Goal: Task Accomplishment & Management: Manage account settings

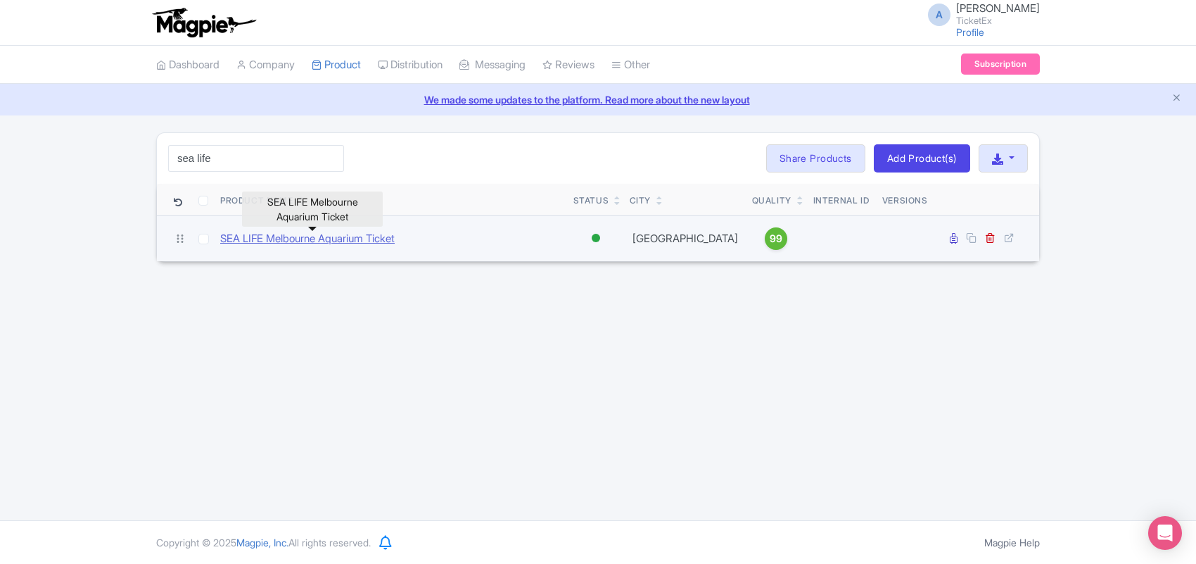
click at [300, 241] on link "SEA LIFE Melbourne Aquarium Ticket" at bounding box center [307, 239] width 175 height 16
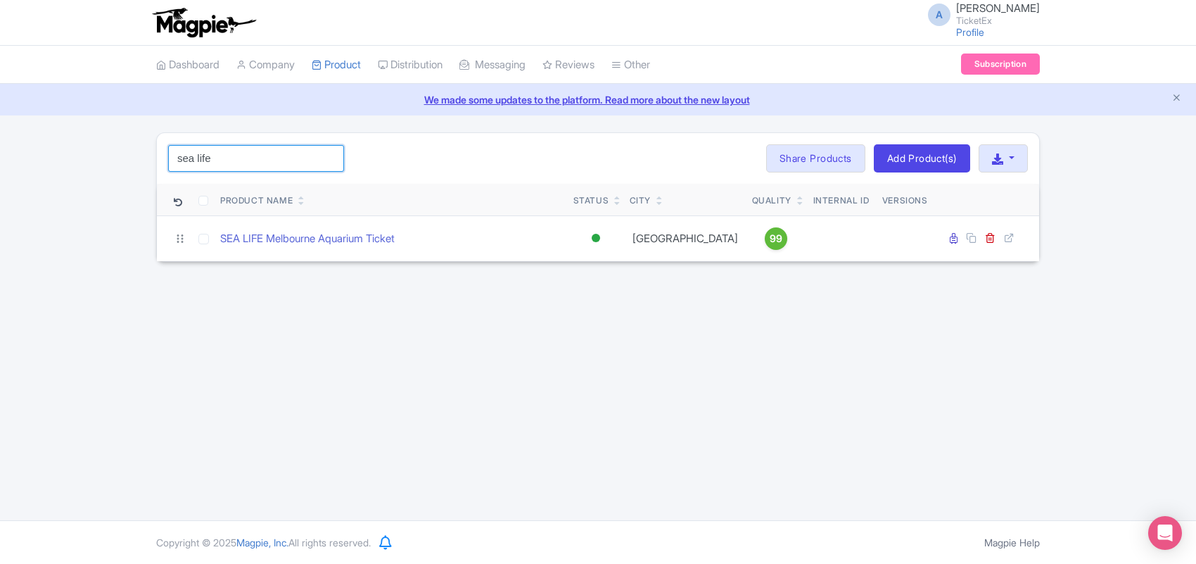
drag, startPoint x: 222, startPoint y: 163, endPoint x: 115, endPoint y: 134, distance: 110.8
click at [115, 134] on div "sea life Search Bulk Actions Delete Add to Collection Share Products Add to Col…" at bounding box center [598, 196] width 1196 height 129
type input "ain"
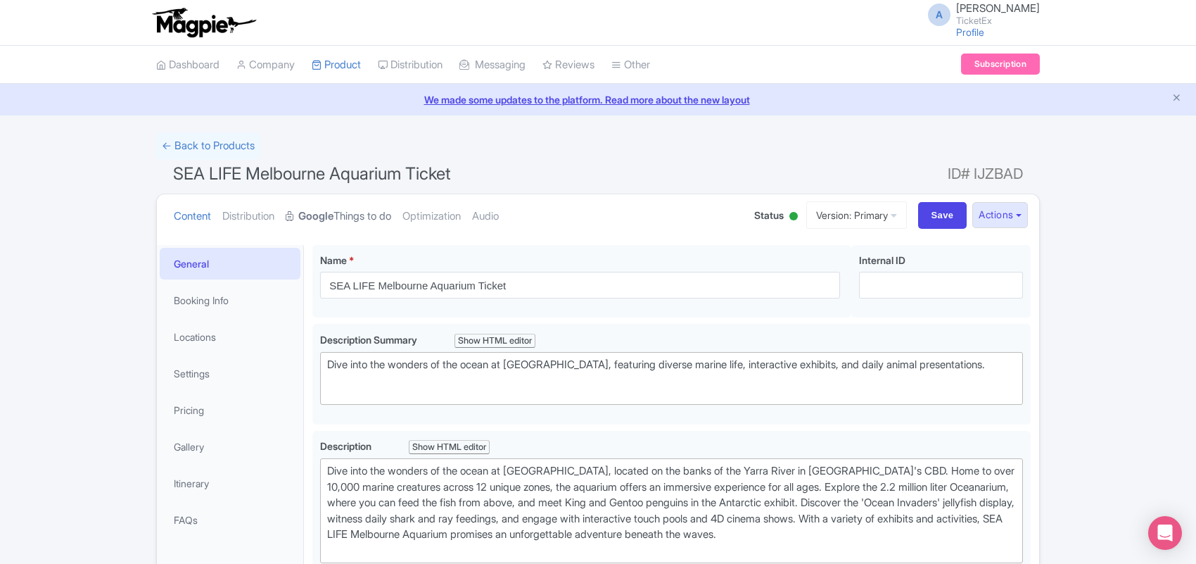
click at [334, 225] on link "Google Things to do" at bounding box center [339, 216] width 106 height 44
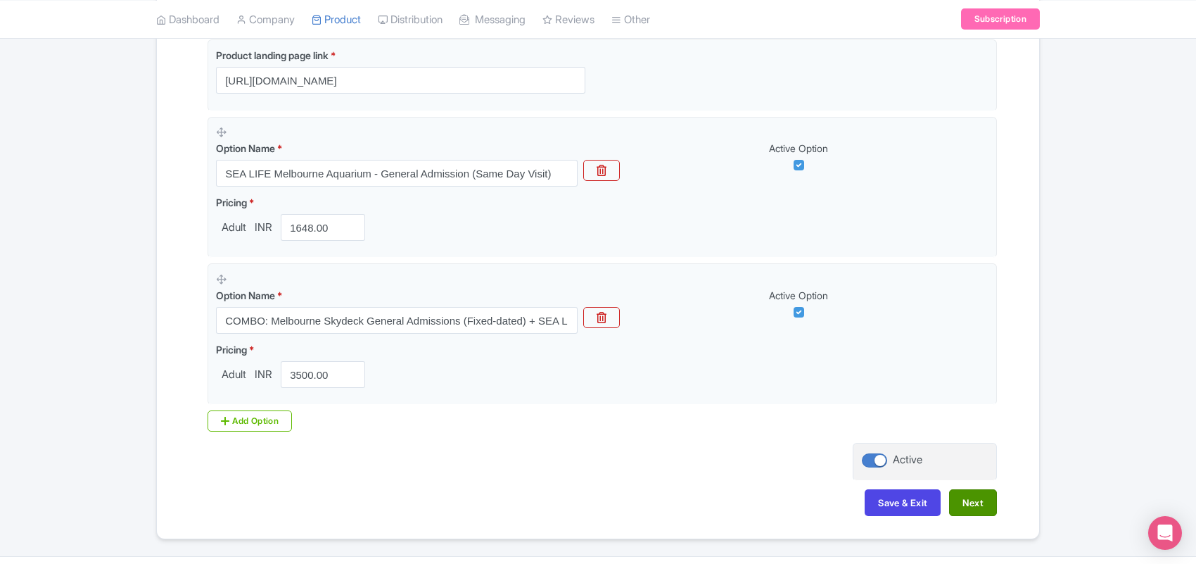
scroll to position [426, 0]
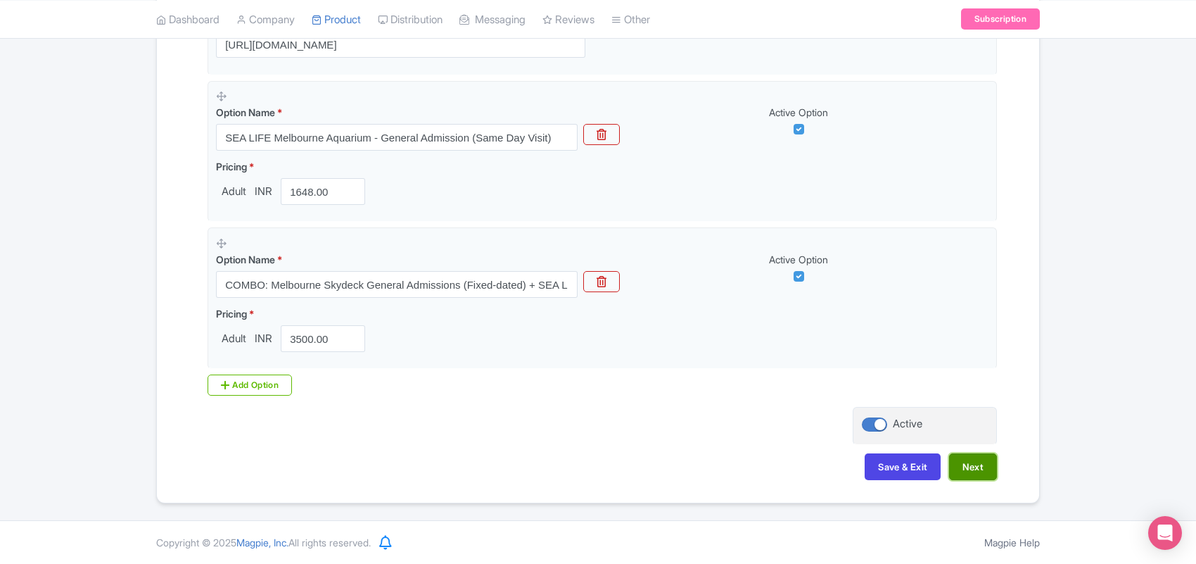
click at [966, 478] on button "Next" at bounding box center [973, 466] width 48 height 27
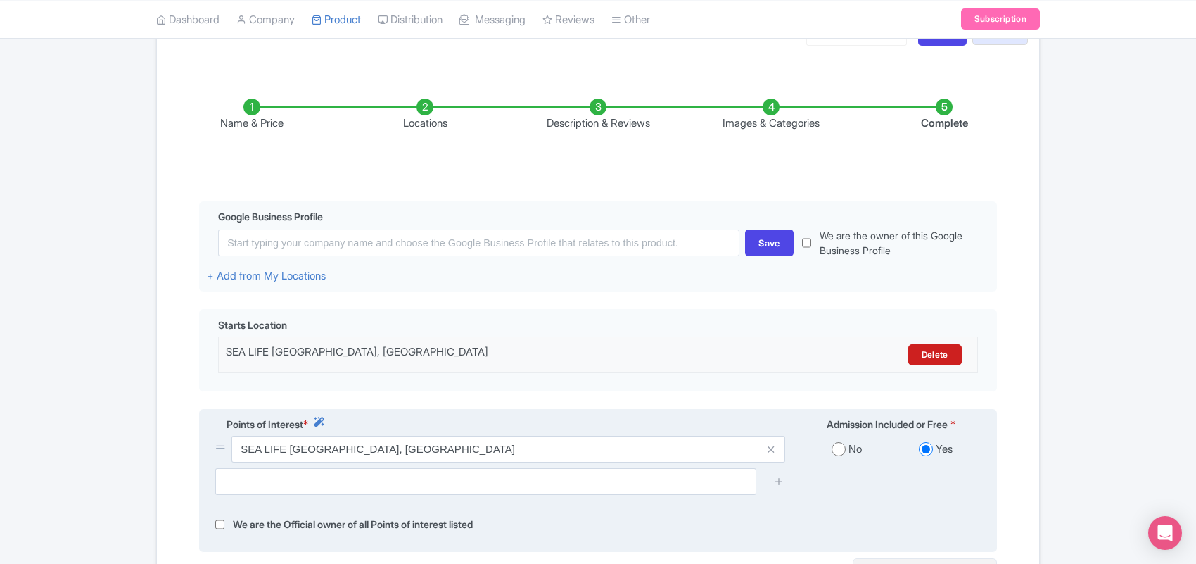
scroll to position [182, 0]
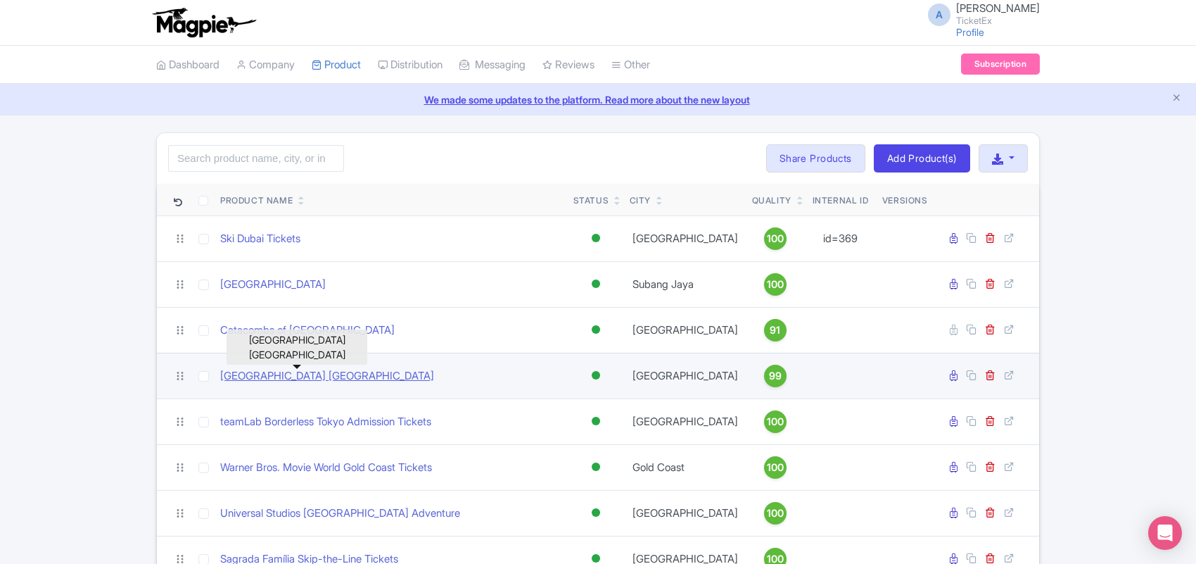
click at [315, 379] on link "Van Gogh Museum Amsterdam" at bounding box center [327, 376] width 214 height 16
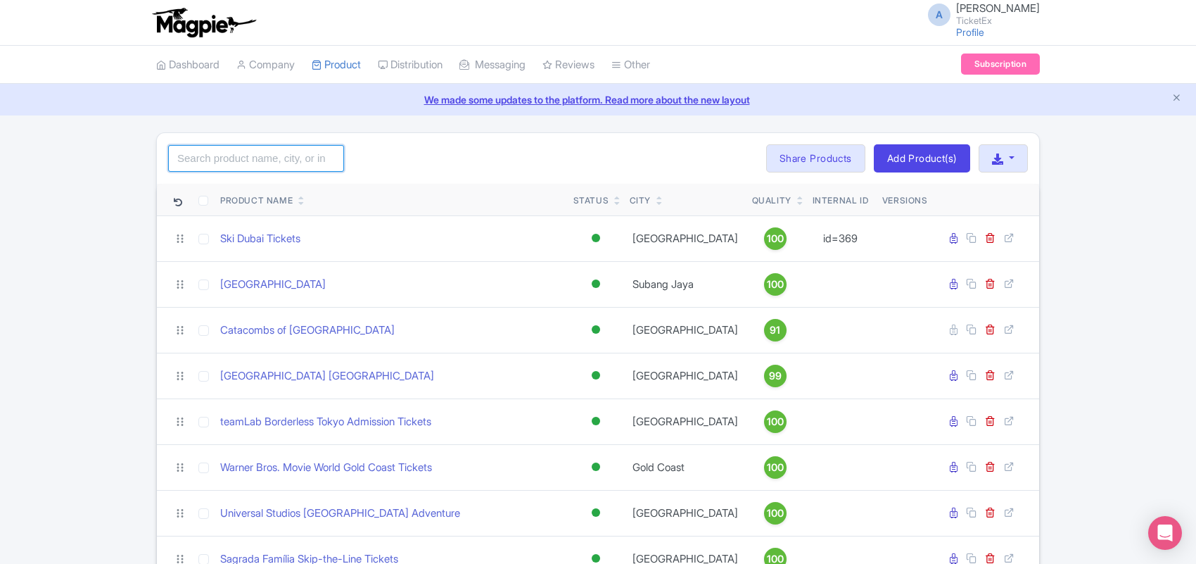
click at [206, 156] on input "search" at bounding box center [256, 158] width 176 height 27
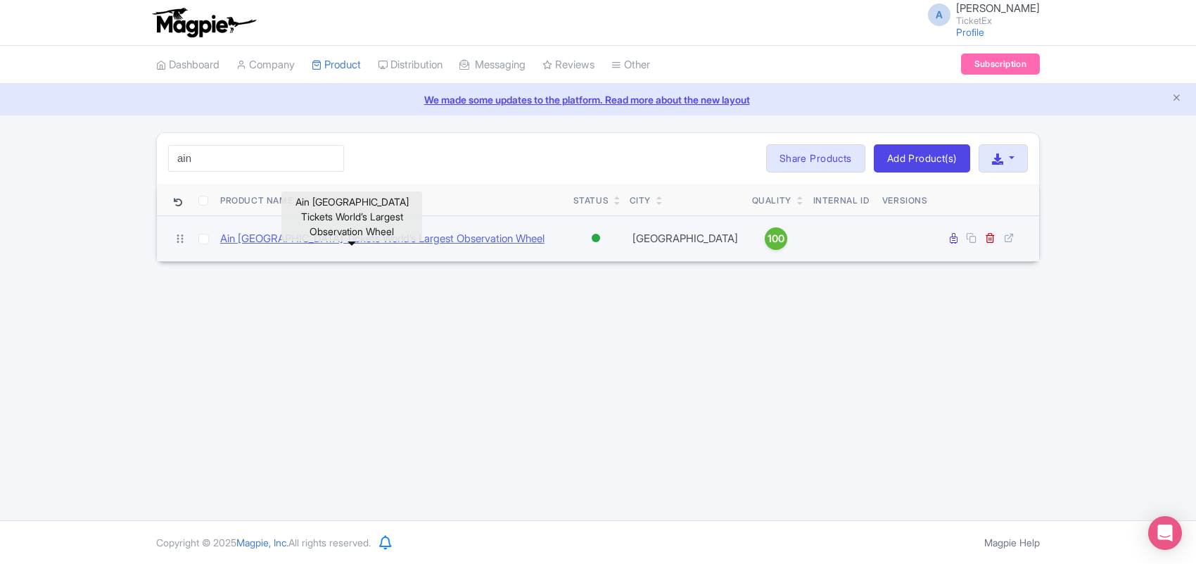
click at [252, 241] on link "Ain Dubai Tickets World’s Largest Observation Wheel" at bounding box center [382, 239] width 324 height 16
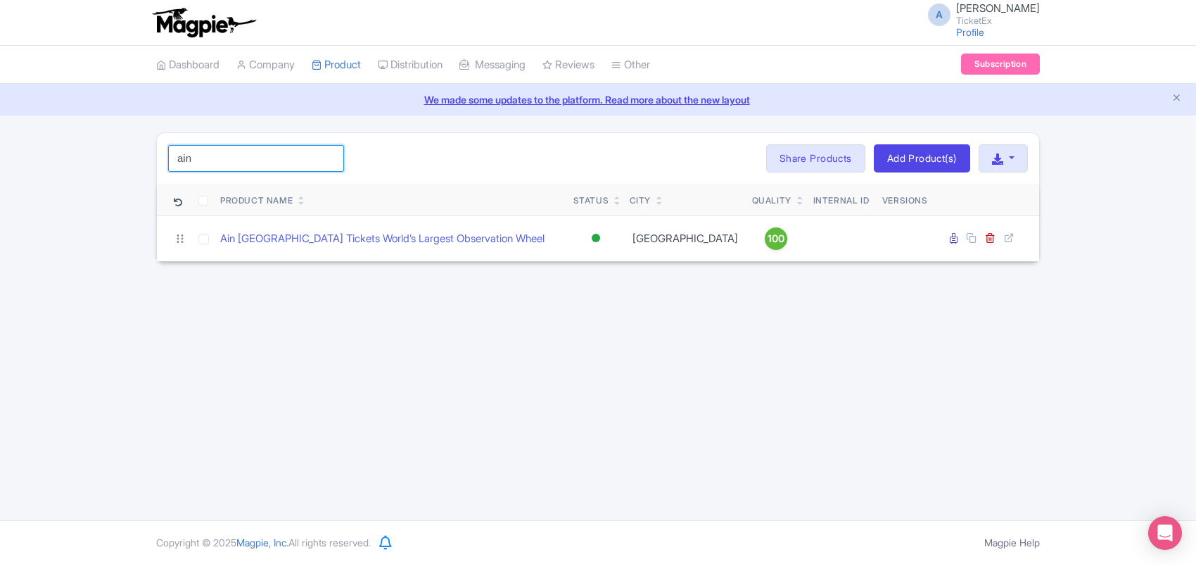
drag, startPoint x: 211, startPoint y: 162, endPoint x: 125, endPoint y: 153, distance: 86.3
click at [125, 153] on div "ain Search Bulk Actions Delete Add to Collection Share Products Add to Collecti…" at bounding box center [598, 196] width 1196 height 129
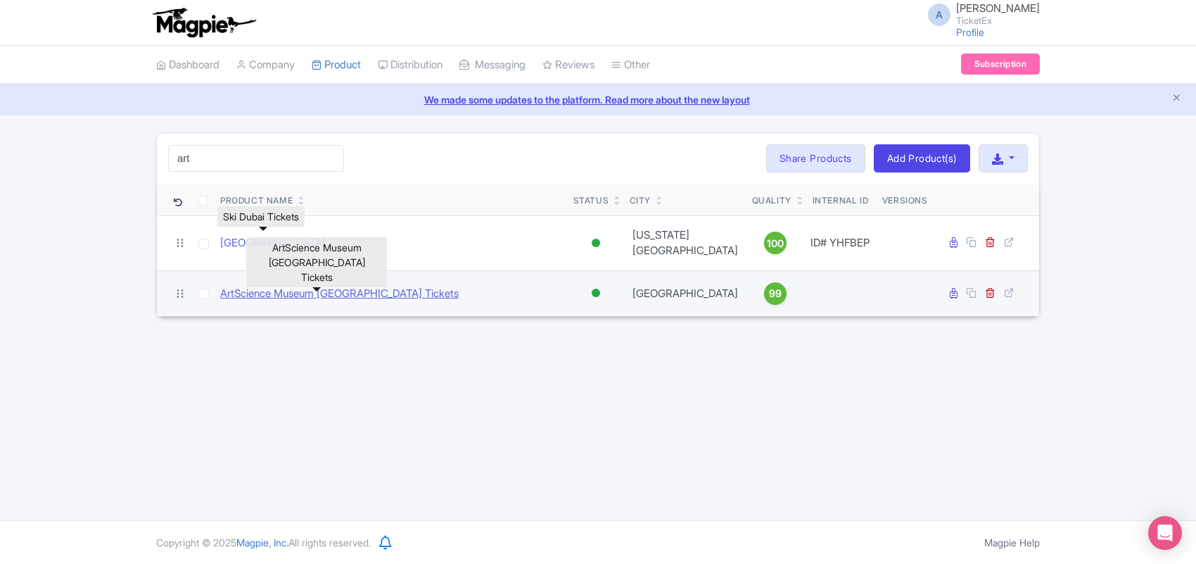
click at [261, 287] on link "ArtScience Museum Singapore Tickets" at bounding box center [339, 294] width 239 height 16
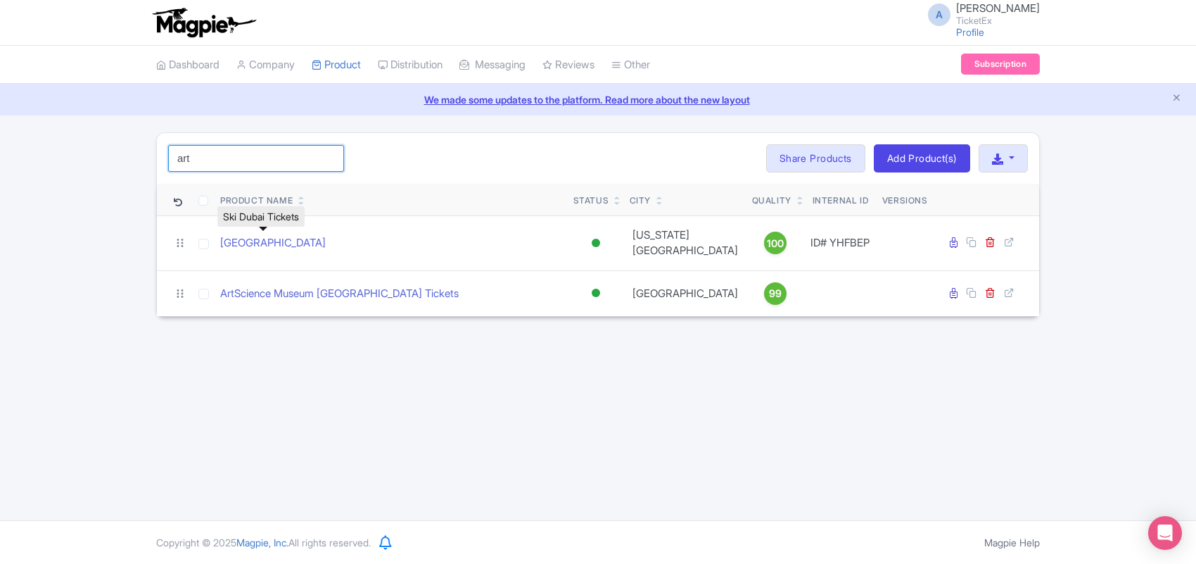
drag, startPoint x: 197, startPoint y: 159, endPoint x: 114, endPoint y: 160, distance: 83.0
click at [115, 159] on div "art Search Bulk Actions Delete Add to Collection Share Products Add to Collecti…" at bounding box center [598, 224] width 1196 height 184
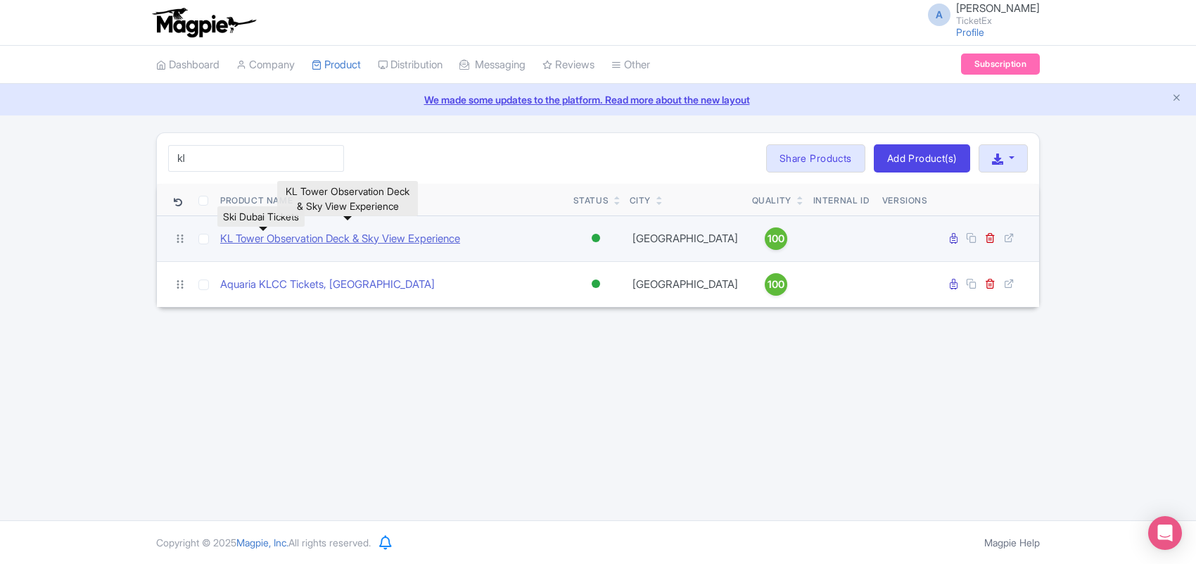
click at [236, 245] on link "KL Tower Observation Deck & Sky View Experience" at bounding box center [340, 239] width 240 height 16
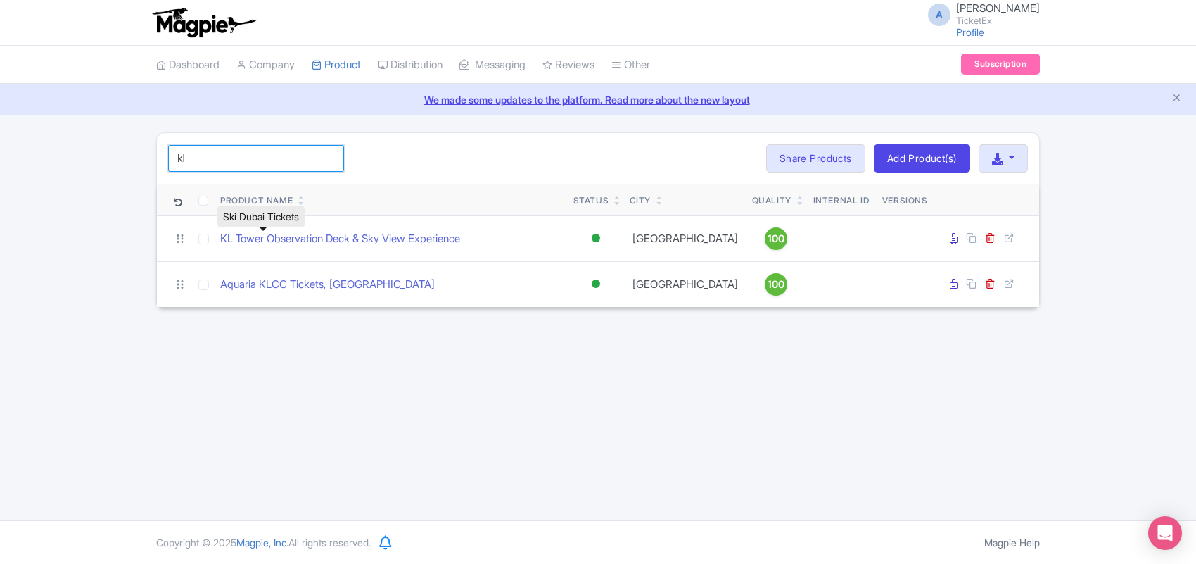
drag, startPoint x: 208, startPoint y: 156, endPoint x: 123, endPoint y: 164, distance: 84.9
click at [123, 163] on div "kl Search Bulk Actions Delete Add to Collection Share Products Add to Collectio…" at bounding box center [598, 219] width 1196 height 175
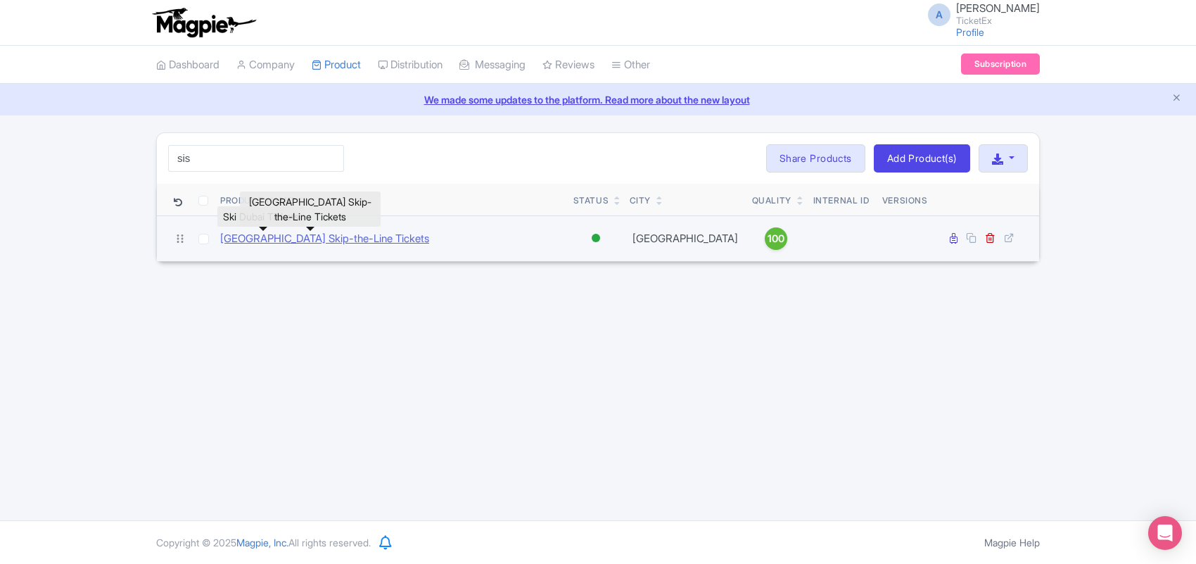
click at [239, 244] on link "Sistine Chapel Skip-the-Line Tickets" at bounding box center [324, 239] width 209 height 16
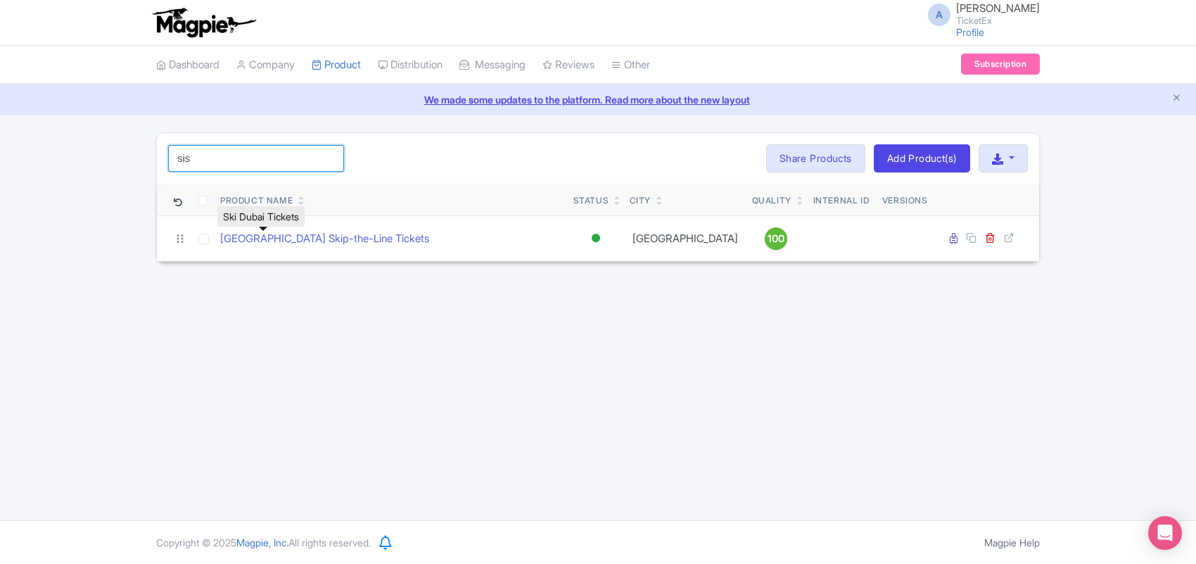
drag, startPoint x: 162, startPoint y: 148, endPoint x: 150, endPoint y: 149, distance: 12.0
click at [150, 149] on div "sis Search Bulk Actions Delete Add to Collection Share Products Add to Collecti…" at bounding box center [598, 196] width 901 height 129
drag, startPoint x: 210, startPoint y: 158, endPoint x: 141, endPoint y: 170, distance: 70.0
click at [141, 170] on div "louvre Search Bulk Actions Delete Add to Collection Share Products Add to Colle…" at bounding box center [598, 196] width 1196 height 129
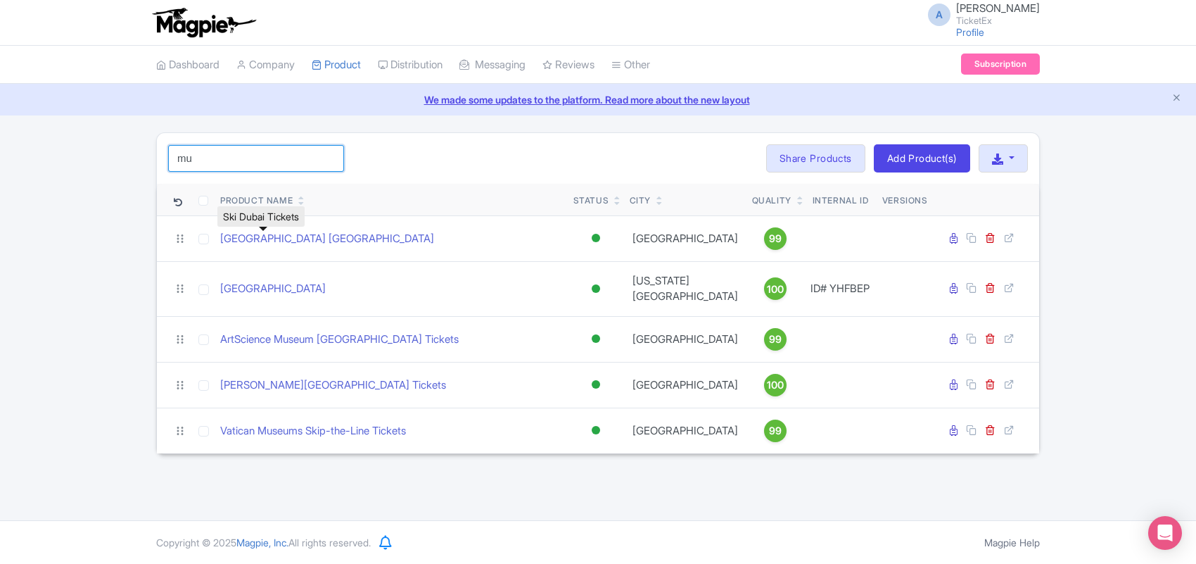
type input "m"
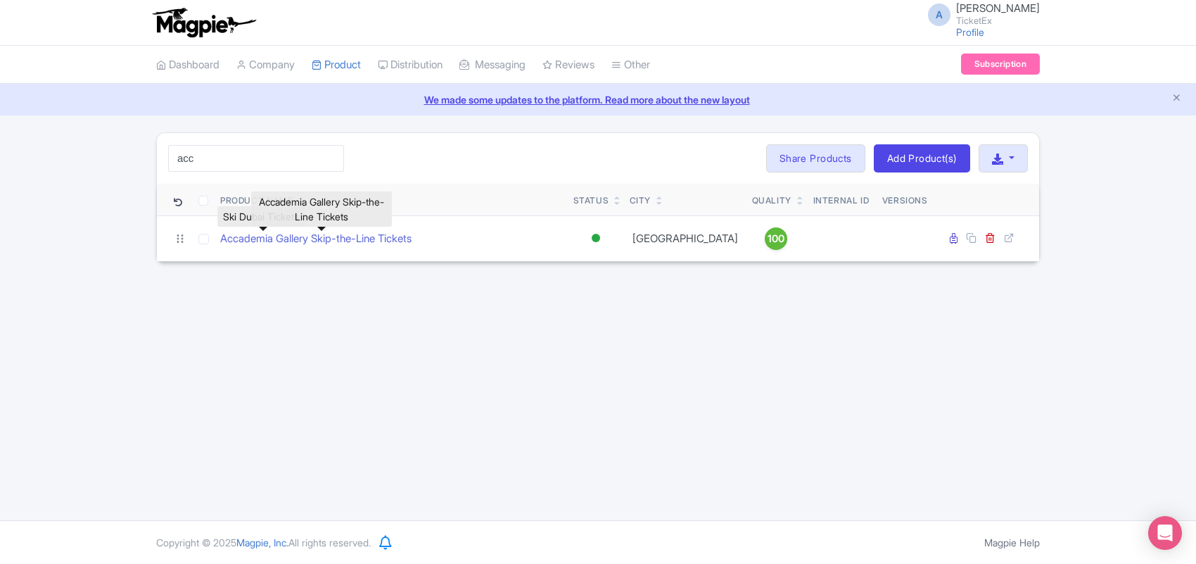
click at [260, 243] on link "Accademia Gallery Skip-the-Line Tickets" at bounding box center [315, 239] width 191 height 16
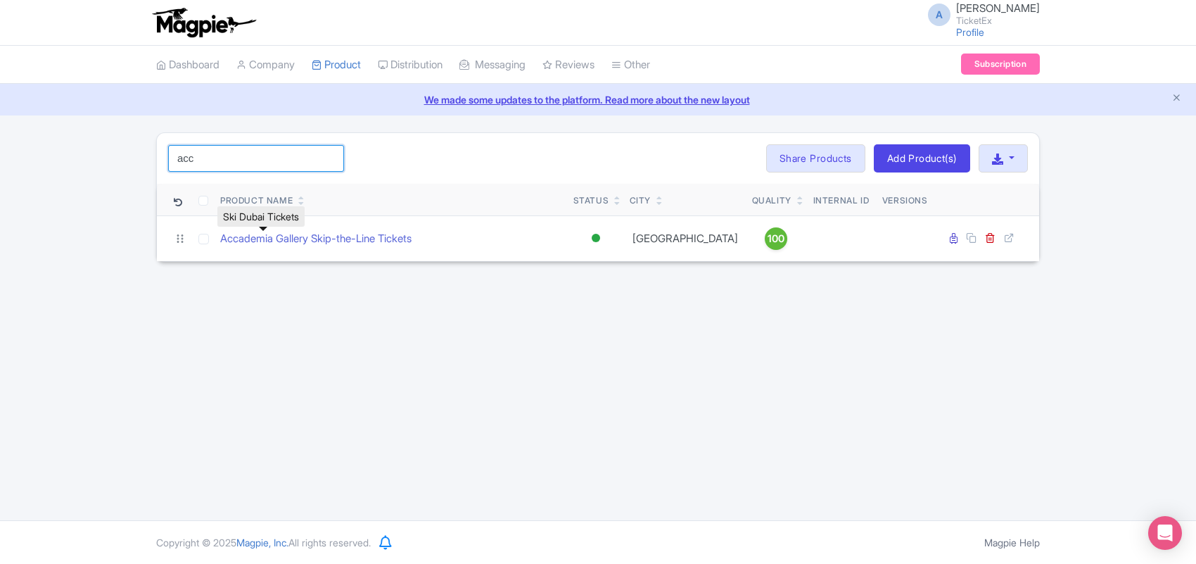
drag, startPoint x: 223, startPoint y: 156, endPoint x: 0, endPoint y: 129, distance: 224.7
click at [0, 129] on div "A Anshul Chittodiya TicketEx Profile Users Settings Sign out Dashboard Company …" at bounding box center [598, 260] width 1196 height 520
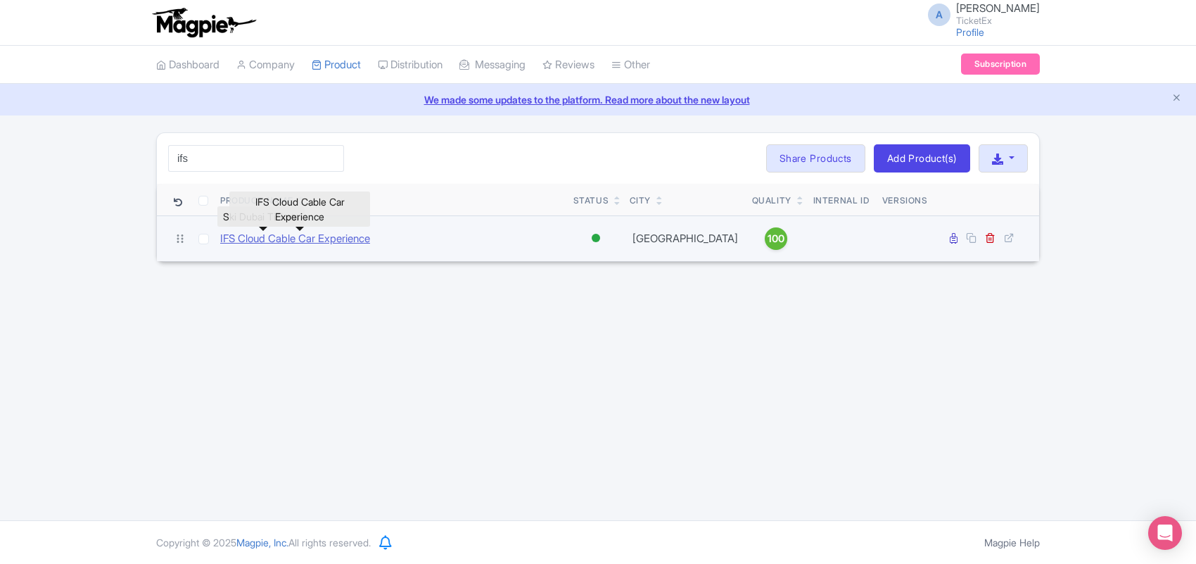
click at [282, 237] on link "IFS Cloud Cable Car Experience" at bounding box center [295, 239] width 150 height 16
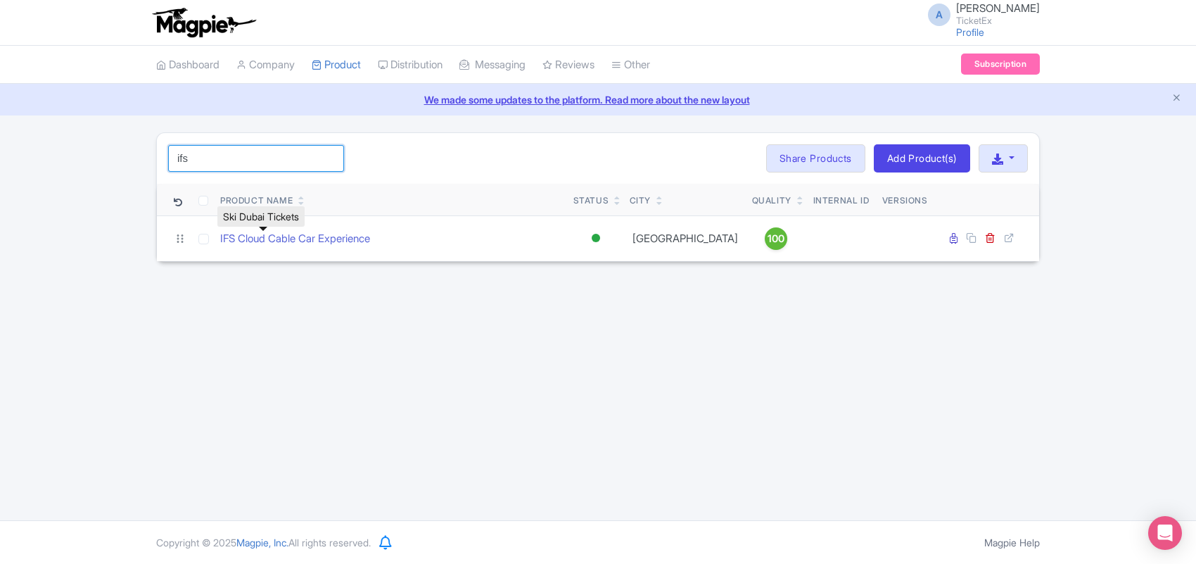
drag, startPoint x: 211, startPoint y: 155, endPoint x: 121, endPoint y: 156, distance: 90.1
click at [121, 156] on div "ifs Search Bulk Actions Delete Add to Collection Share Products Add to Collecti…" at bounding box center [598, 196] width 1196 height 129
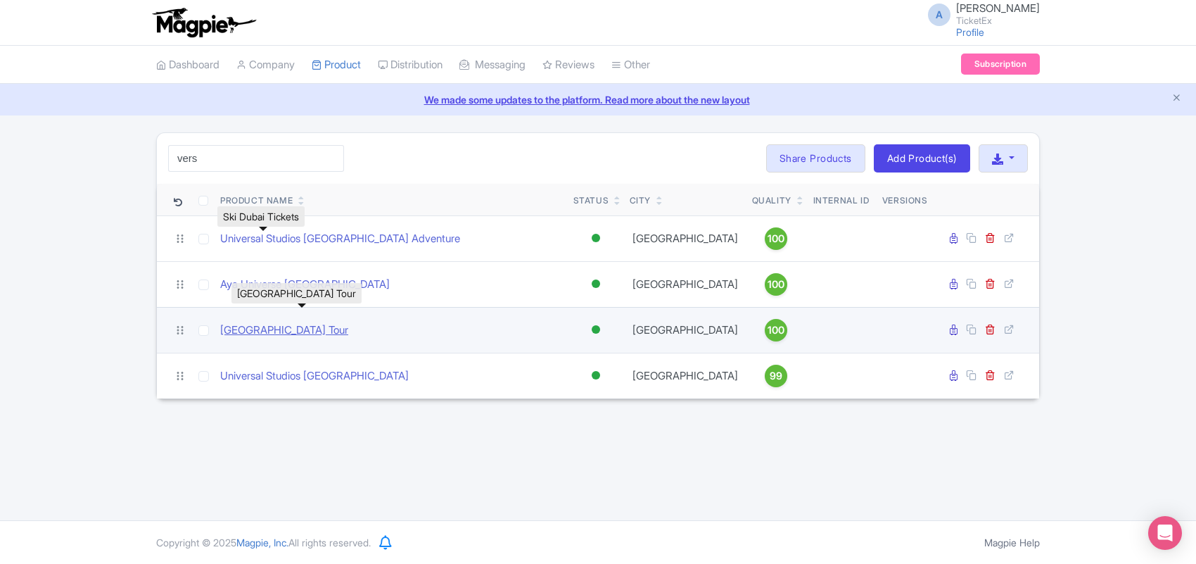
click at [281, 329] on link "Versailles Palace & Gardens Tour" at bounding box center [284, 330] width 128 height 16
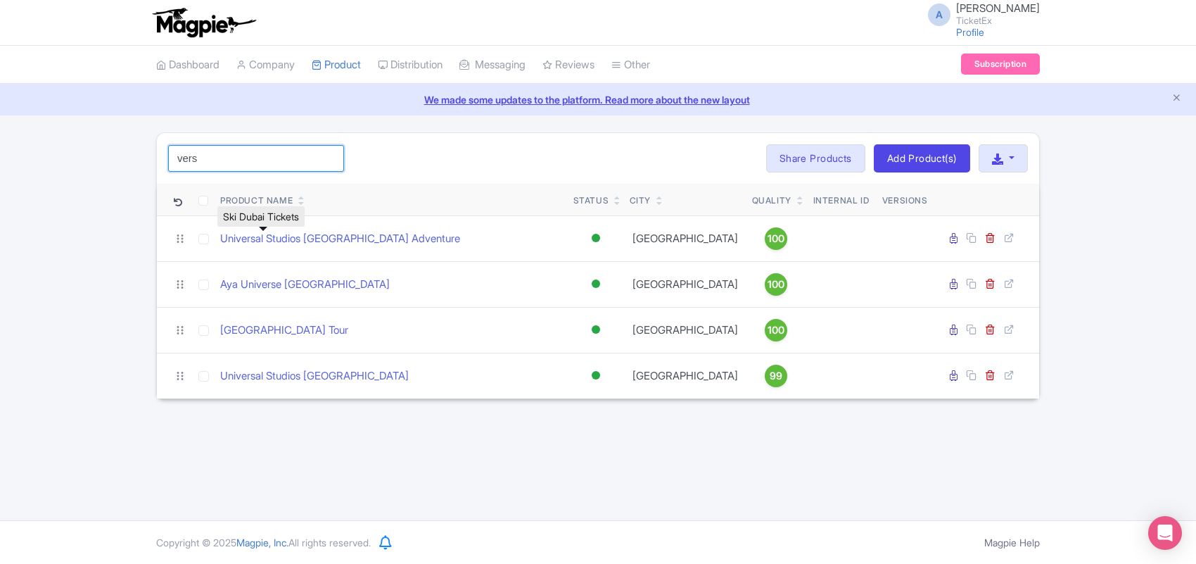
drag, startPoint x: 197, startPoint y: 163, endPoint x: 115, endPoint y: 163, distance: 82.3
click at [115, 163] on div "vers Search Bulk Actions Delete Add to Collection Share Products Add to Collect…" at bounding box center [598, 265] width 1196 height 267
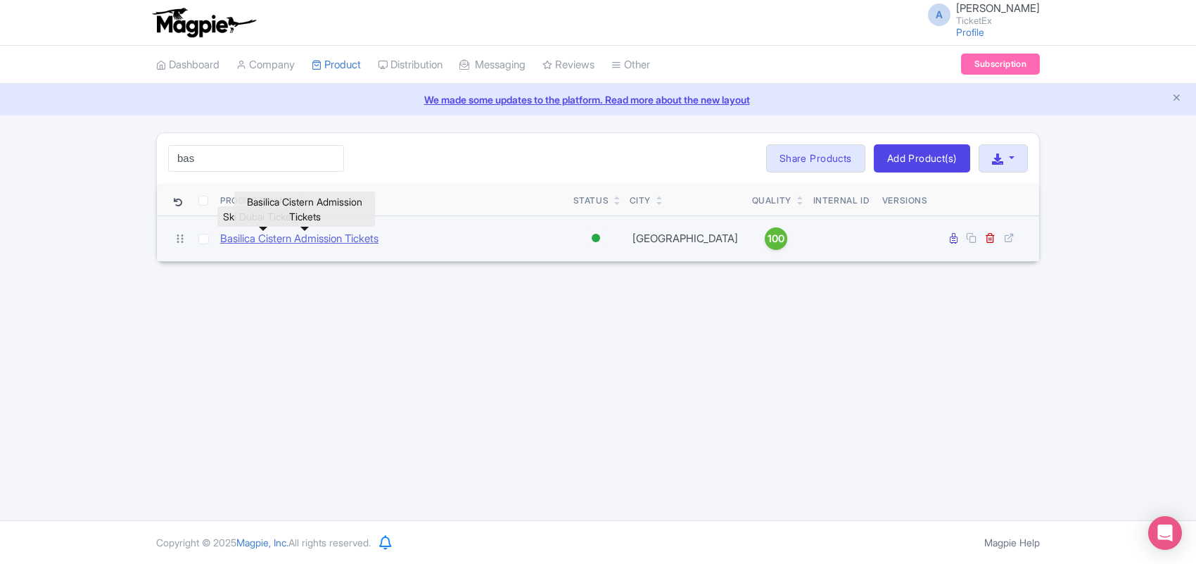
click at [345, 243] on link "Basilica Cistern Admission Tickets" at bounding box center [299, 239] width 158 height 16
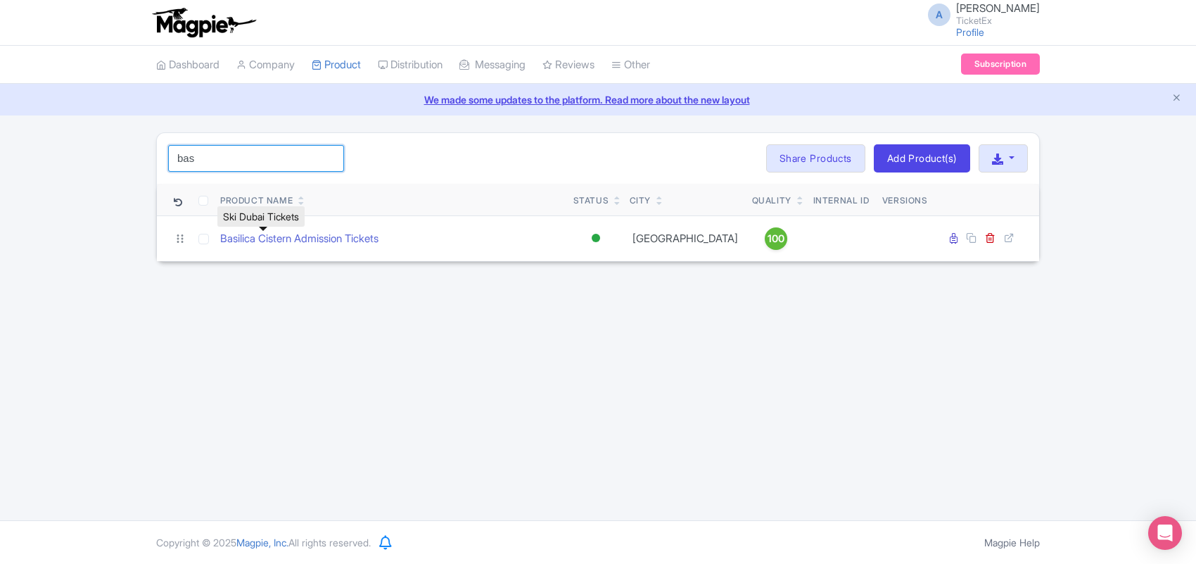
drag, startPoint x: 202, startPoint y: 157, endPoint x: 113, endPoint y: 150, distance: 89.6
click at [113, 150] on div "bas Search Bulk Actions Delete Add to Collection Share Products Add to Collecti…" at bounding box center [598, 196] width 1196 height 129
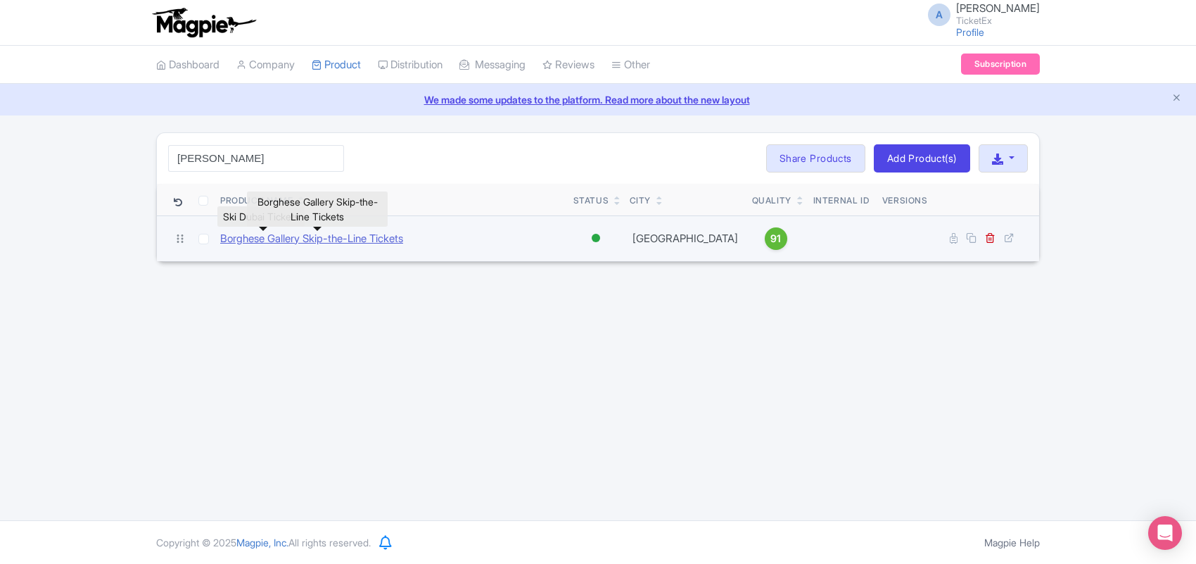
click at [251, 240] on link "Borghese Gallery Skip-the-Line Tickets" at bounding box center [311, 239] width 183 height 16
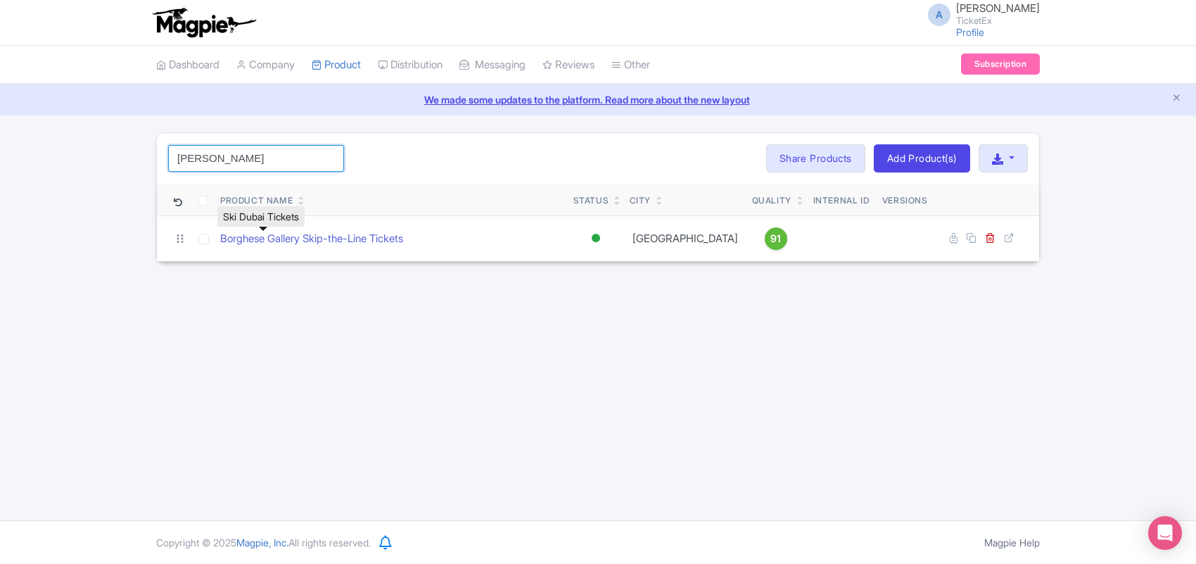
drag, startPoint x: 75, startPoint y: 157, endPoint x: 60, endPoint y: 157, distance: 15.5
click at [60, 157] on div "borgh Search Bulk Actions Delete Add to Collection Share Products Add to Collec…" at bounding box center [598, 196] width 1196 height 129
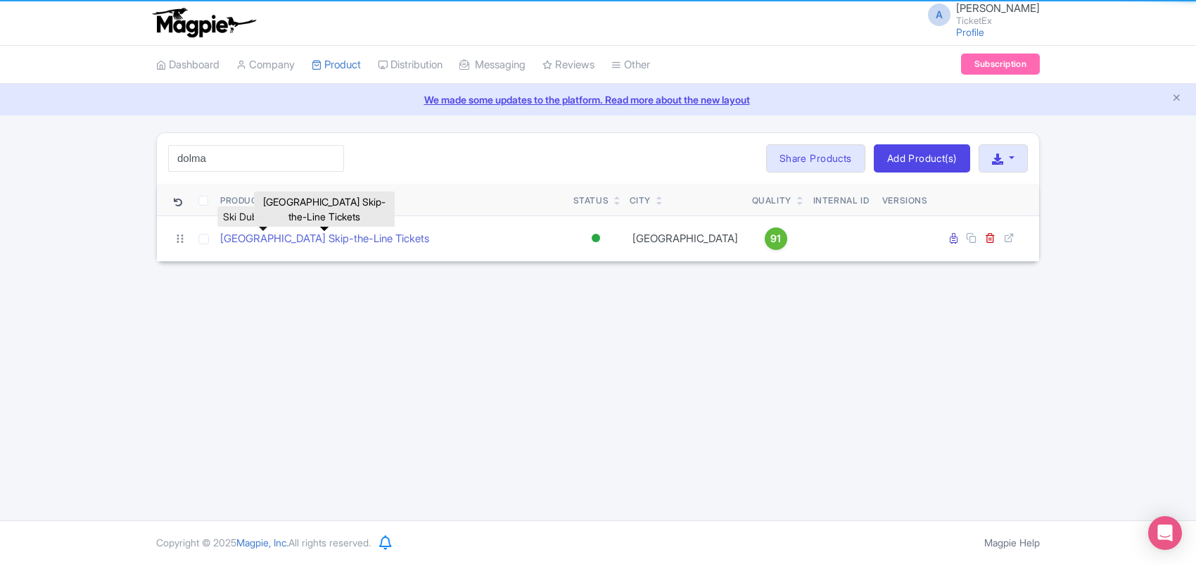
click at [243, 241] on link "Dolmabahçe Palace Skip-the-Line Tickets" at bounding box center [324, 239] width 209 height 16
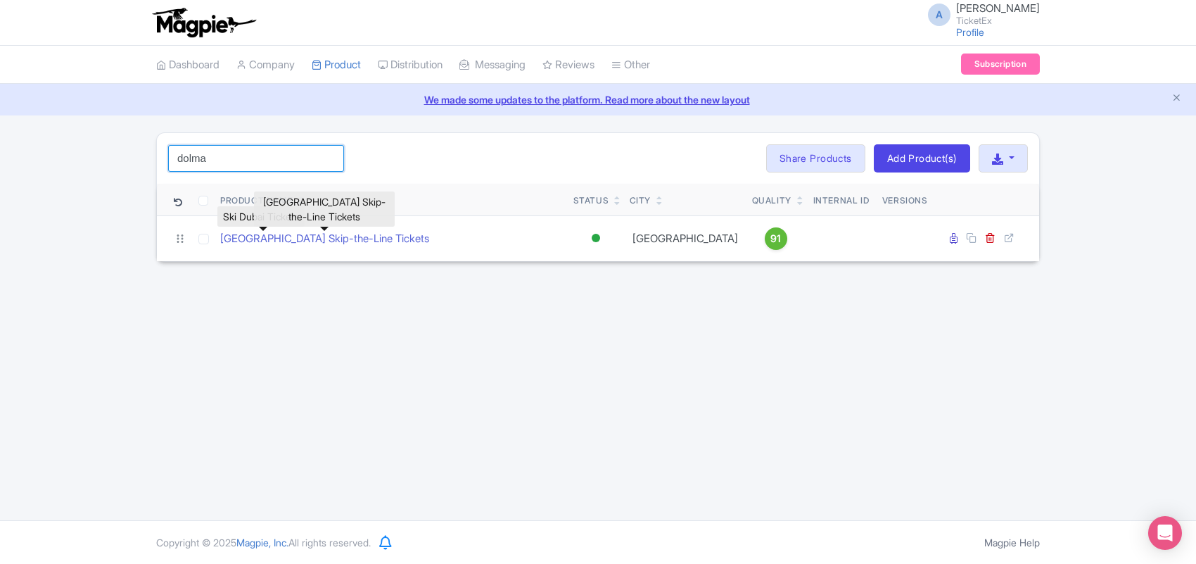
drag, startPoint x: 215, startPoint y: 160, endPoint x: 90, endPoint y: 156, distance: 125.3
click at [90, 156] on div "dolma Search Bulk Actions Delete Add to Collection Share Products Add to Collec…" at bounding box center [598, 196] width 1196 height 129
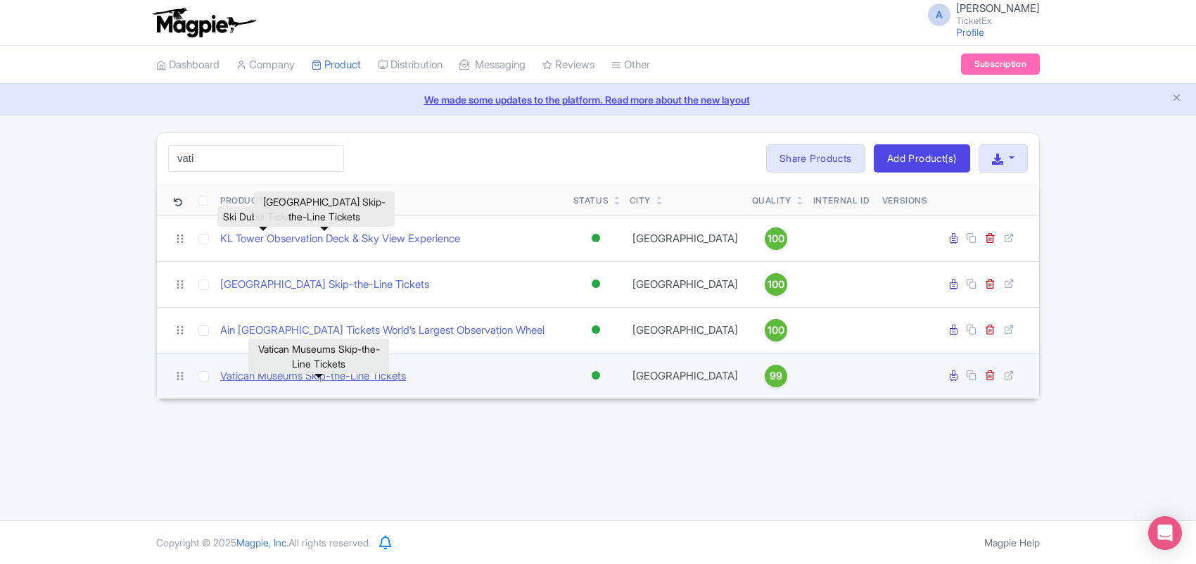
click at [258, 384] on link "Vatican Museums Skip-the-Line Tickets" at bounding box center [313, 376] width 186 height 16
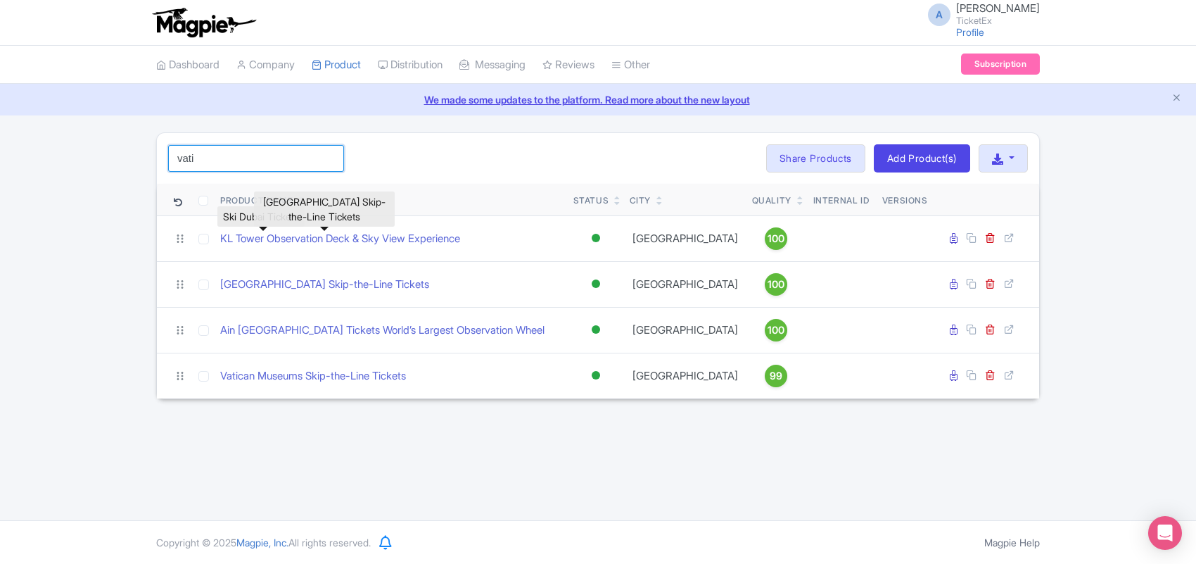
drag, startPoint x: 234, startPoint y: 165, endPoint x: 49, endPoint y: 164, distance: 184.4
click at [49, 164] on div "vati Search Bulk Actions Delete Add to Collection Share Products Add to Collect…" at bounding box center [598, 265] width 1196 height 267
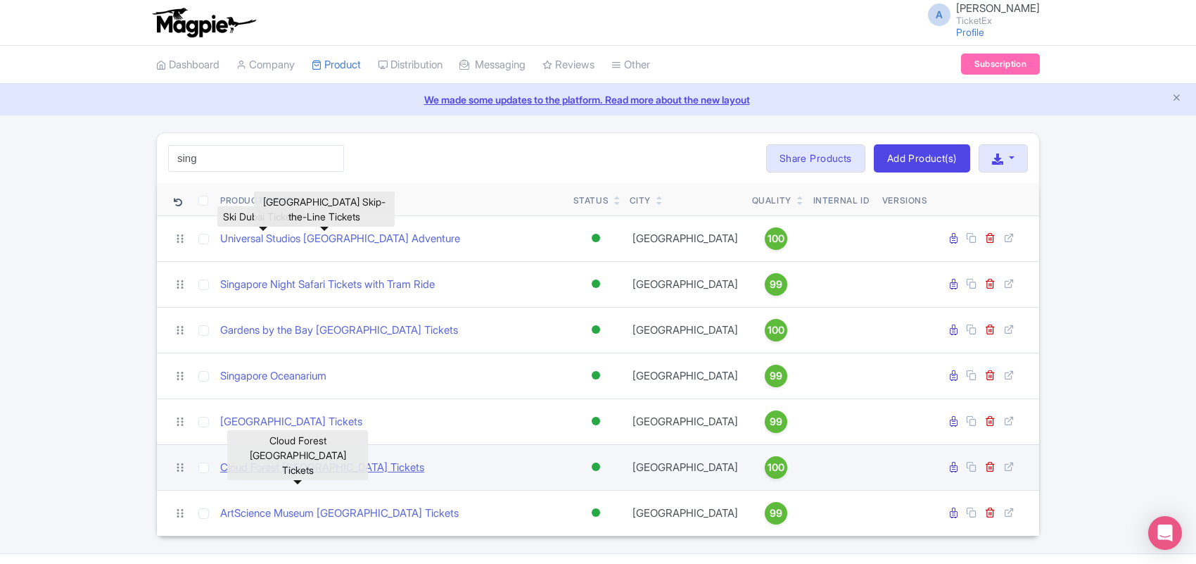
click at [311, 476] on link "Cloud Forest Singapore Tickets" at bounding box center [322, 467] width 204 height 16
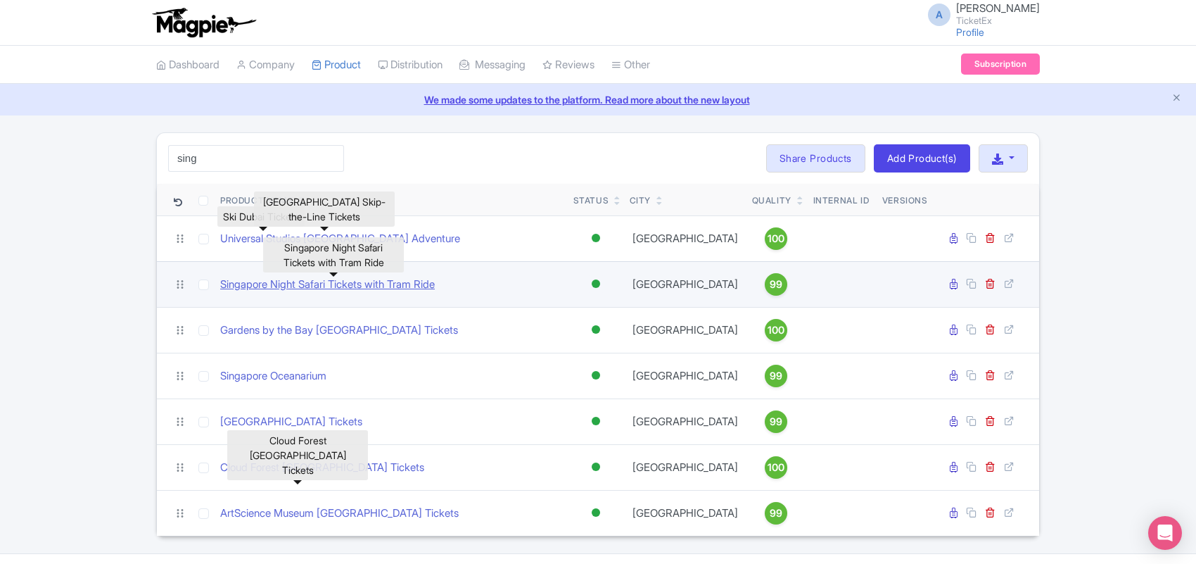
click at [303, 280] on link "Singapore Night Safari Tickets with Tram Ride" at bounding box center [327, 285] width 215 height 16
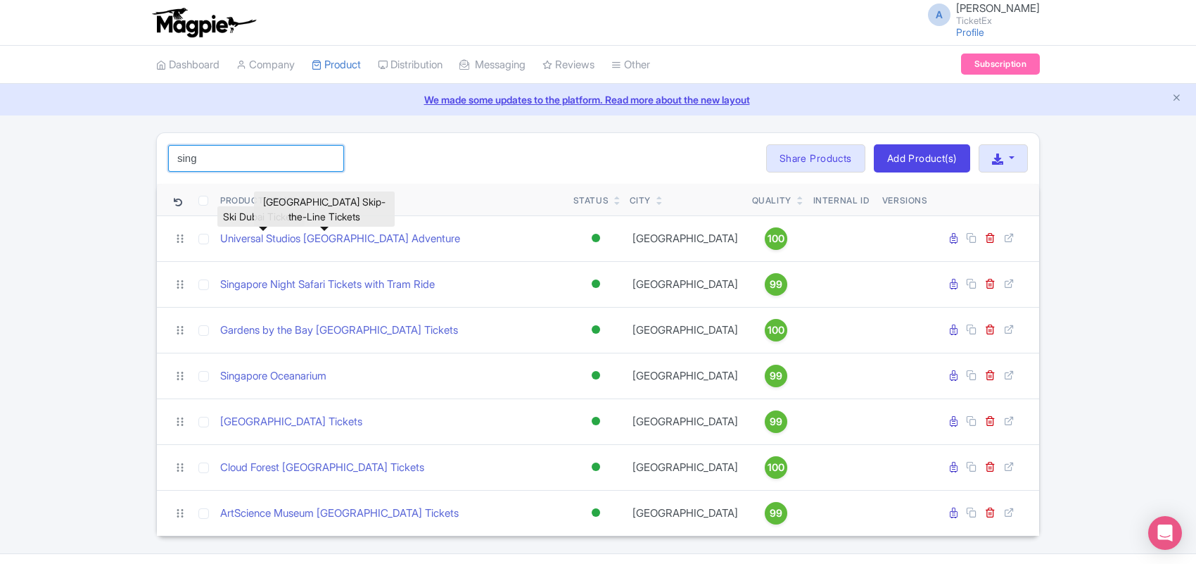
drag, startPoint x: 48, startPoint y: 163, endPoint x: 0, endPoint y: 163, distance: 47.8
click at [0, 163] on div "sing Search Bulk Actions Delete Add to Collection Share Products Add to Collect…" at bounding box center [598, 334] width 1196 height 404
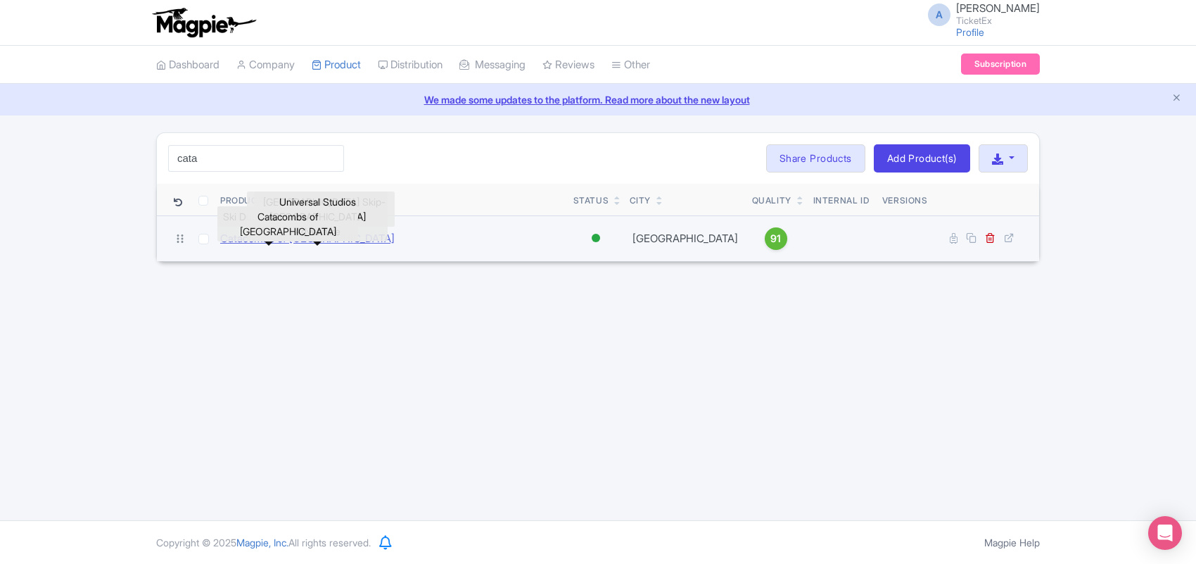
click at [273, 243] on link "Catacombs of Paris" at bounding box center [307, 239] width 175 height 16
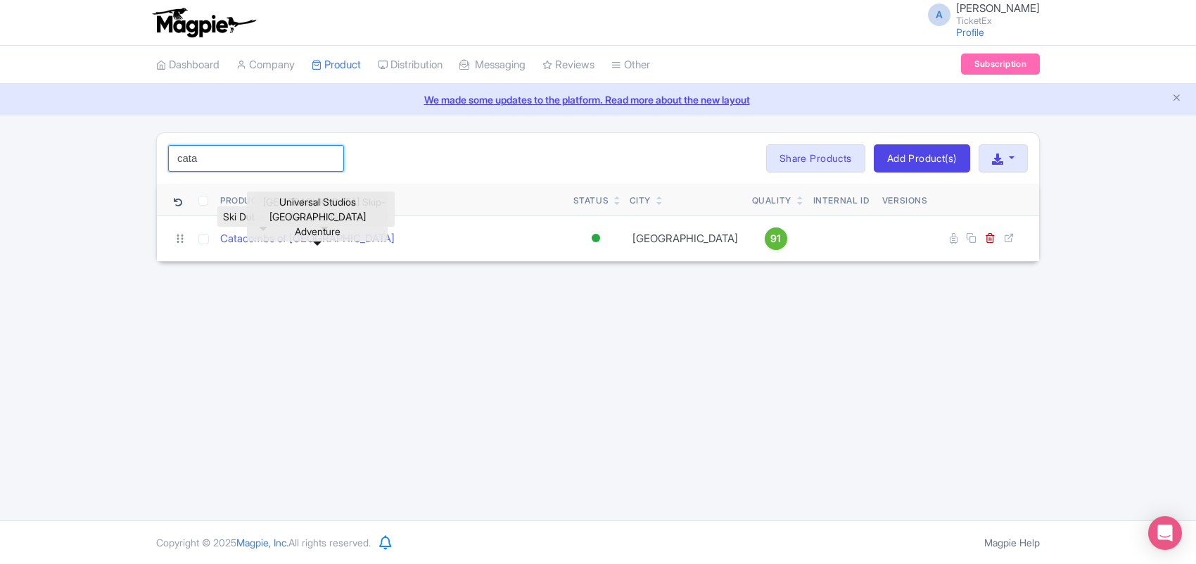
drag, startPoint x: 219, startPoint y: 159, endPoint x: 0, endPoint y: 160, distance: 218.8
click at [0, 160] on div "cata Search Bulk Actions Delete Add to Collection Share Products Add to Collect…" at bounding box center [598, 196] width 1196 height 129
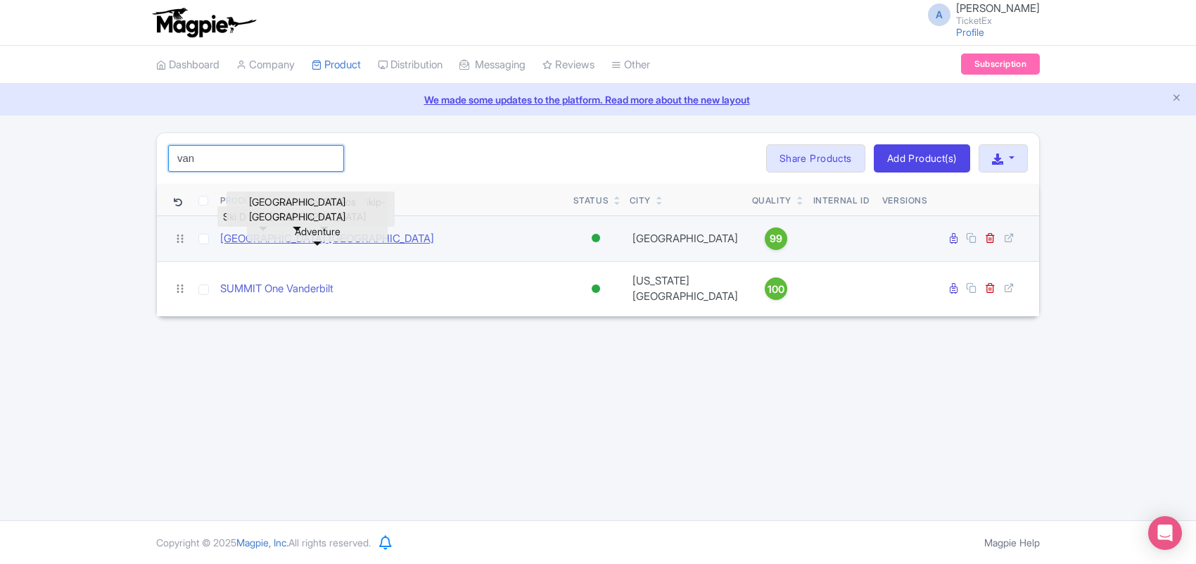
type input "van"
click at [236, 241] on link "Van Gogh Museum Amsterdam" at bounding box center [327, 239] width 214 height 16
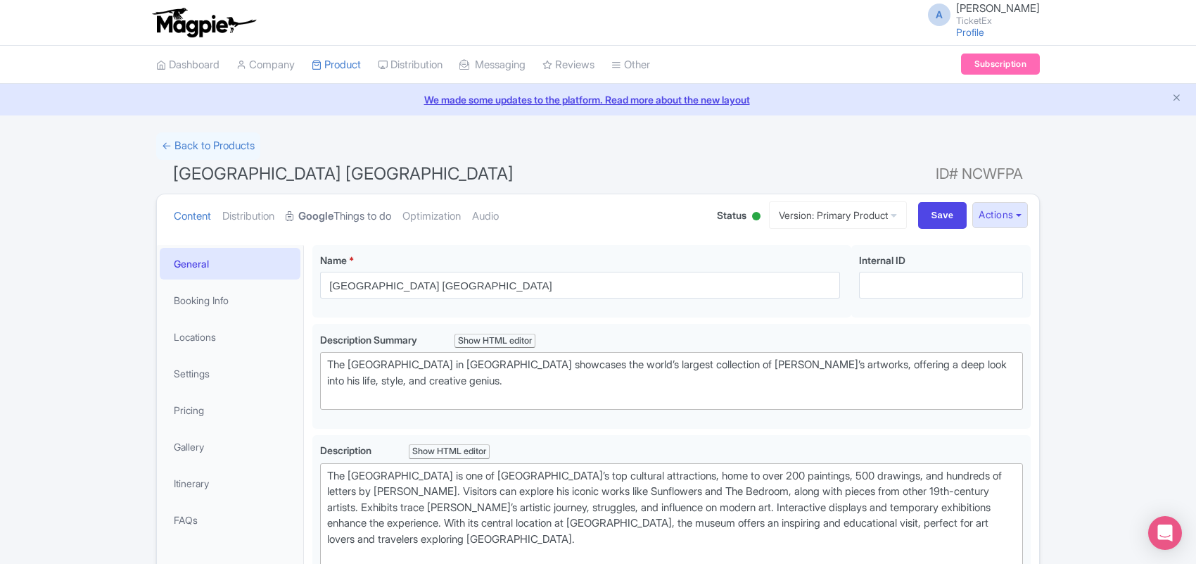
click at [357, 211] on link "Google Things to do" at bounding box center [339, 216] width 106 height 44
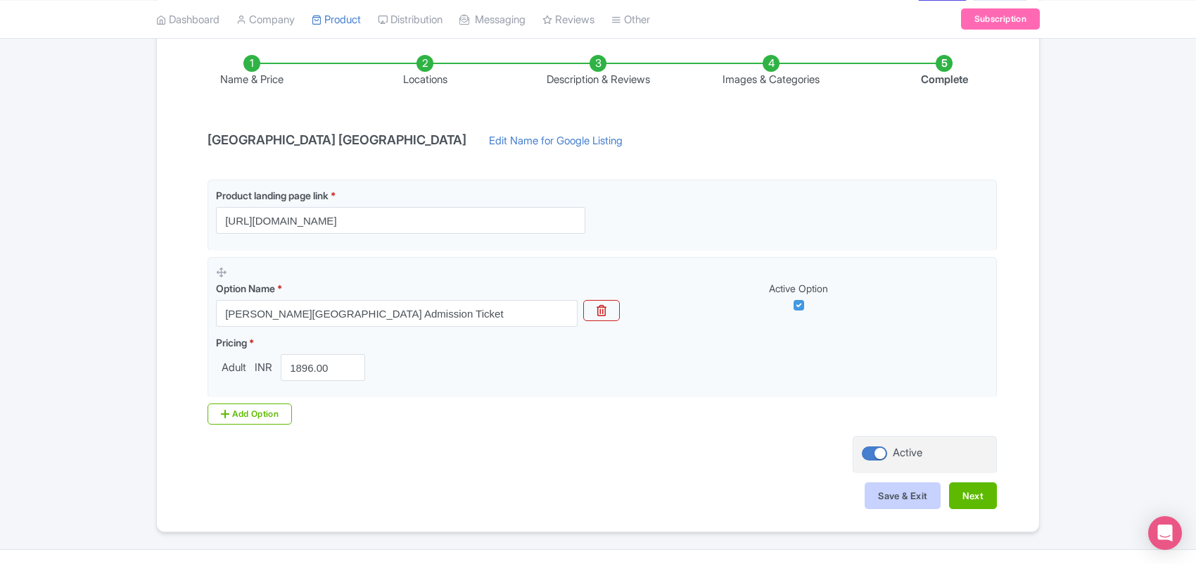
scroll to position [258, 0]
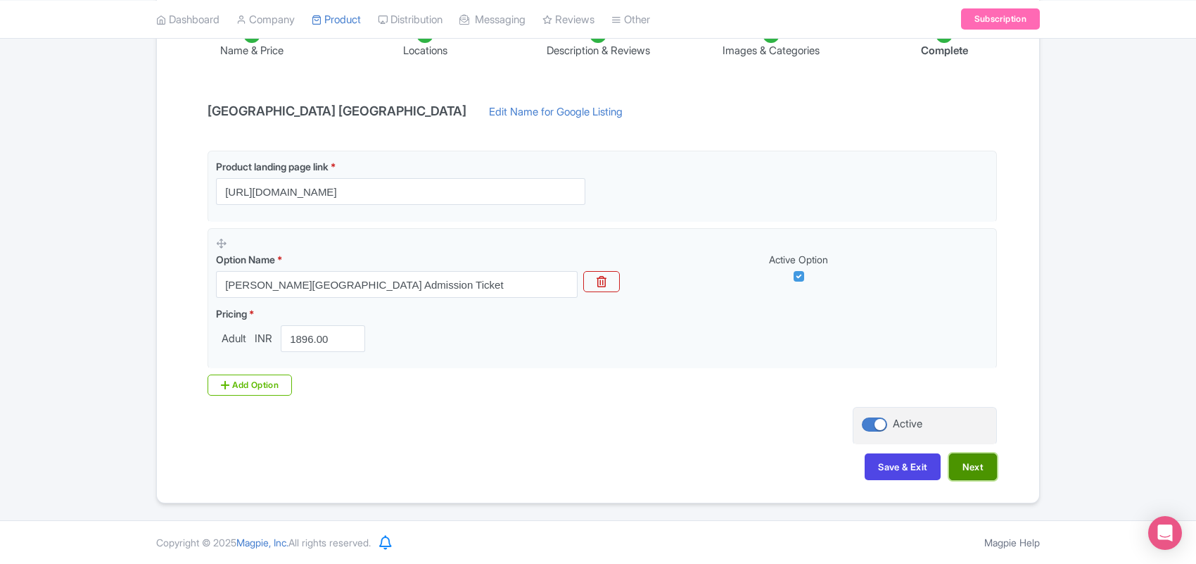
click at [970, 467] on button "Next" at bounding box center [973, 466] width 48 height 27
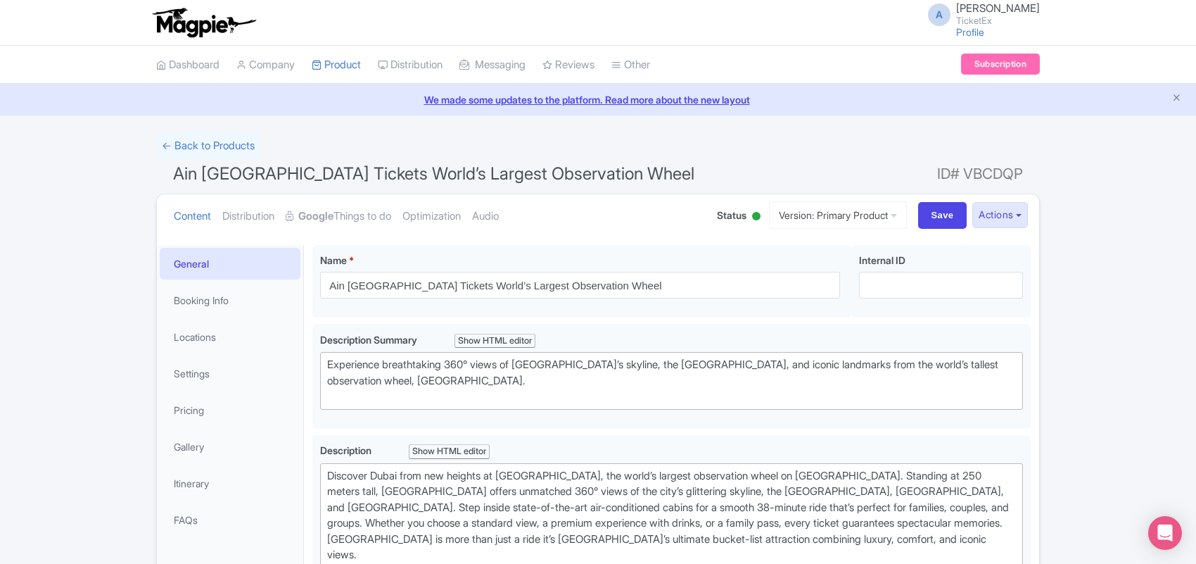
drag, startPoint x: 353, startPoint y: 217, endPoint x: 482, endPoint y: 250, distance: 132.9
click at [354, 216] on link "Google Things to do" at bounding box center [339, 216] width 106 height 44
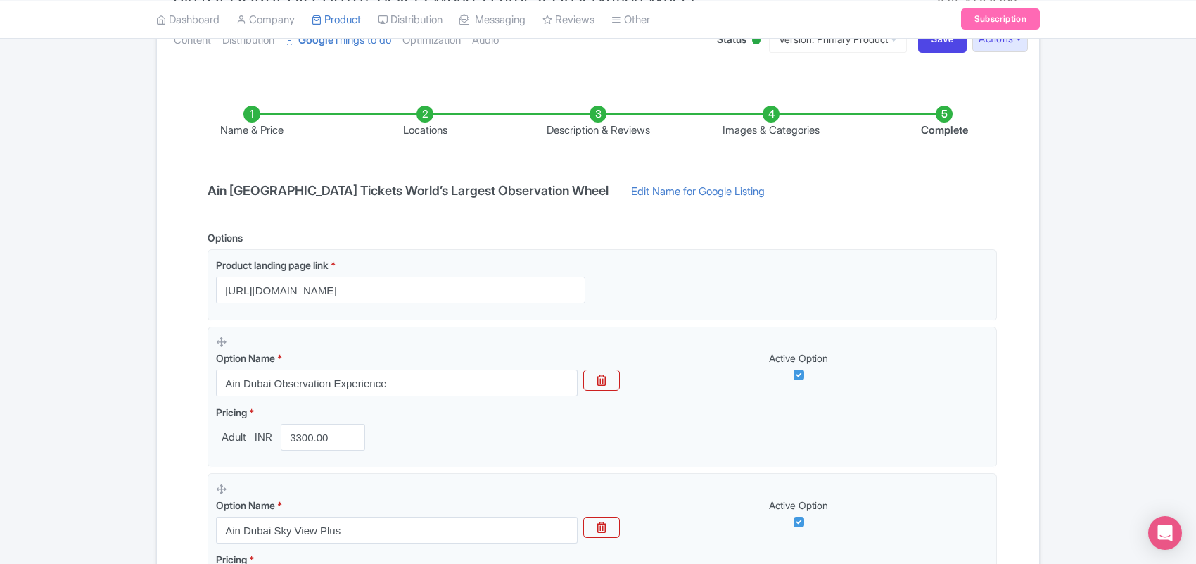
scroll to position [792, 0]
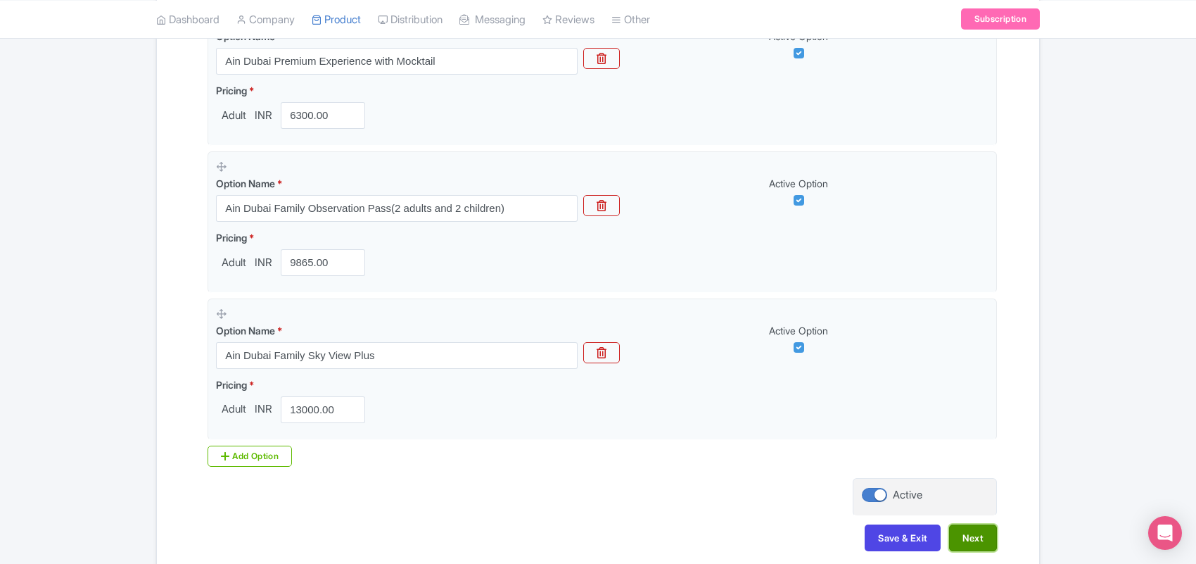
click at [958, 537] on button "Next" at bounding box center [973, 537] width 48 height 27
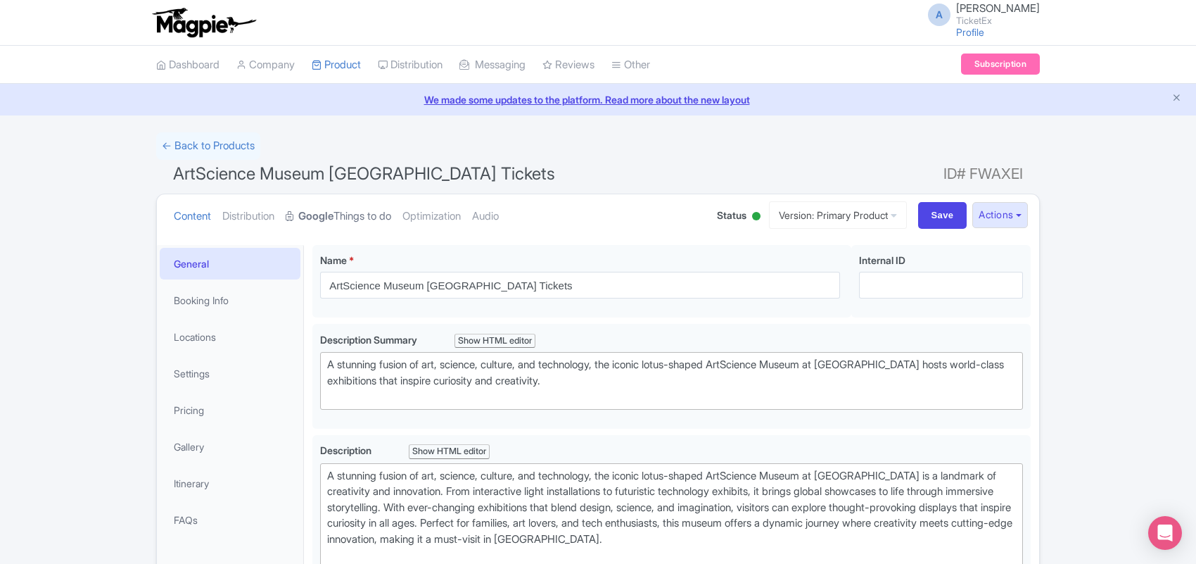
click at [324, 209] on strong "Google" at bounding box center [315, 216] width 35 height 16
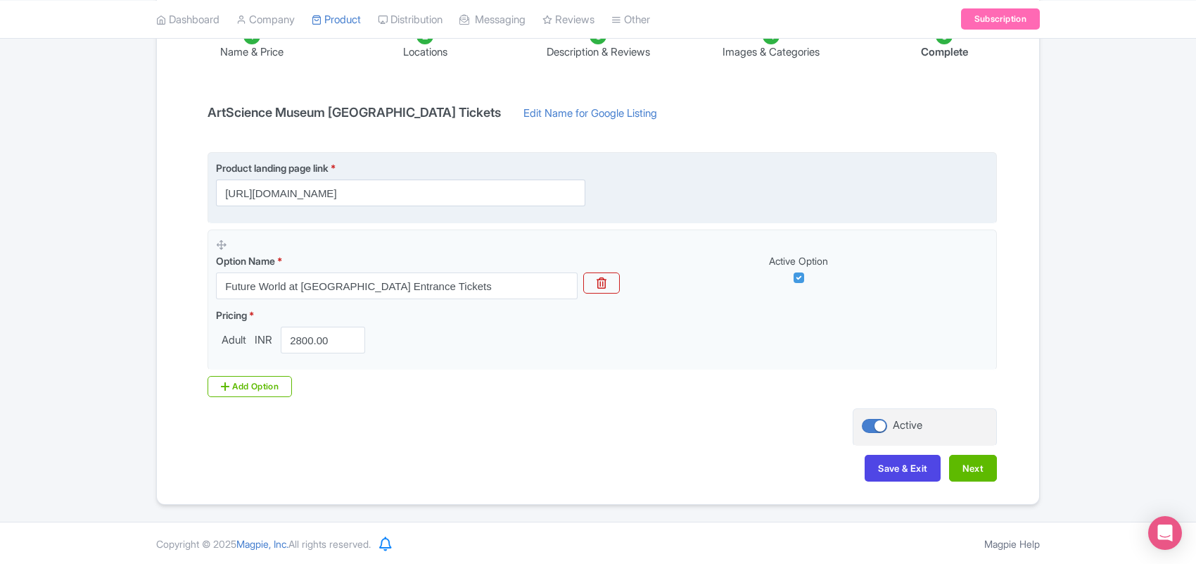
scroll to position [258, 0]
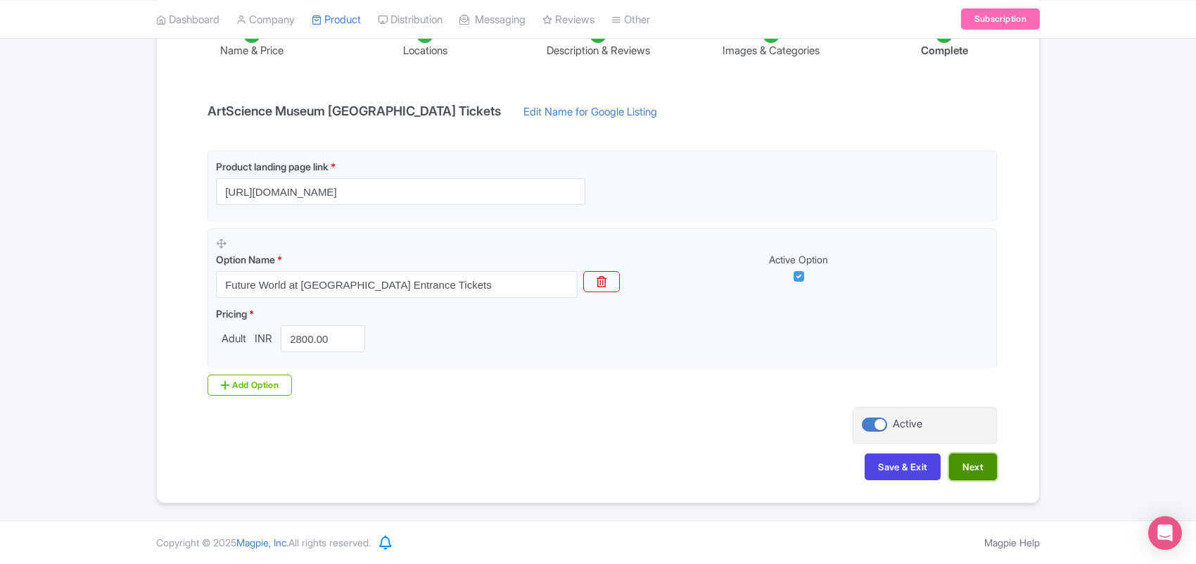
click at [979, 459] on button "Next" at bounding box center [973, 466] width 48 height 27
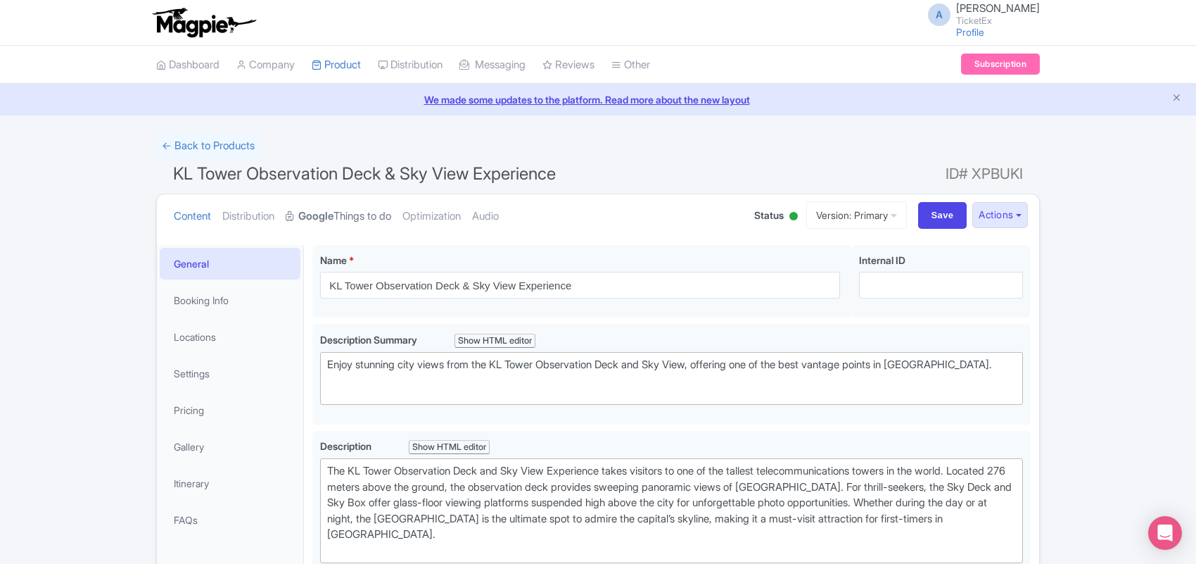
drag, startPoint x: 364, startPoint y: 208, endPoint x: 379, endPoint y: 222, distance: 19.9
click at [364, 209] on link "Google Things to do" at bounding box center [339, 216] width 106 height 44
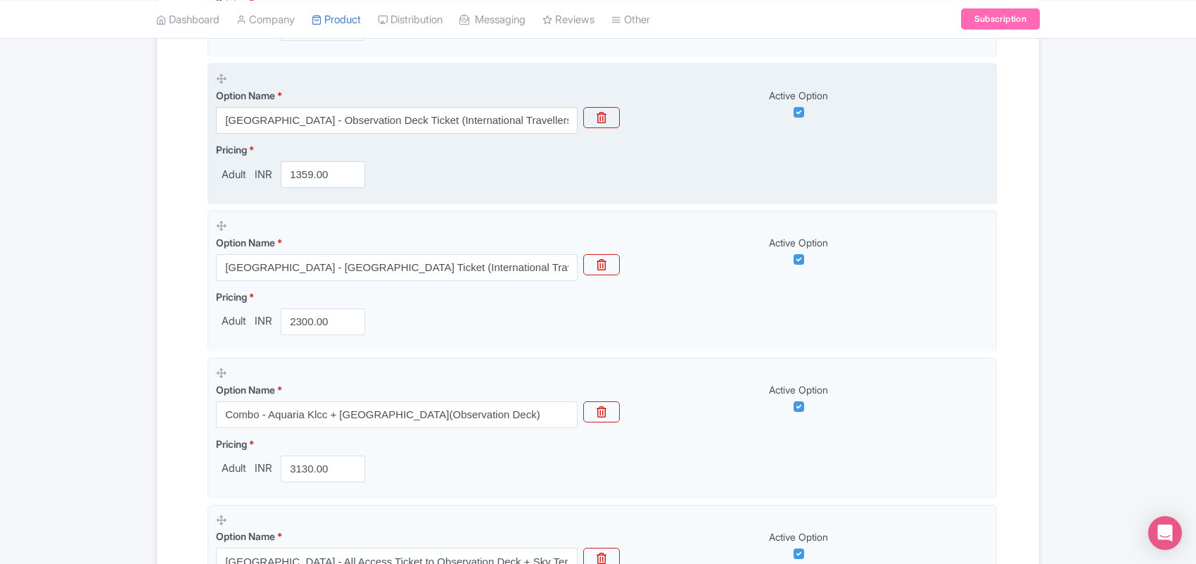
scroll to position [1309, 0]
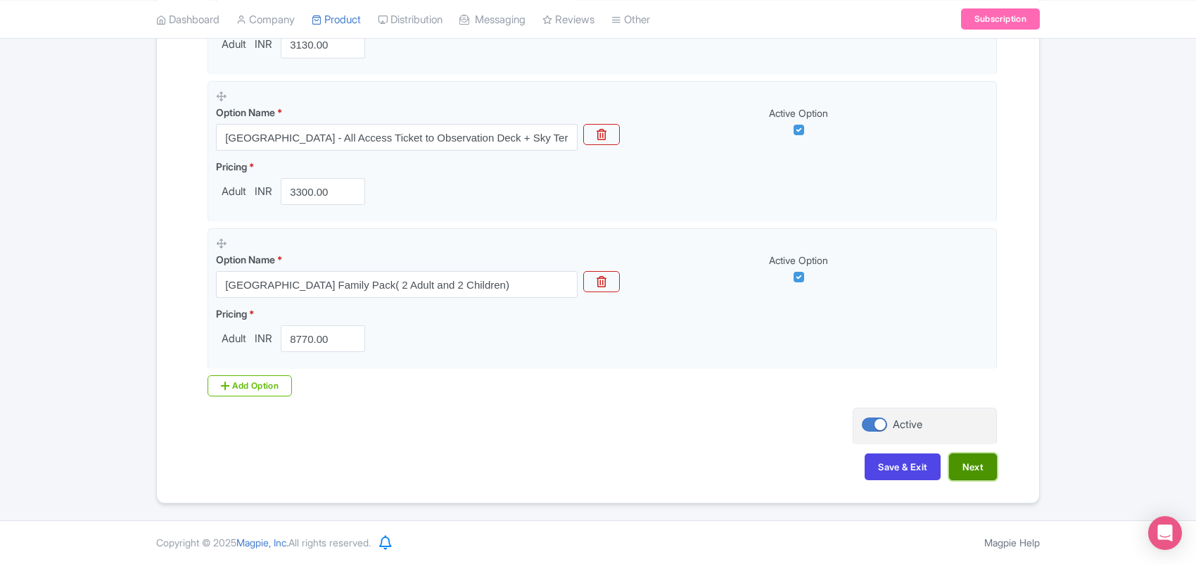
click at [958, 467] on button "Next" at bounding box center [973, 466] width 48 height 27
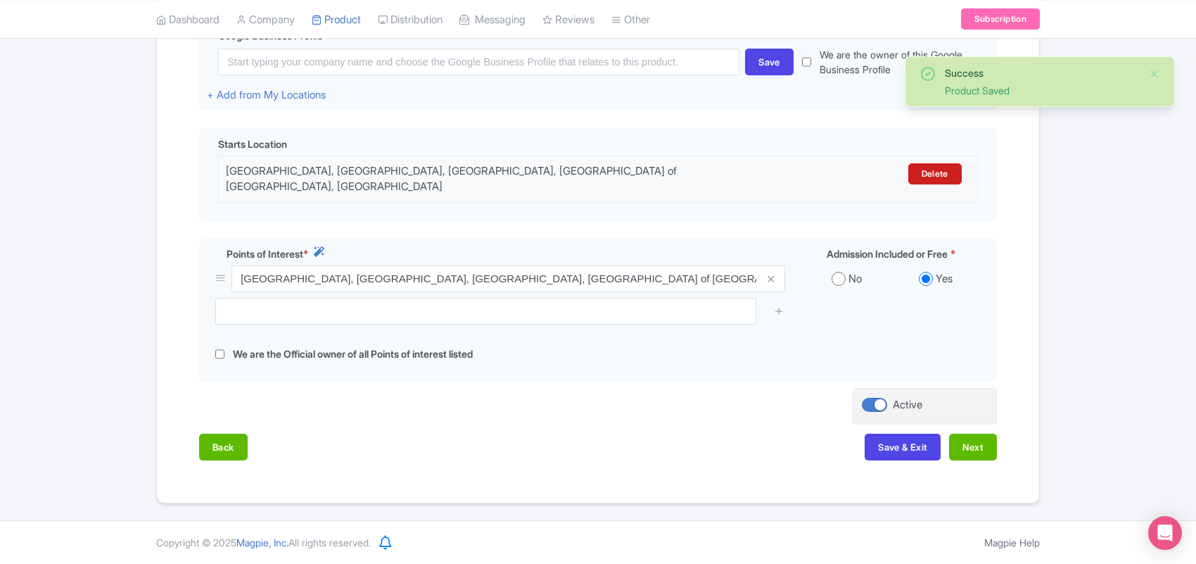
scroll to position [357, 0]
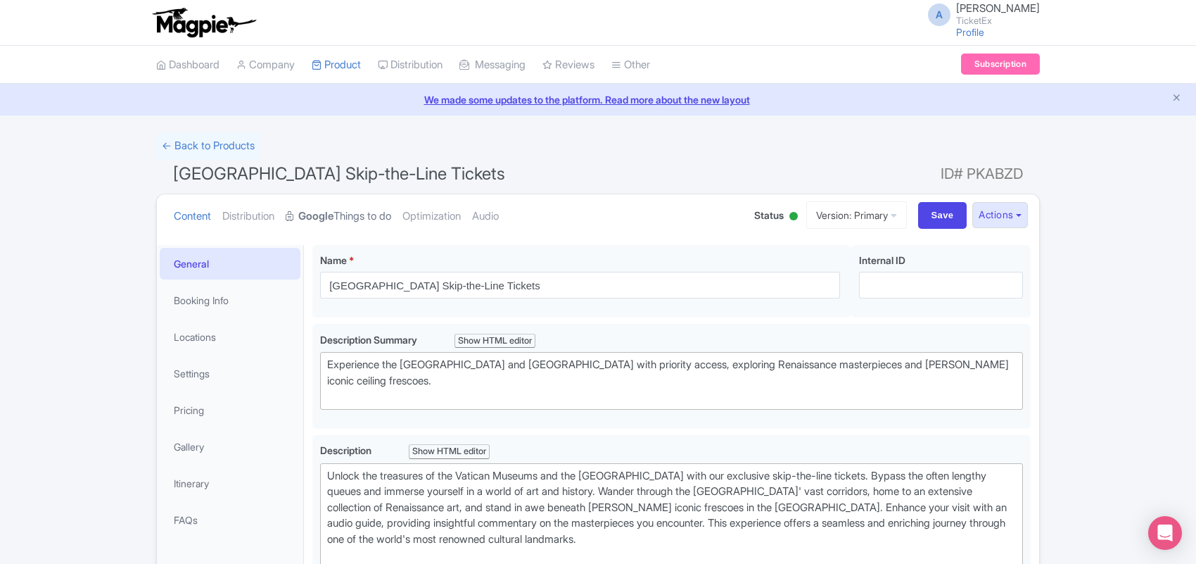
click at [334, 215] on strong "Google" at bounding box center [315, 216] width 35 height 16
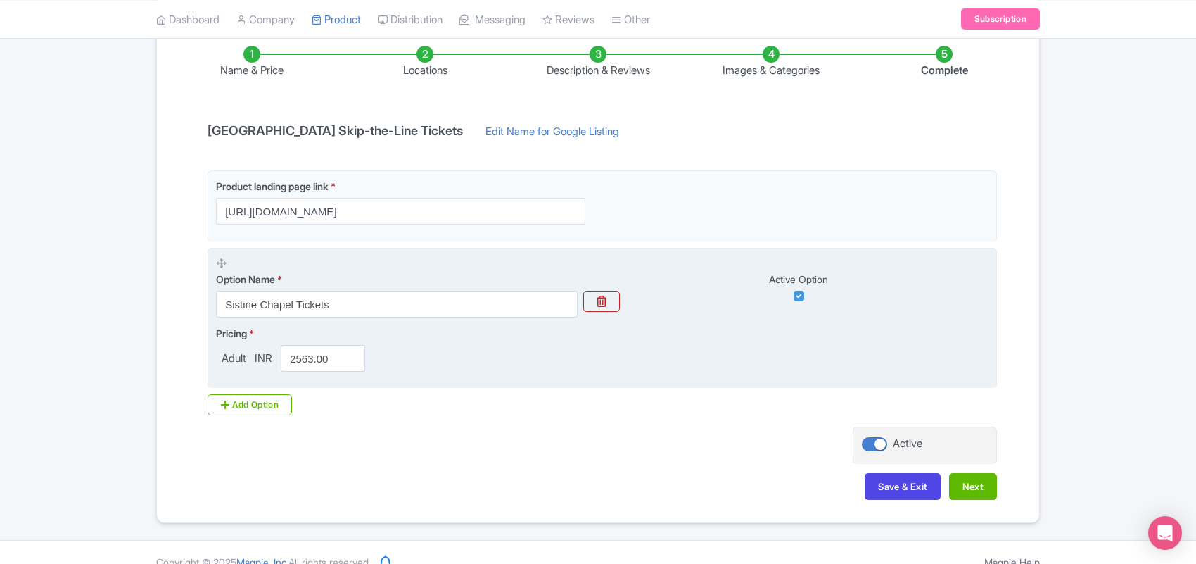
scroll to position [258, 0]
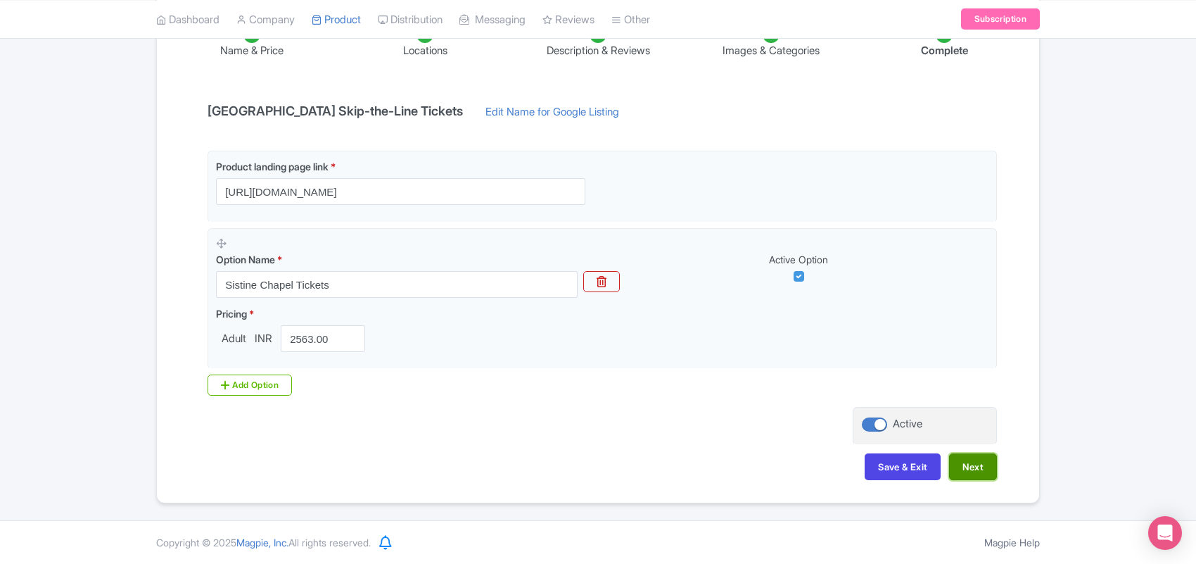
click at [972, 467] on button "Next" at bounding box center [973, 466] width 48 height 27
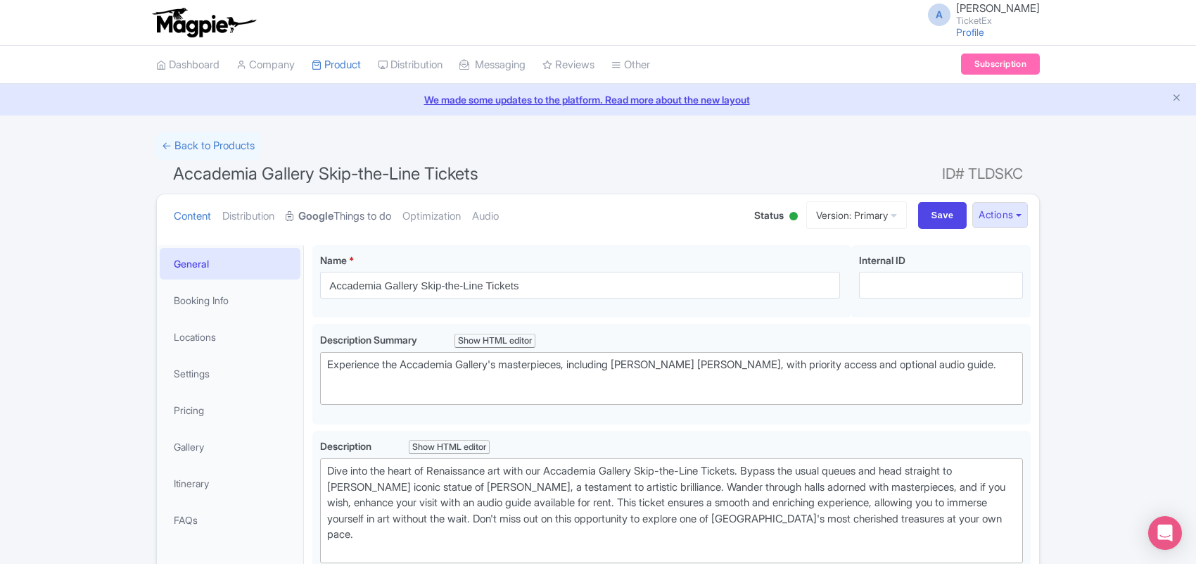
click at [348, 212] on link "Google Things to do" at bounding box center [339, 216] width 106 height 44
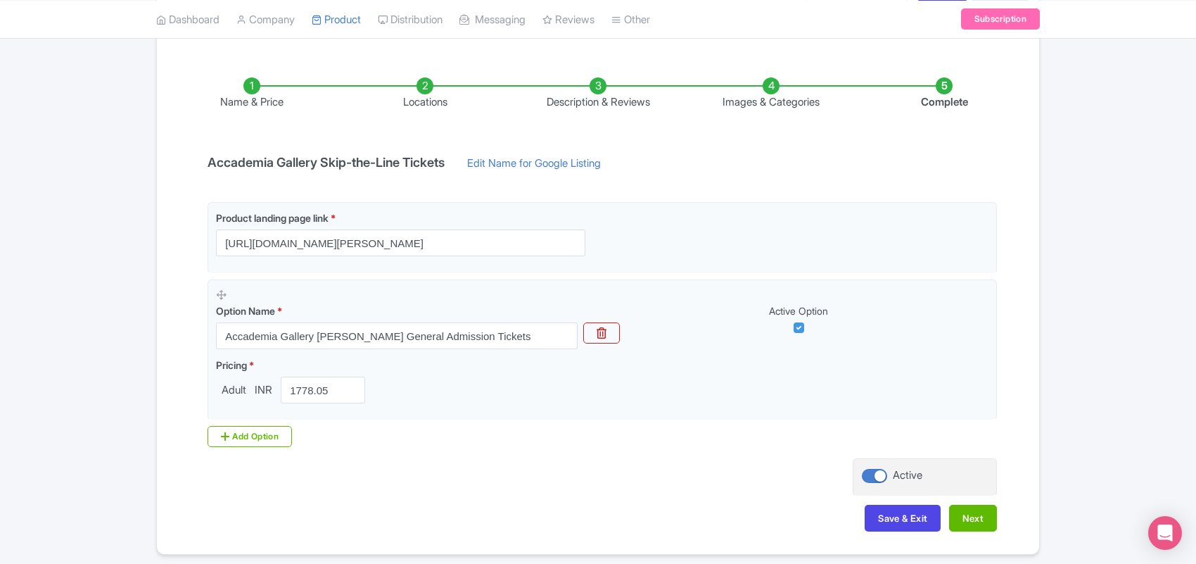
scroll to position [170, 0]
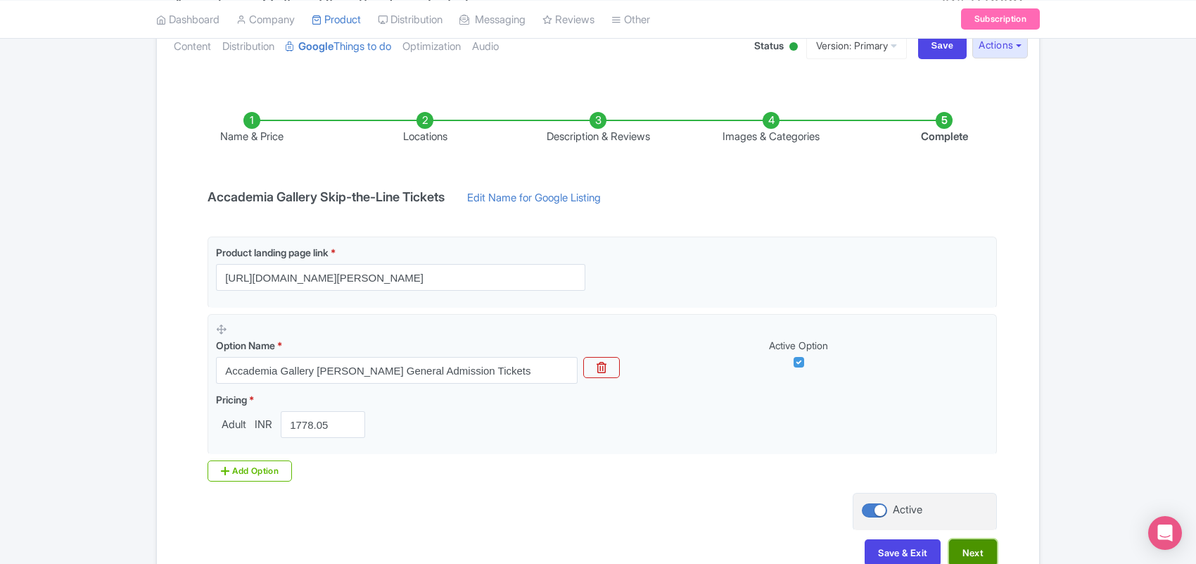
click at [972, 551] on button "Next" at bounding box center [973, 552] width 48 height 27
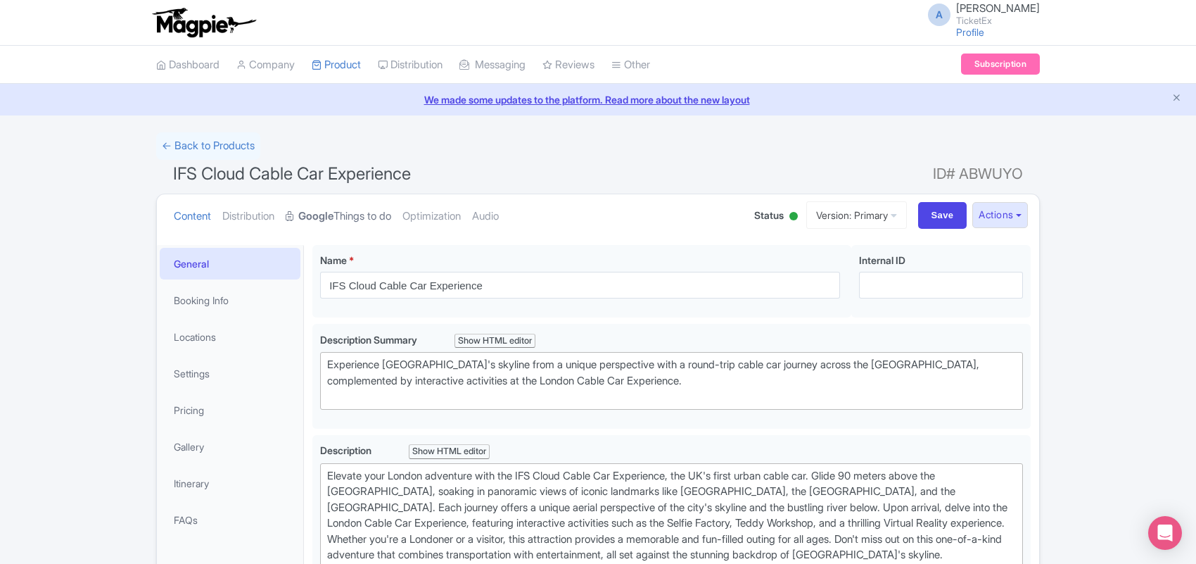
click at [383, 206] on link "Google Things to do" at bounding box center [339, 216] width 106 height 44
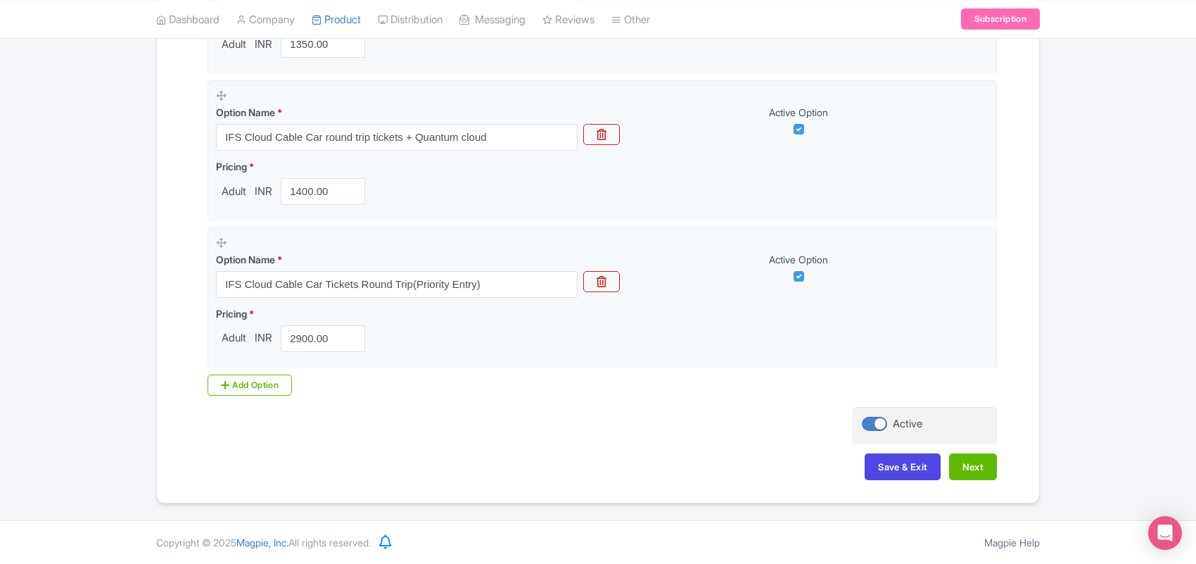
scroll to position [867, 0]
click at [980, 471] on button "Next" at bounding box center [973, 466] width 48 height 27
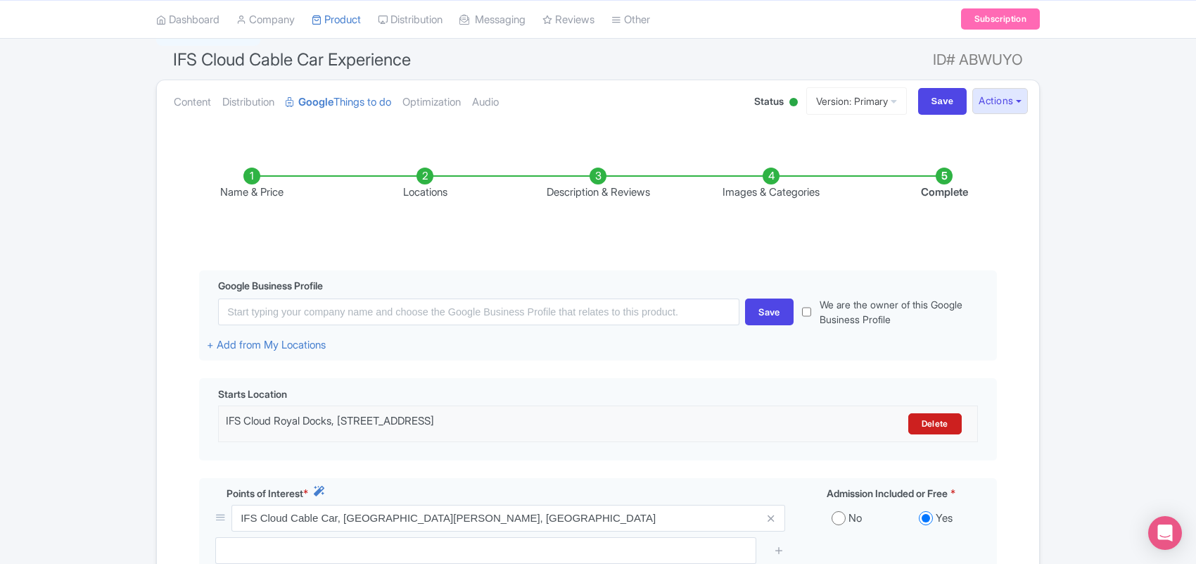
scroll to position [94, 0]
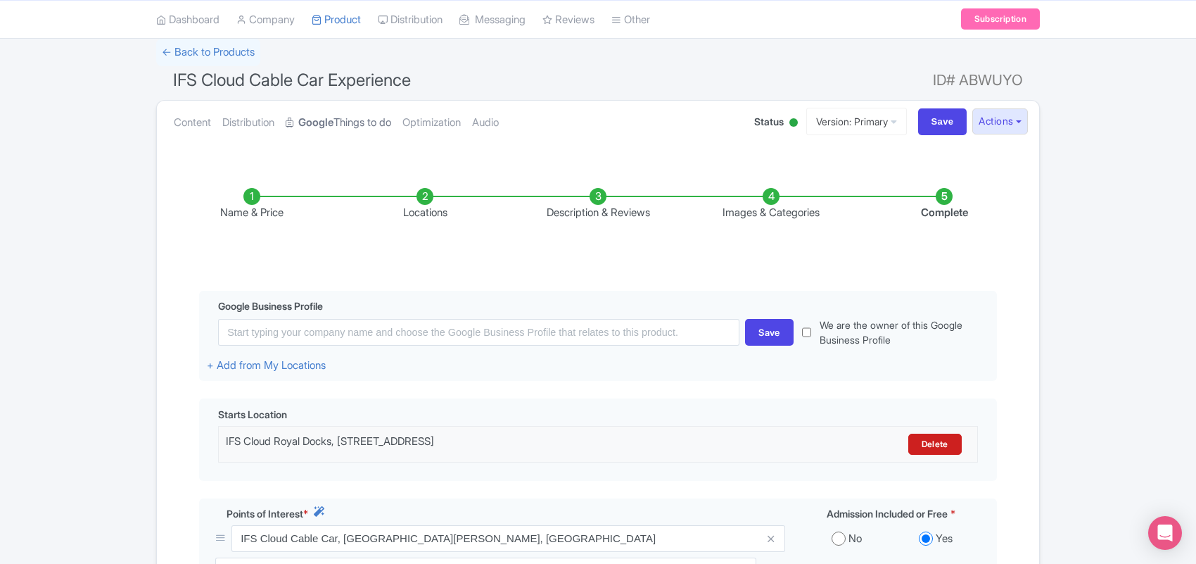
click at [343, 120] on link "Google Things to do" at bounding box center [339, 123] width 106 height 44
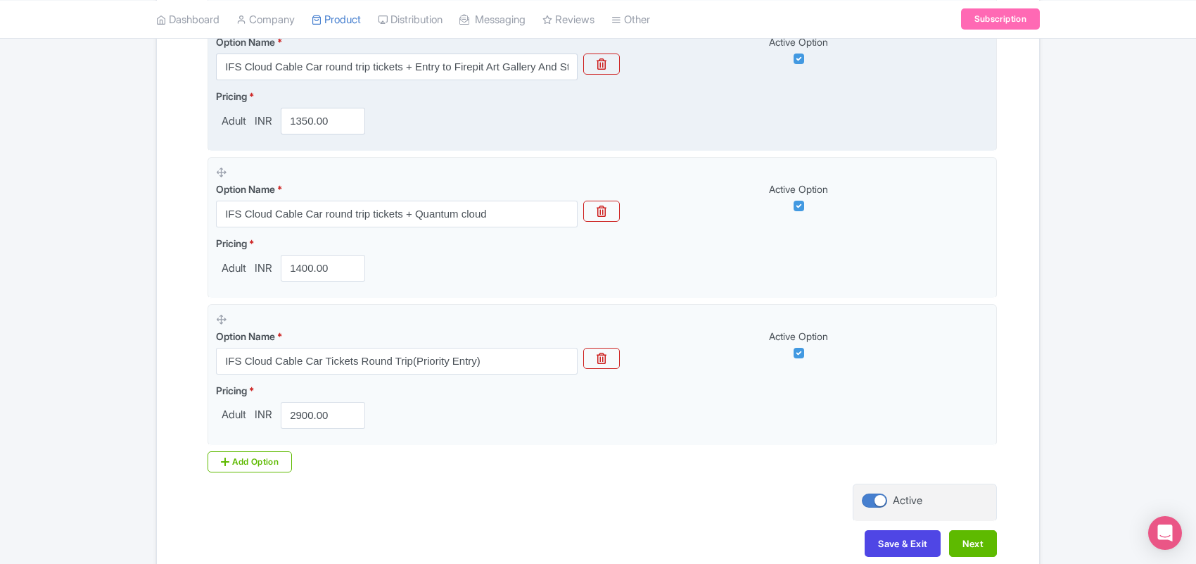
scroll to position [867, 0]
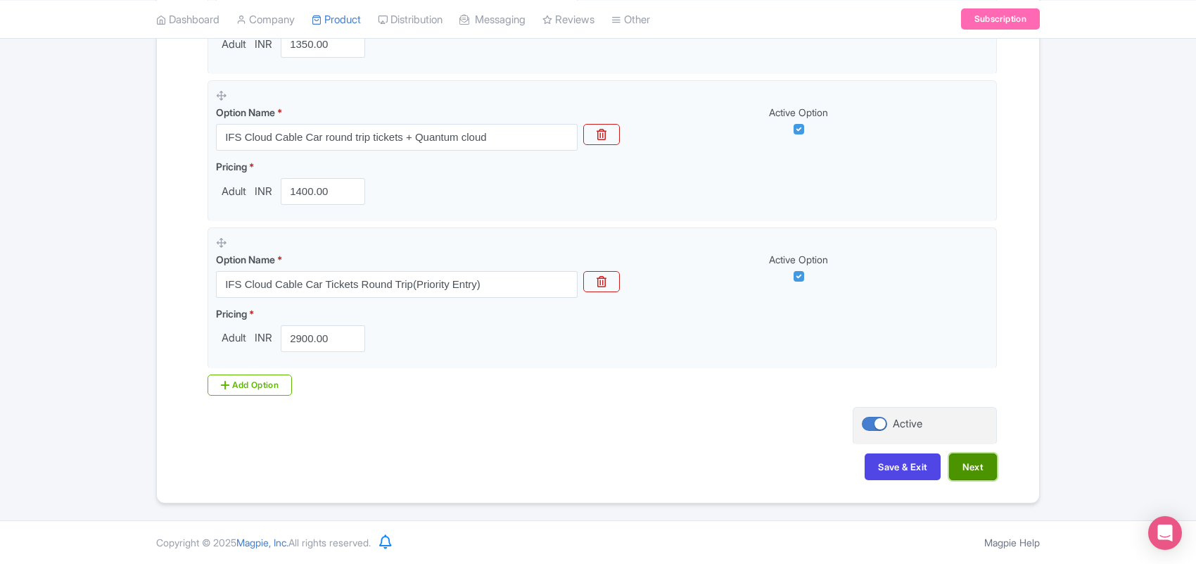
click at [970, 463] on button "Next" at bounding box center [973, 466] width 48 height 27
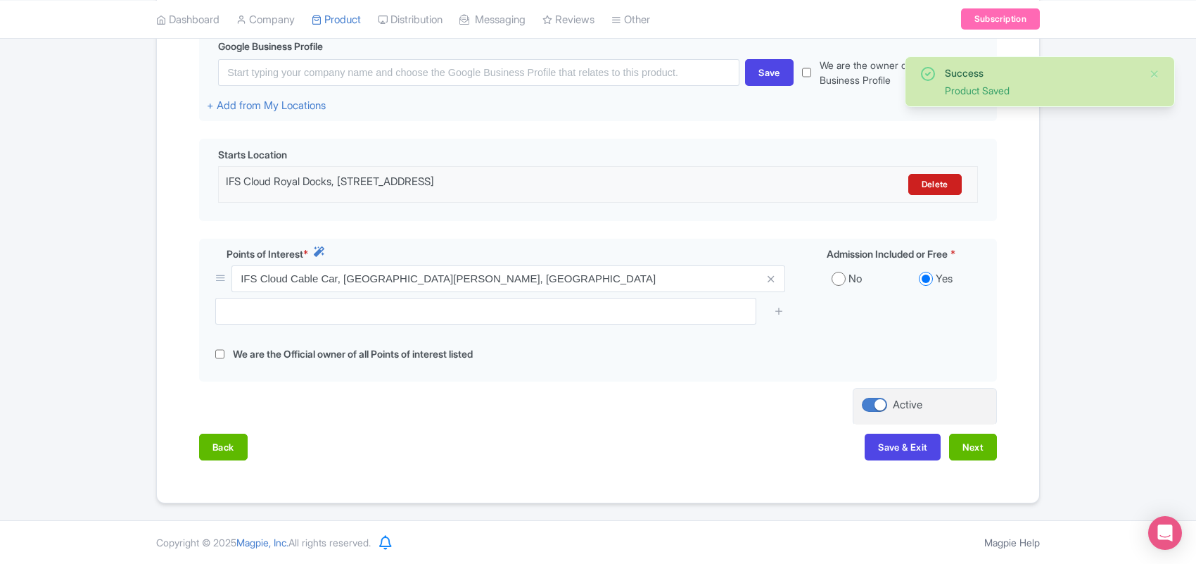
scroll to position [357, 0]
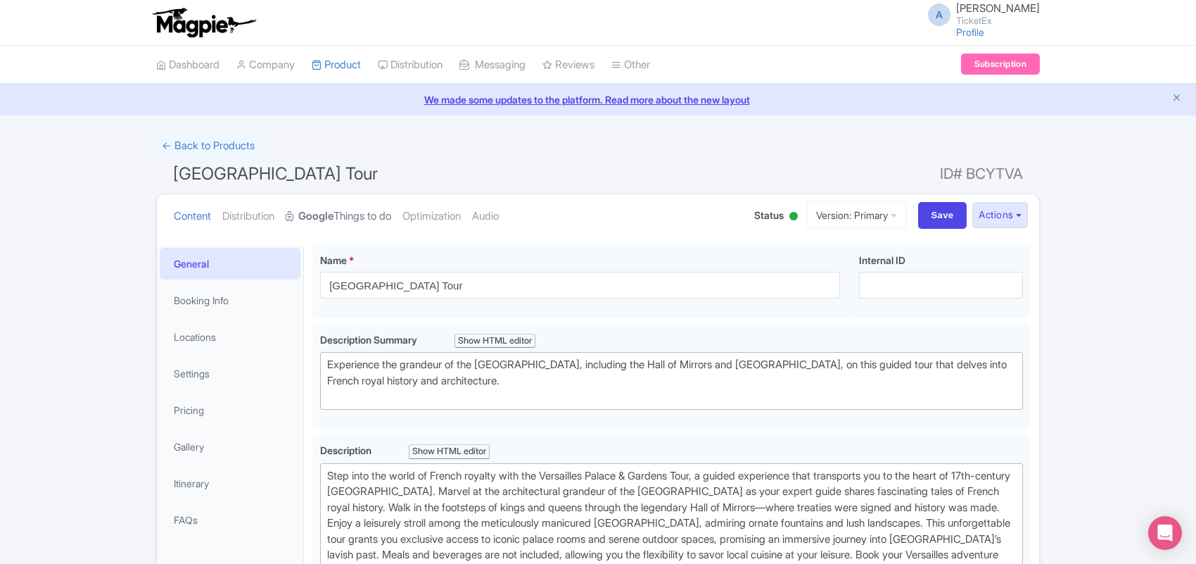
click at [361, 220] on link "Google Things to do" at bounding box center [339, 216] width 106 height 44
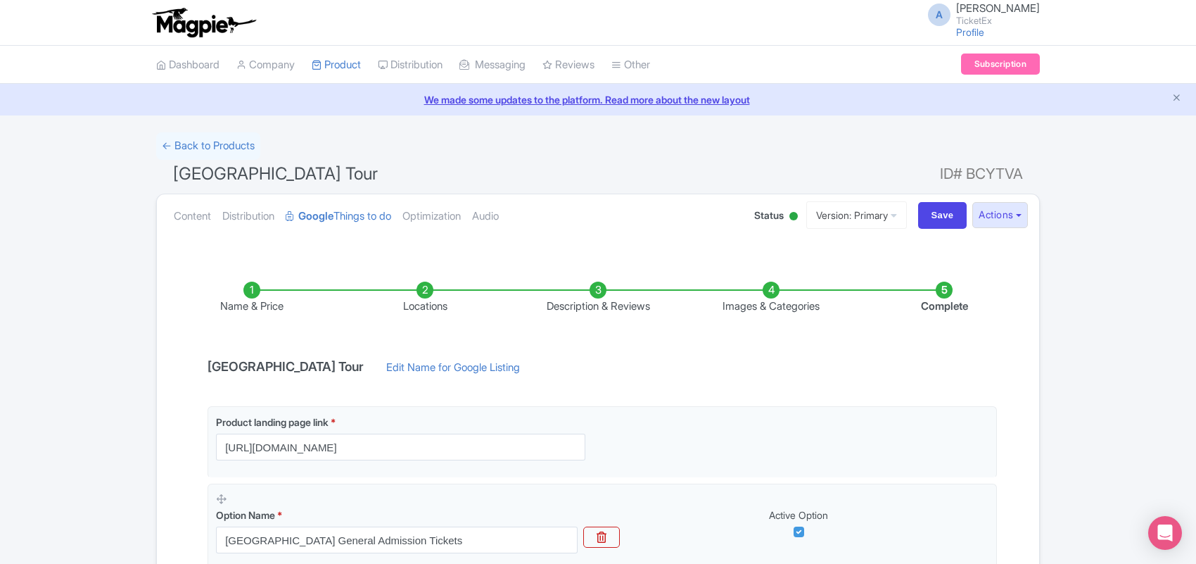
scroll to position [258, 0]
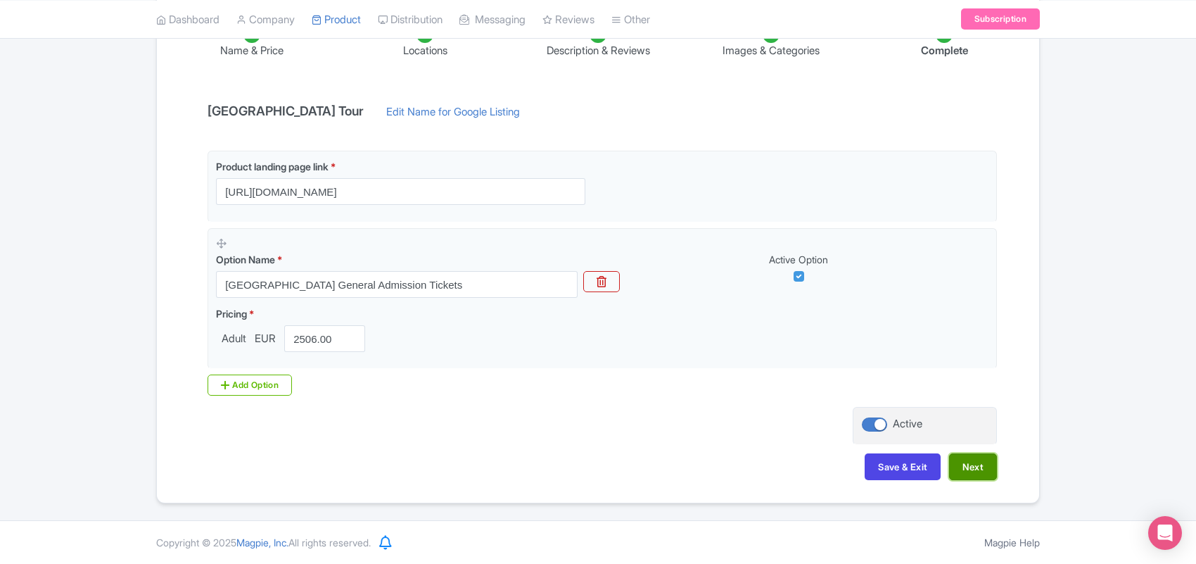
click at [963, 467] on button "Next" at bounding box center [973, 466] width 48 height 27
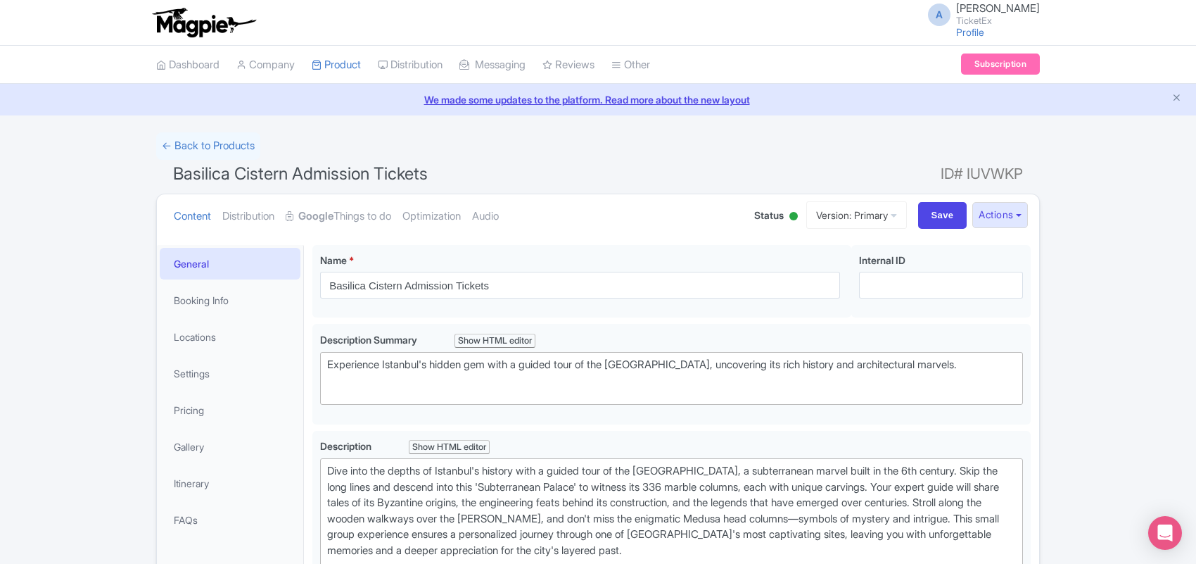
drag, startPoint x: 370, startPoint y: 215, endPoint x: 540, endPoint y: 241, distance: 171.6
click at [370, 215] on link "Google Things to do" at bounding box center [339, 216] width 106 height 44
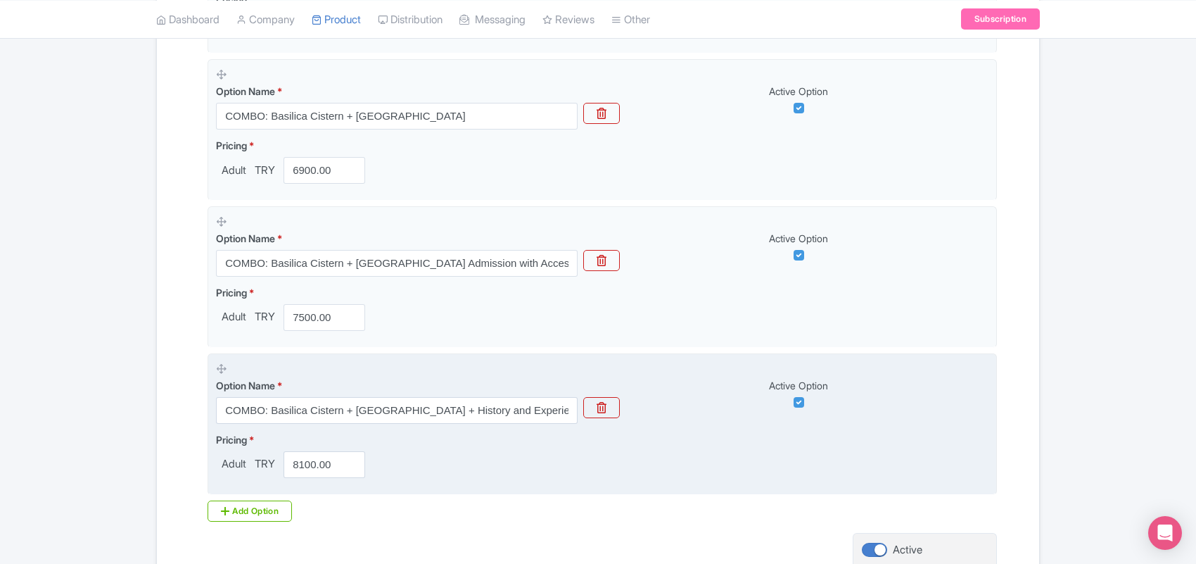
scroll to position [1014, 0]
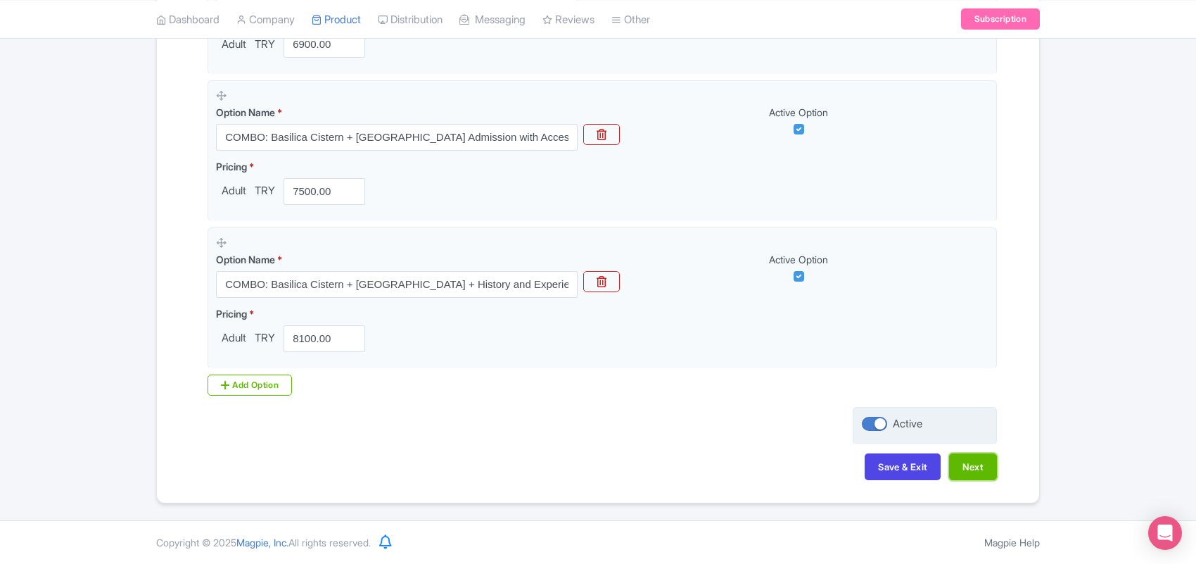
drag, startPoint x: 966, startPoint y: 459, endPoint x: 931, endPoint y: 417, distance: 55.5
click at [968, 459] on button "Next" at bounding box center [973, 466] width 48 height 27
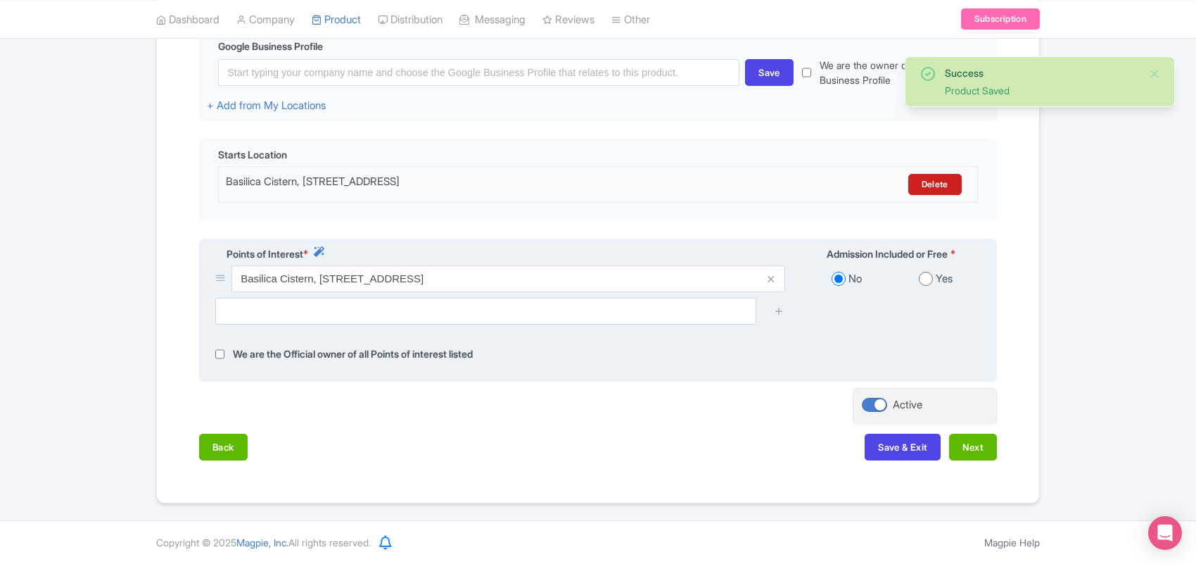
click at [924, 277] on input "radio" at bounding box center [926, 279] width 14 height 14
radio input "true"
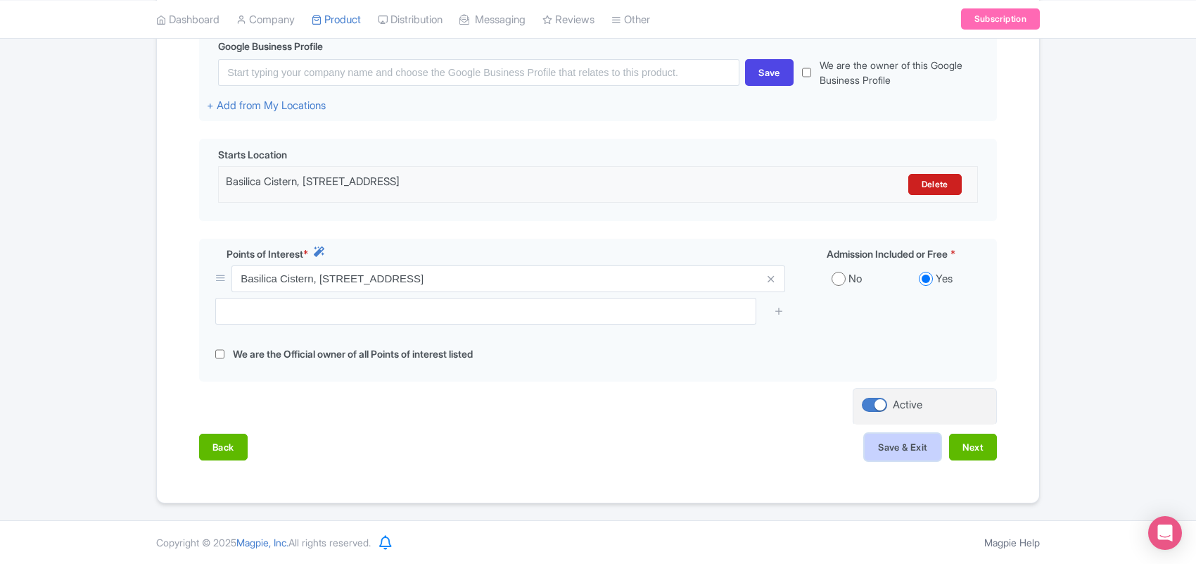
click at [903, 443] on button "Save & Exit" at bounding box center [903, 446] width 76 height 27
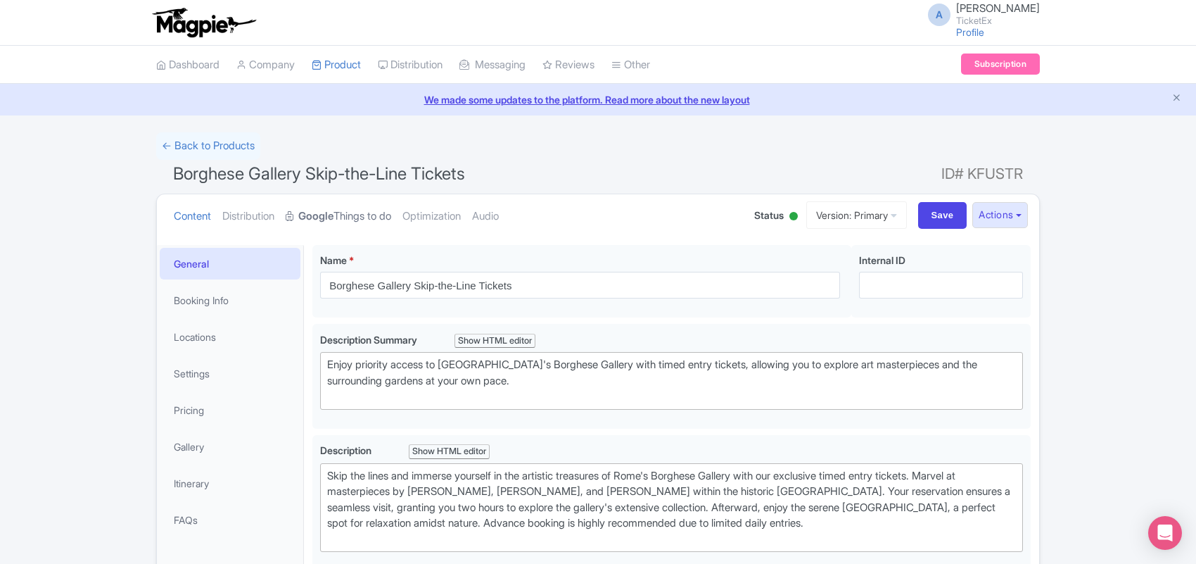
click at [360, 213] on link "Google Things to do" at bounding box center [339, 216] width 106 height 44
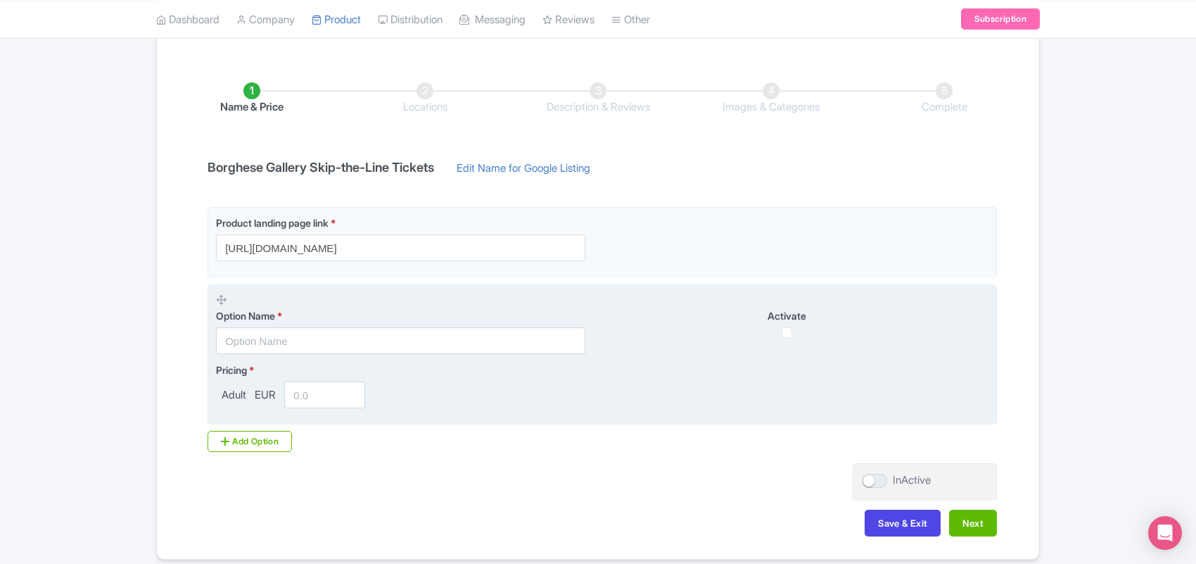
scroll to position [258, 0]
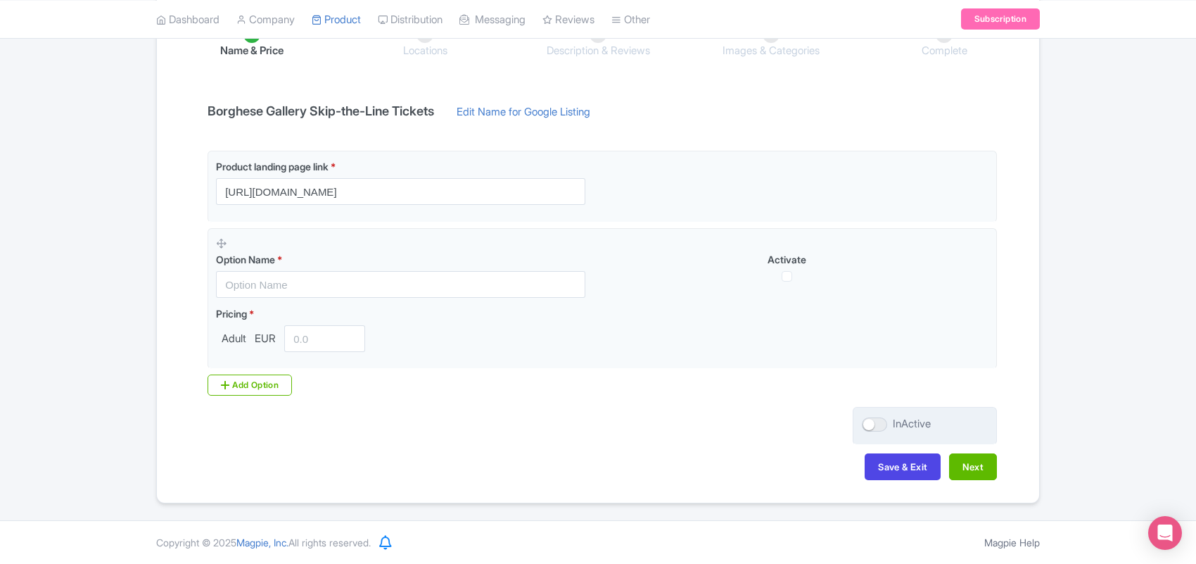
click at [880, 421] on div at bounding box center [874, 424] width 25 height 14
click at [871, 421] on input "InActive" at bounding box center [866, 423] width 9 height 9
click at [880, 421] on div at bounding box center [874, 424] width 25 height 14
click at [871, 421] on input "Active" at bounding box center [866, 423] width 9 height 9
checkbox input "false"
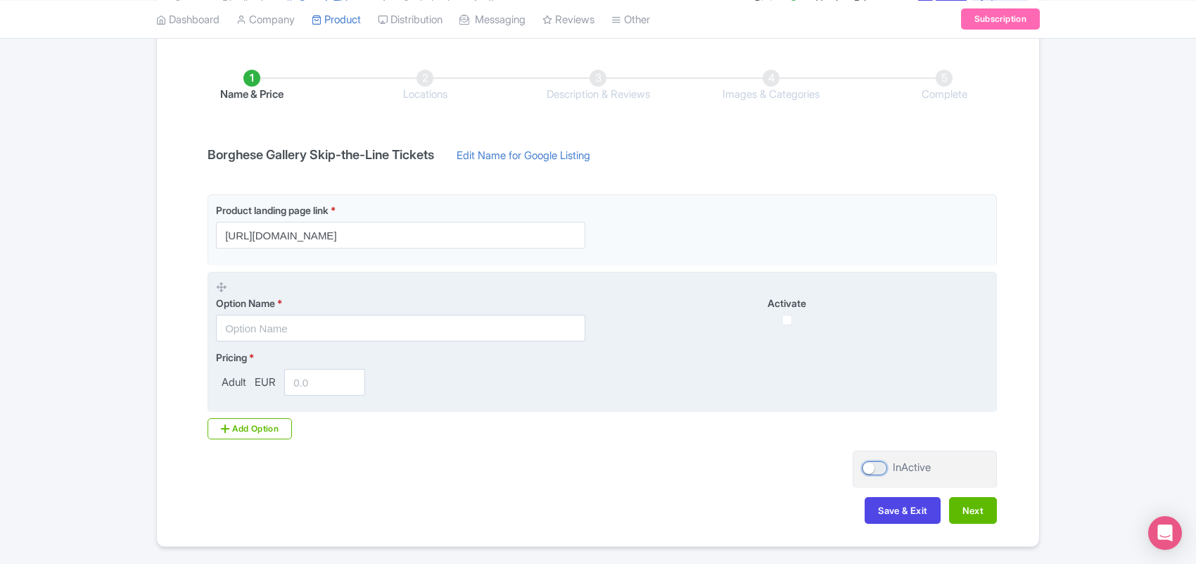
scroll to position [170, 0]
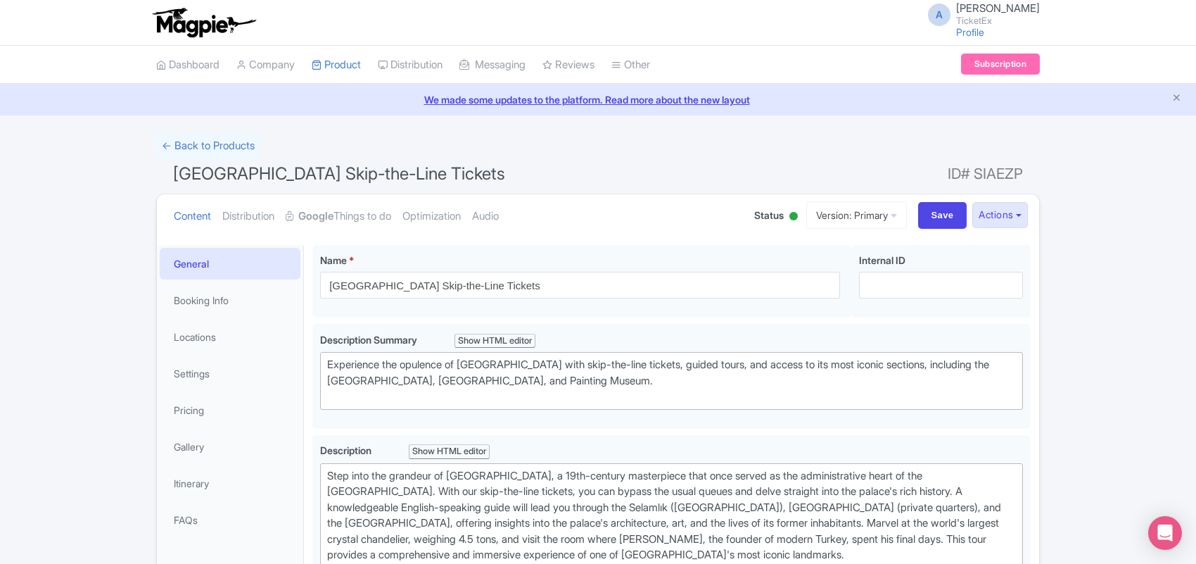
drag, startPoint x: 353, startPoint y: 216, endPoint x: 654, endPoint y: 265, distance: 305.9
click at [353, 217] on link "Google Things to do" at bounding box center [339, 216] width 106 height 44
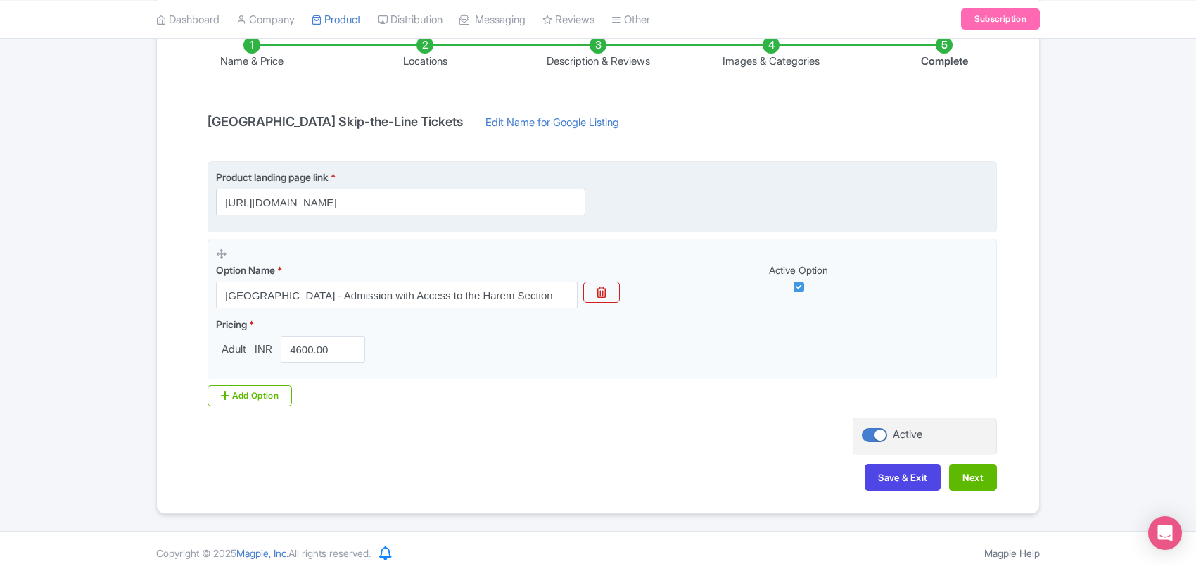
scroll to position [258, 0]
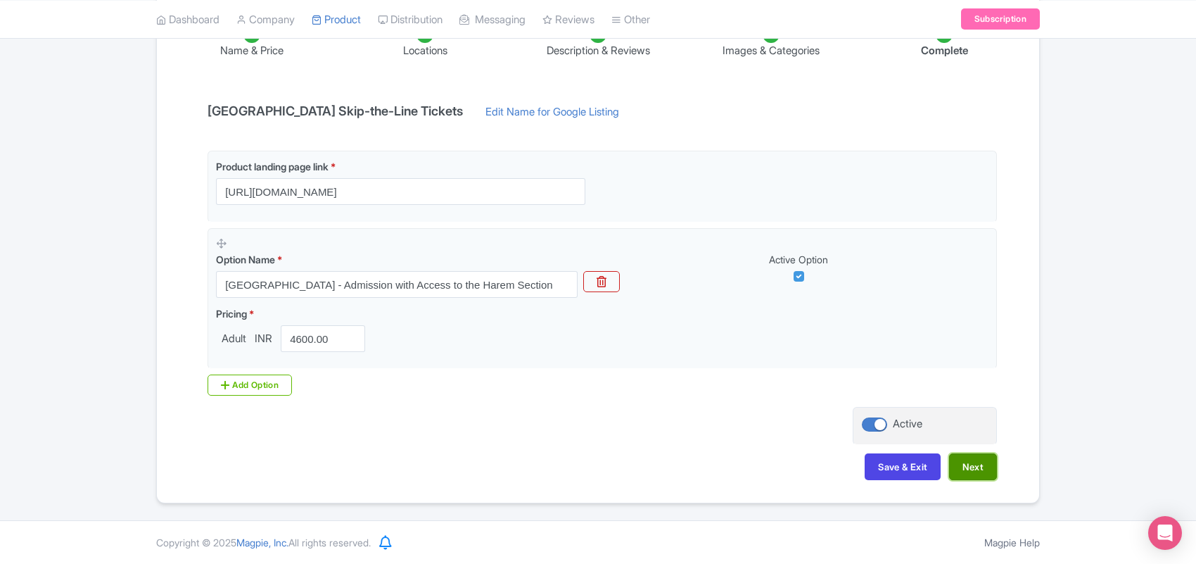
click at [970, 459] on button "Next" at bounding box center [973, 466] width 48 height 27
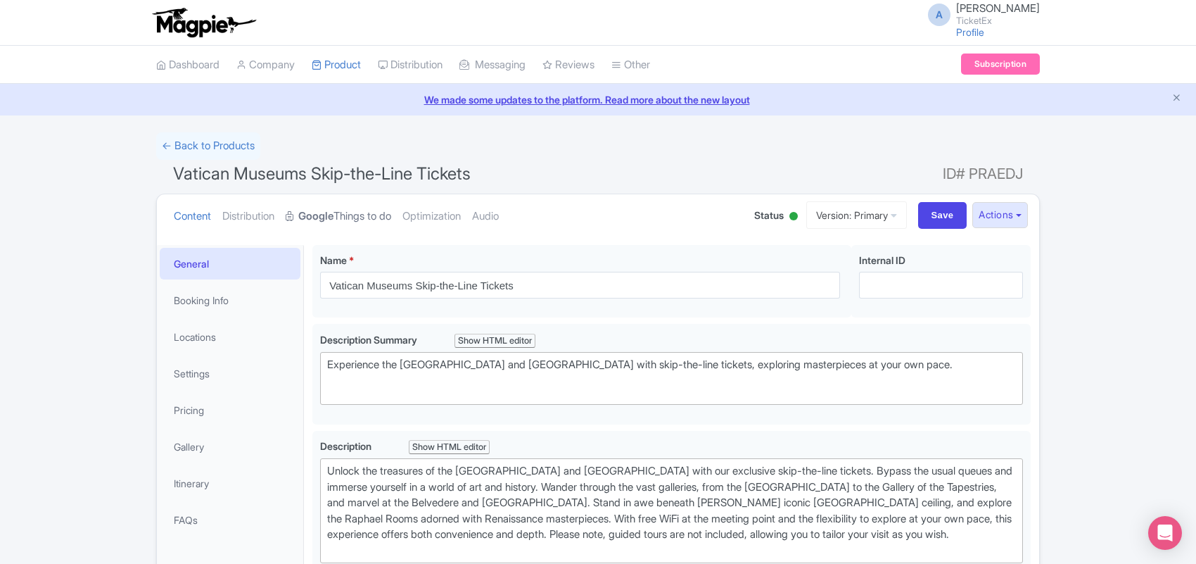
click at [334, 216] on strong "Google" at bounding box center [315, 216] width 35 height 16
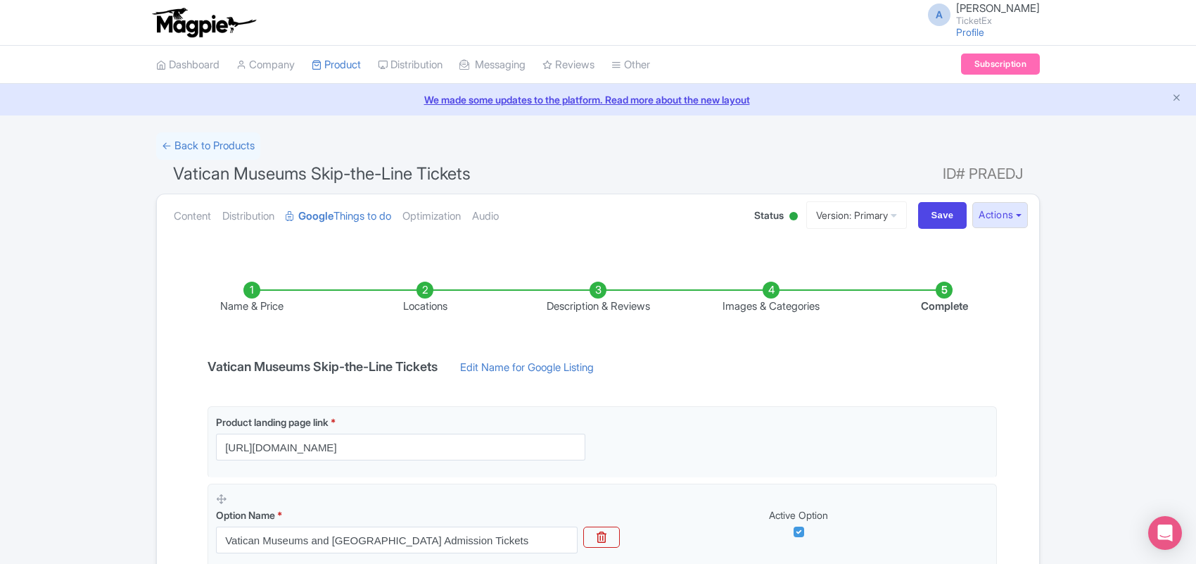
scroll to position [258, 0]
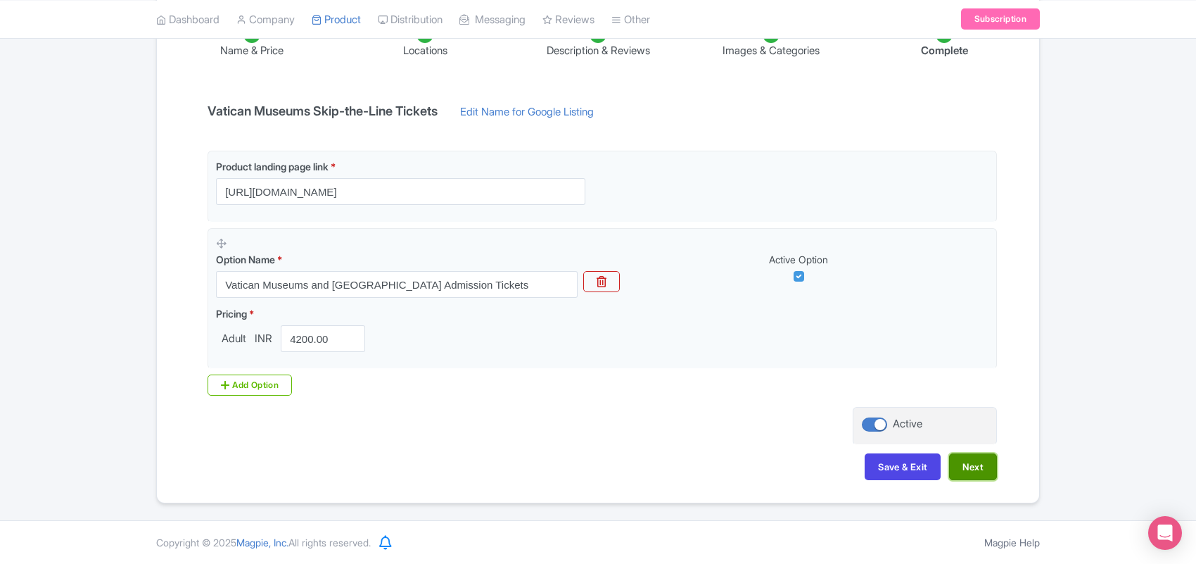
click at [971, 471] on button "Next" at bounding box center [973, 466] width 48 height 27
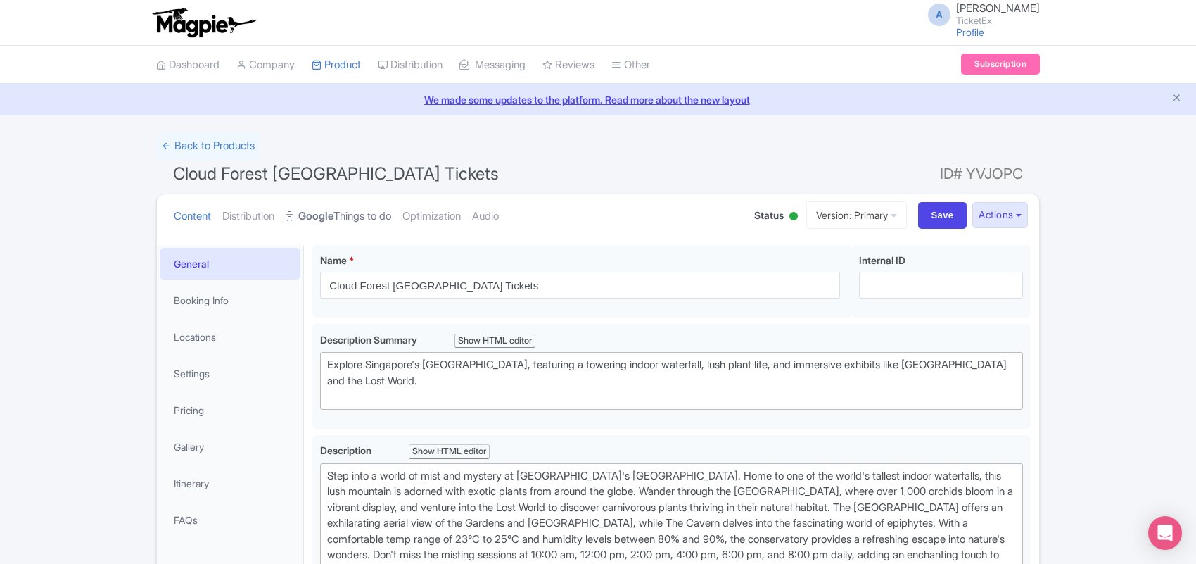
click at [391, 218] on link "Google Things to do" at bounding box center [339, 216] width 106 height 44
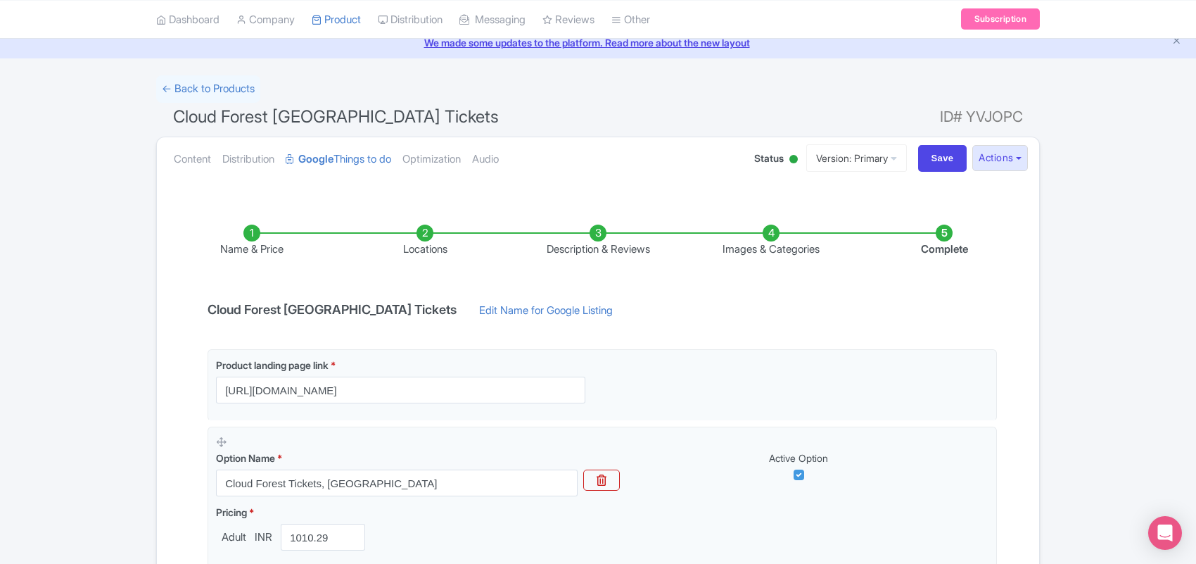
scroll to position [258, 0]
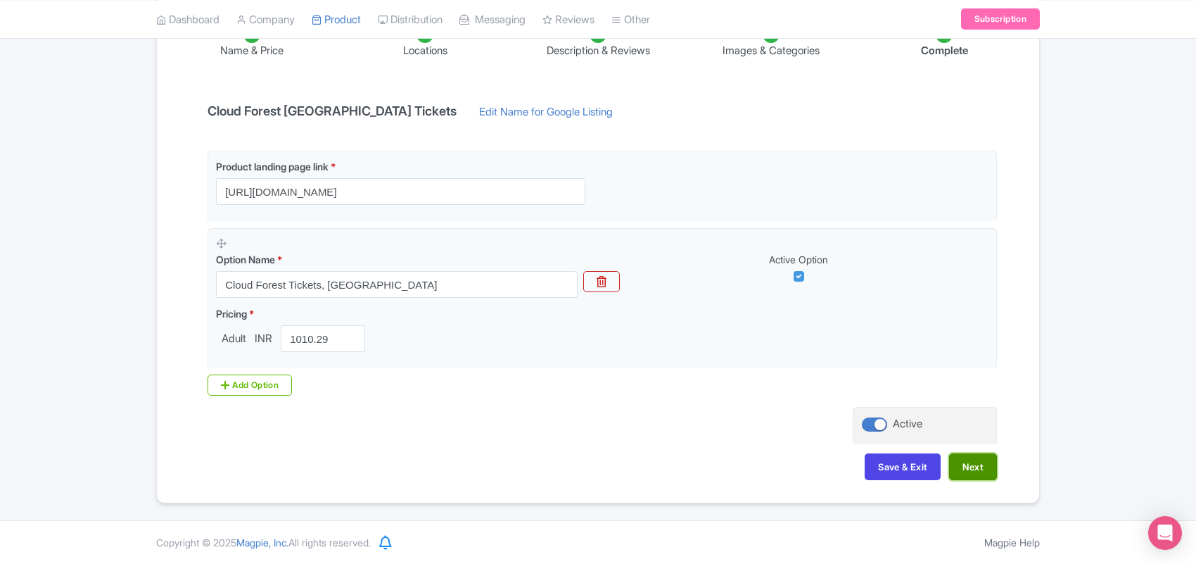
click at [982, 469] on button "Next" at bounding box center [973, 466] width 48 height 27
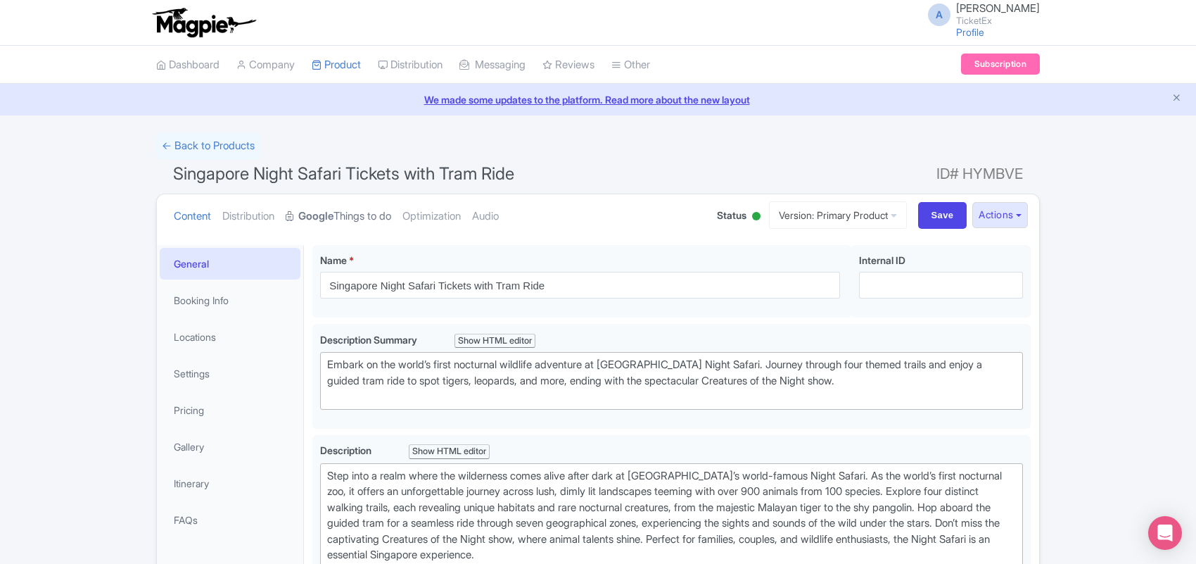
click at [357, 217] on link "Google Things to do" at bounding box center [339, 216] width 106 height 44
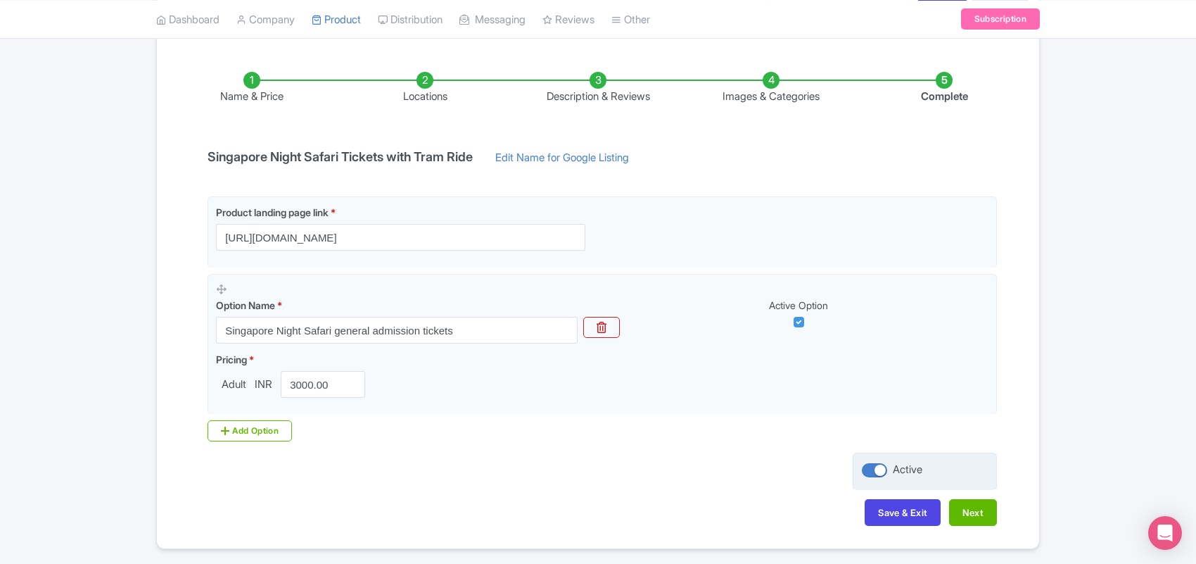
scroll to position [258, 0]
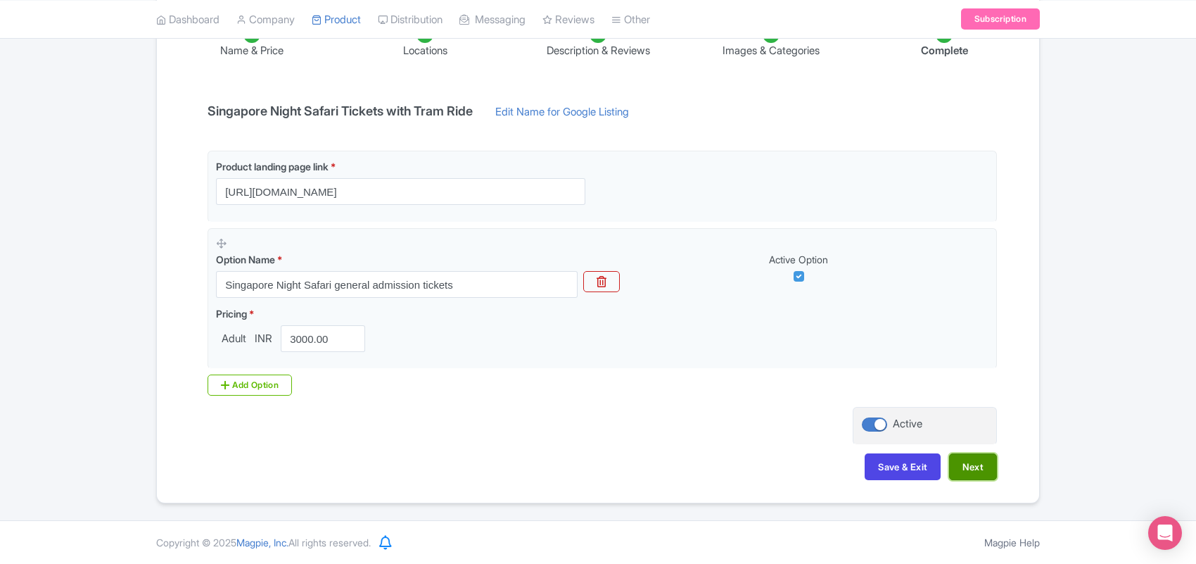
click at [964, 478] on button "Next" at bounding box center [973, 466] width 48 height 27
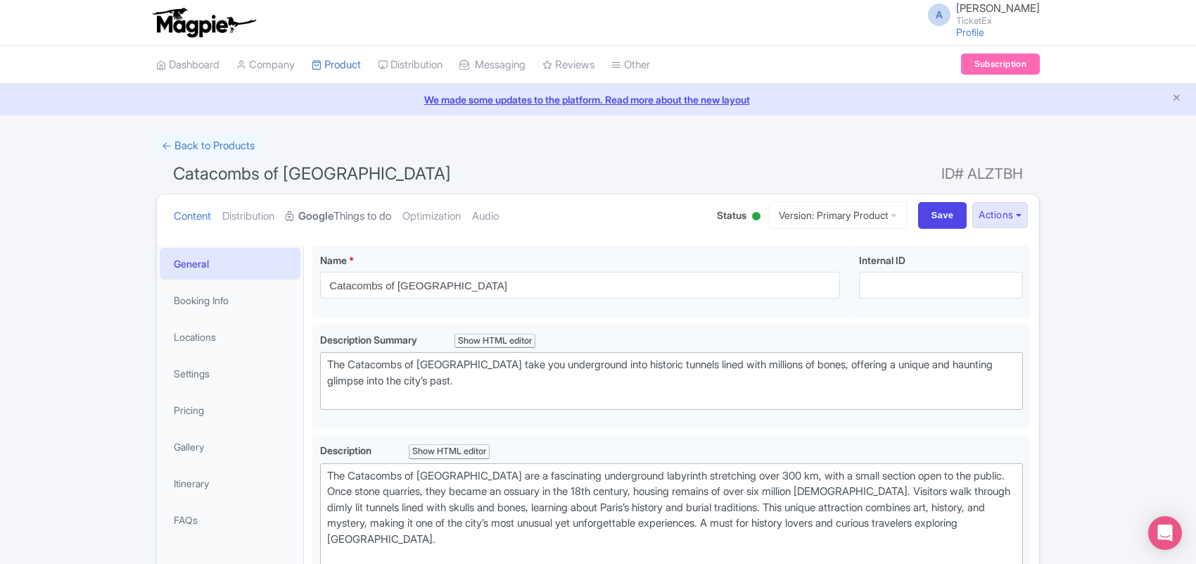
click at [343, 216] on link "Google Things to do" at bounding box center [339, 216] width 106 height 44
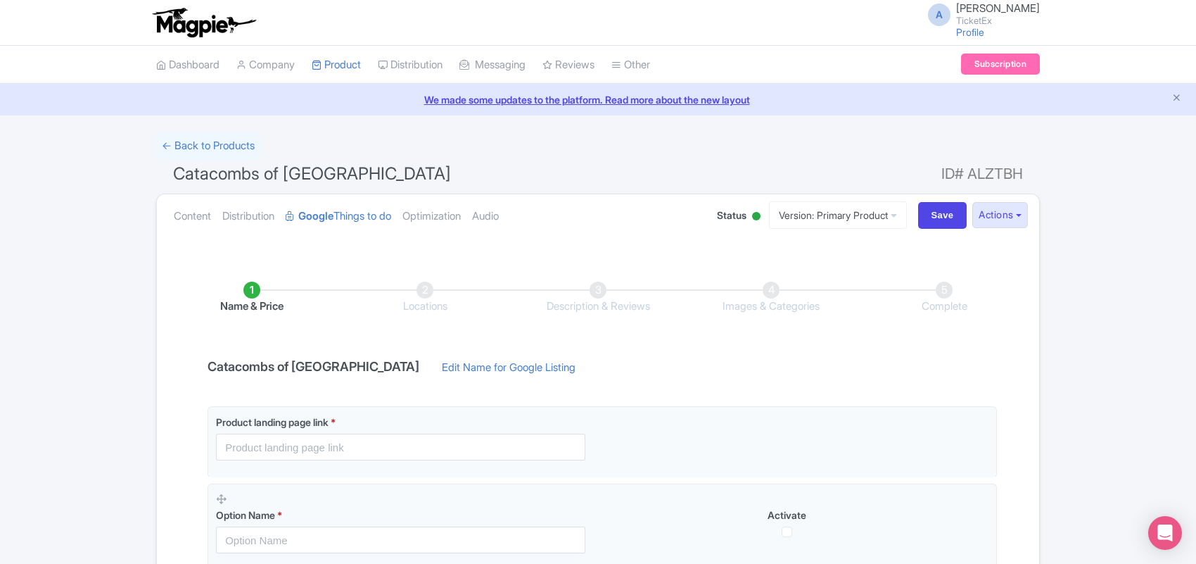
scroll to position [88, 0]
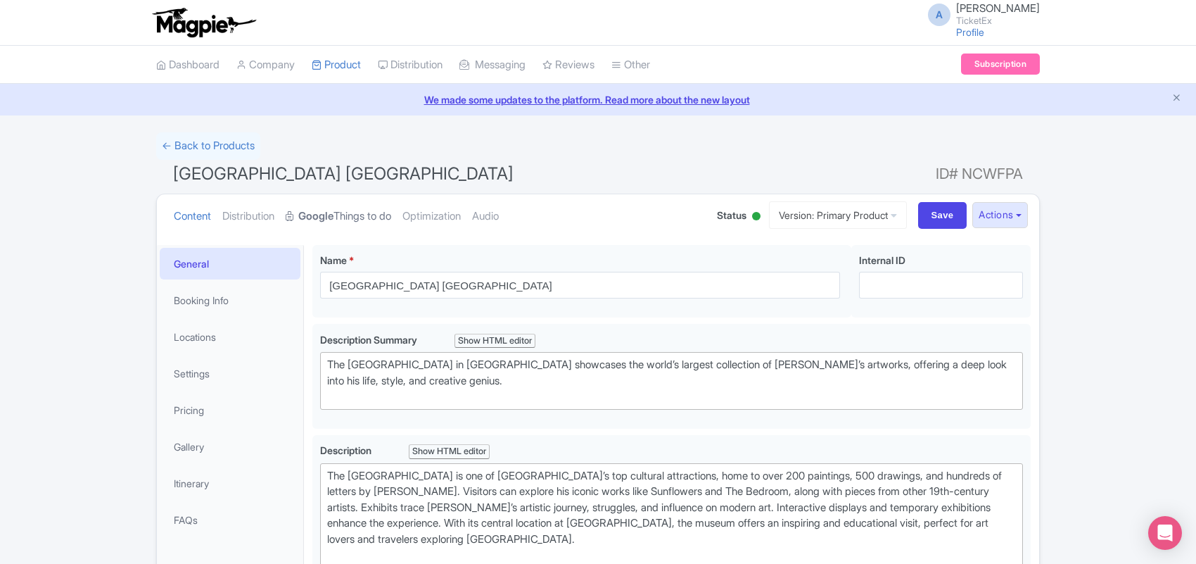
click at [334, 213] on strong "Google" at bounding box center [315, 216] width 35 height 16
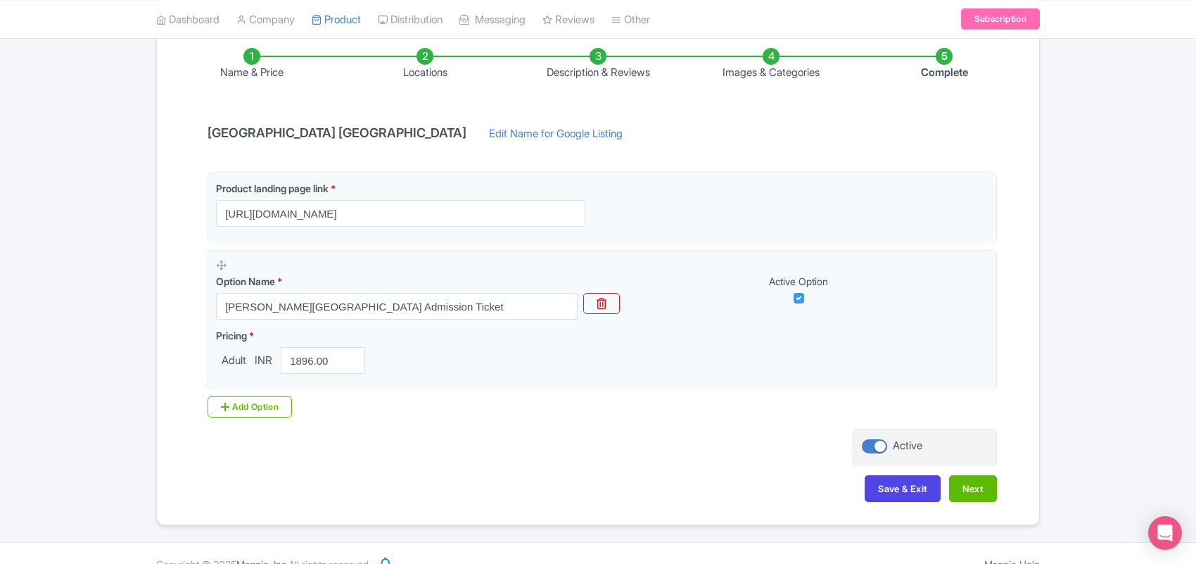
scroll to position [258, 0]
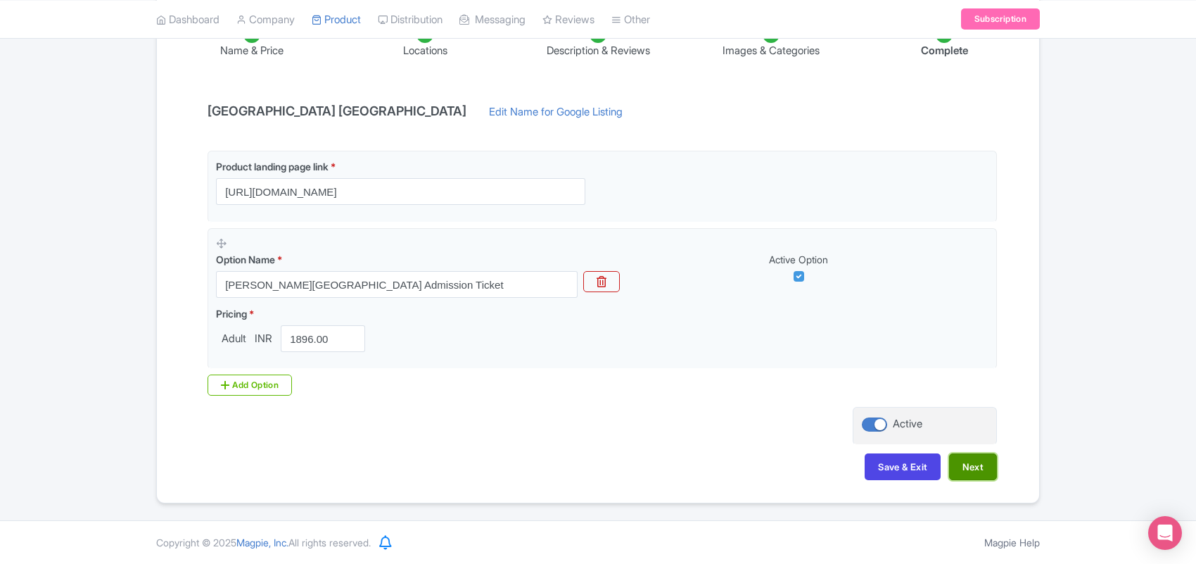
click at [982, 456] on button "Next" at bounding box center [973, 466] width 48 height 27
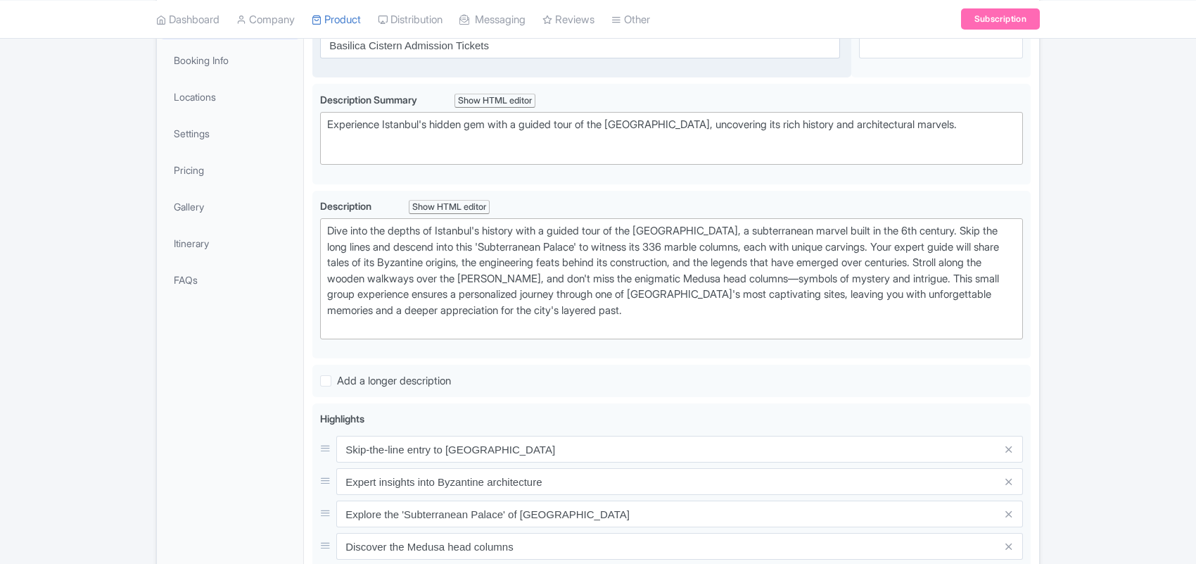
scroll to position [352, 0]
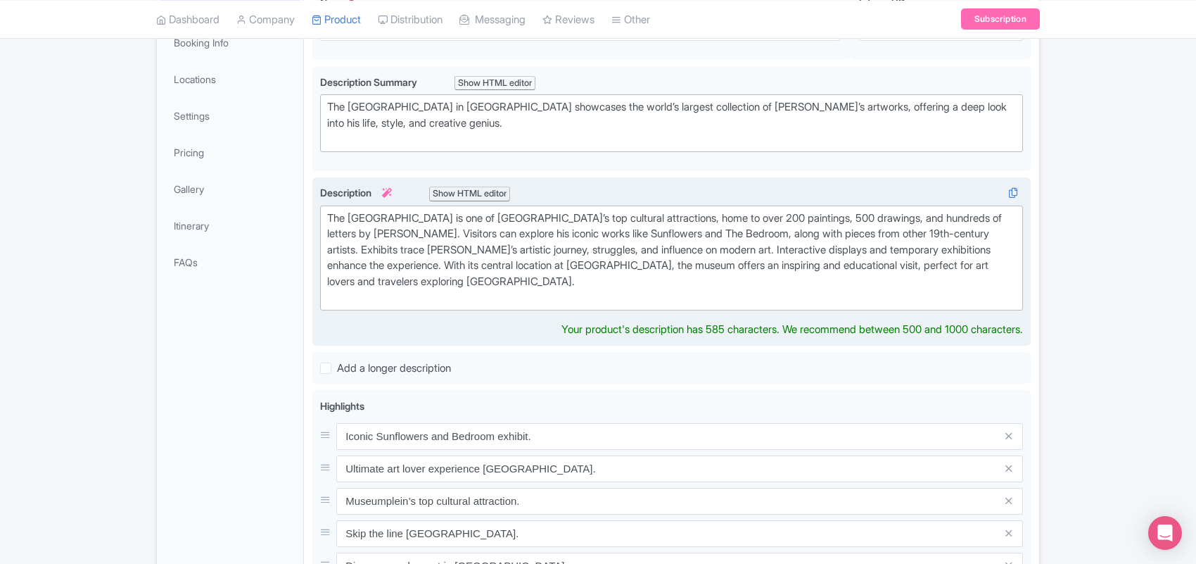
type trix-editor "<div>The [GEOGRAPHIC_DATA] is one of [GEOGRAPHIC_DATA]’s top cultural attractio…"
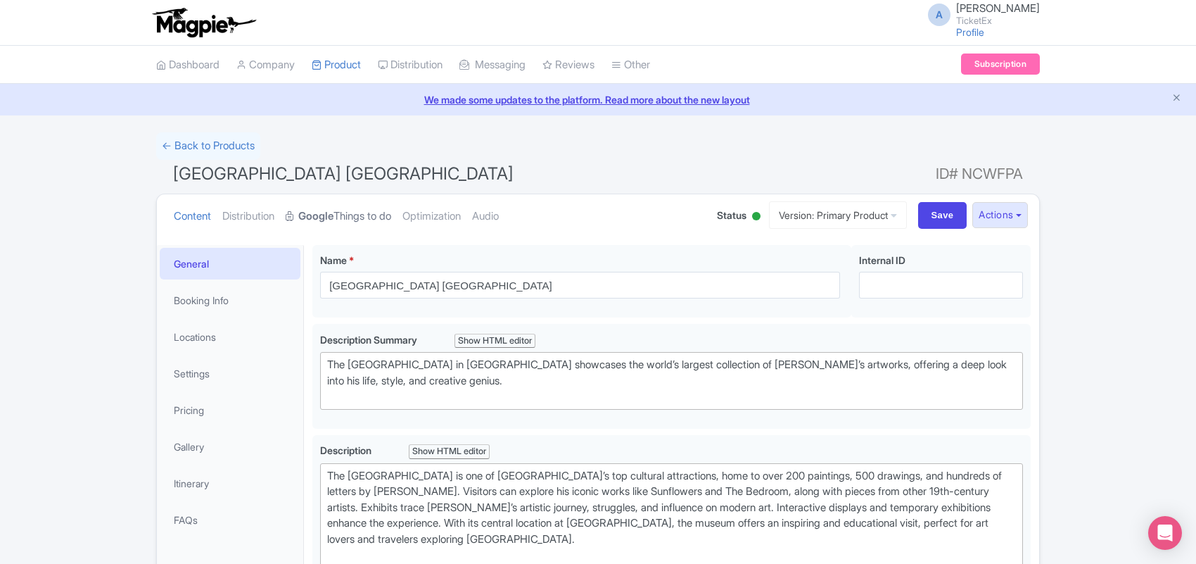
click at [327, 212] on strong "Google" at bounding box center [315, 216] width 35 height 16
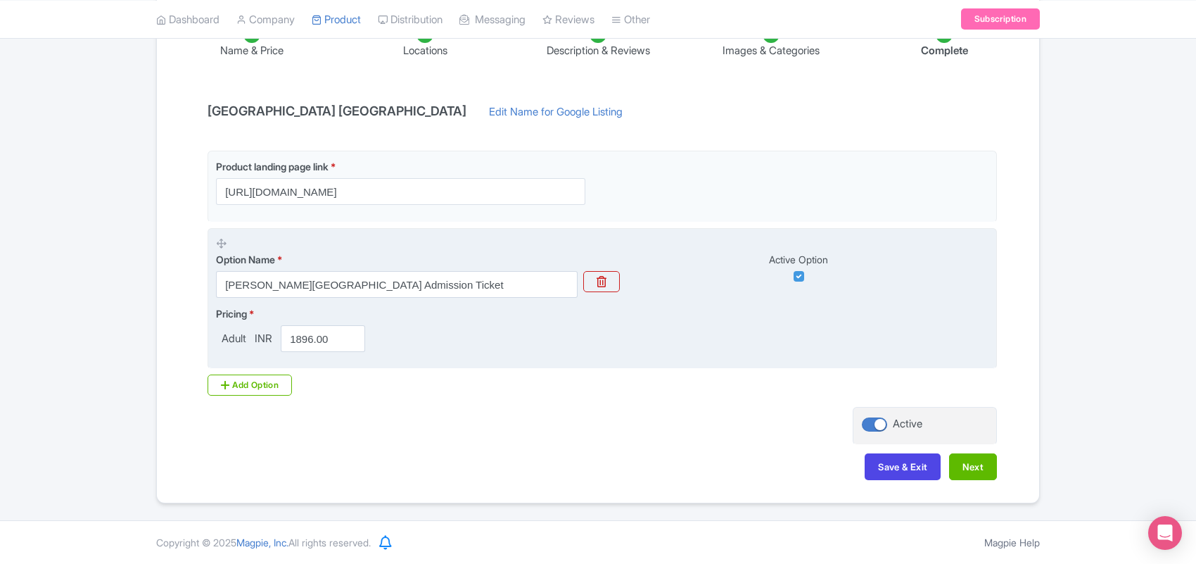
scroll to position [258, 0]
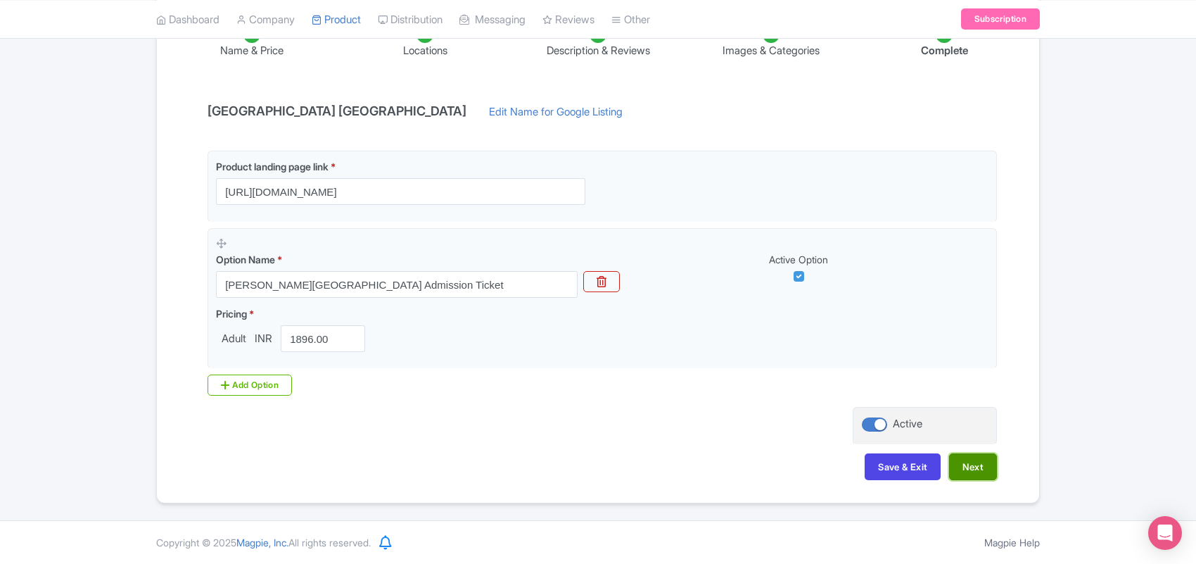
click at [959, 470] on button "Next" at bounding box center [973, 466] width 48 height 27
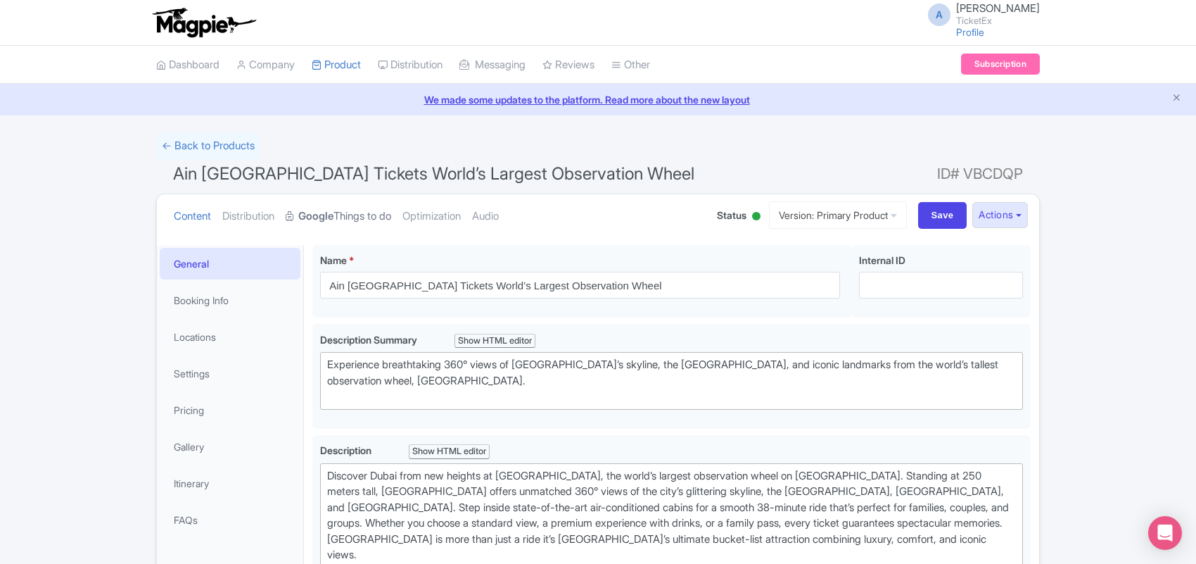
click at [353, 215] on link "Google Things to do" at bounding box center [339, 216] width 106 height 44
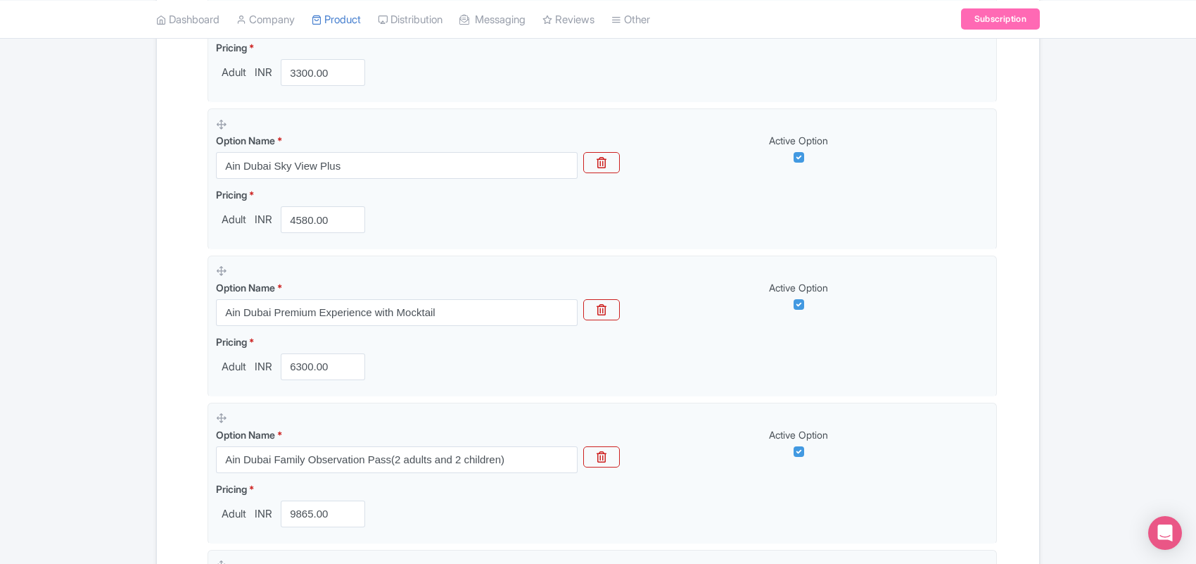
scroll to position [867, 0]
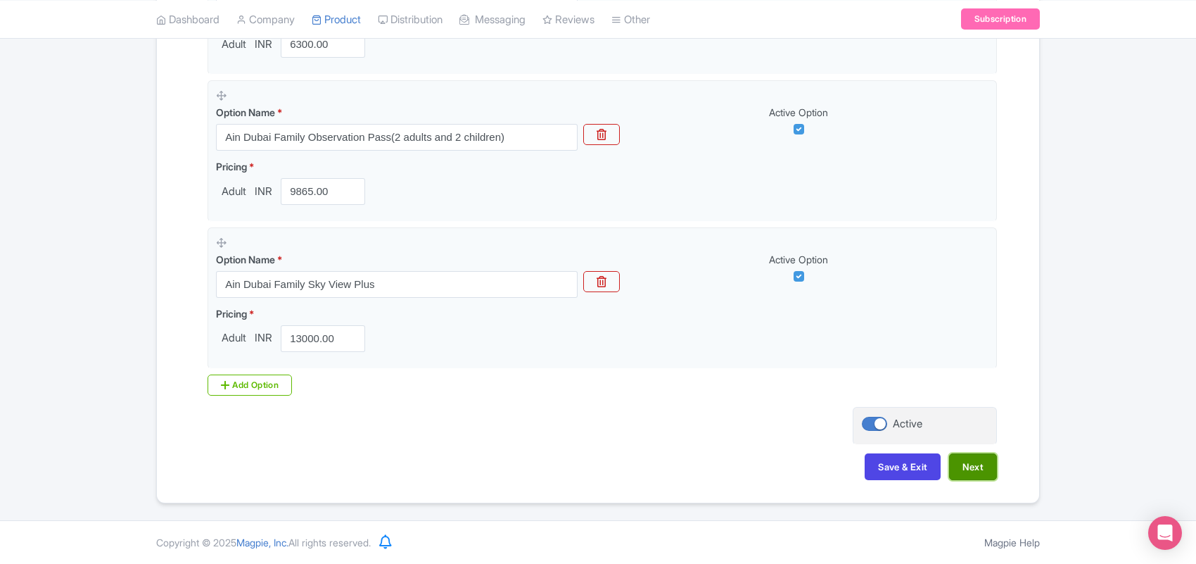
click at [968, 461] on button "Next" at bounding box center [973, 466] width 48 height 27
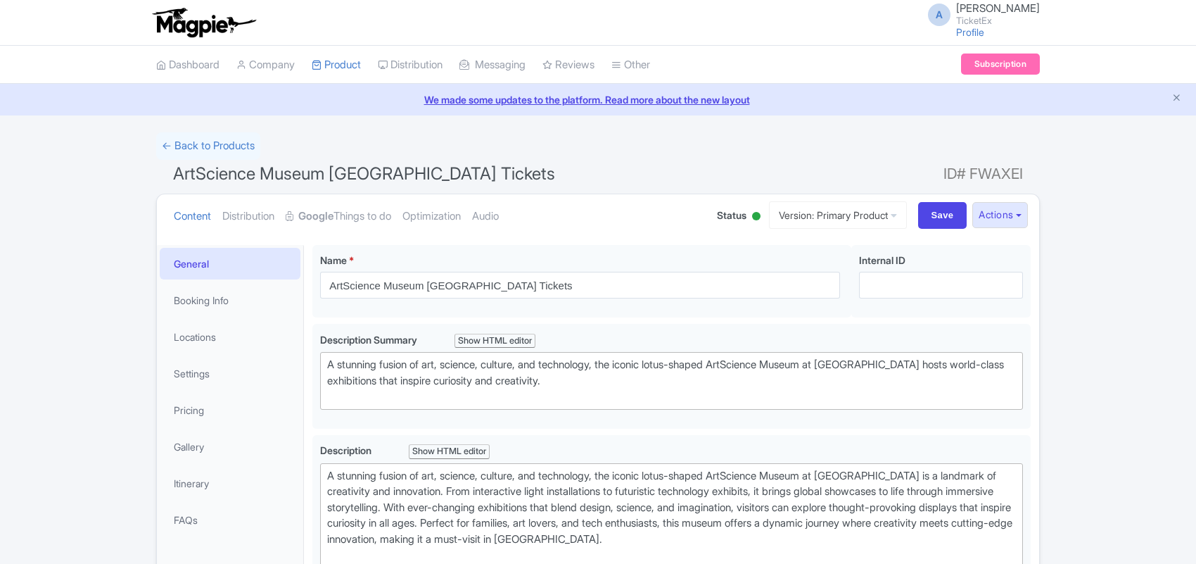
click at [370, 209] on link "Google Things to do" at bounding box center [339, 216] width 106 height 44
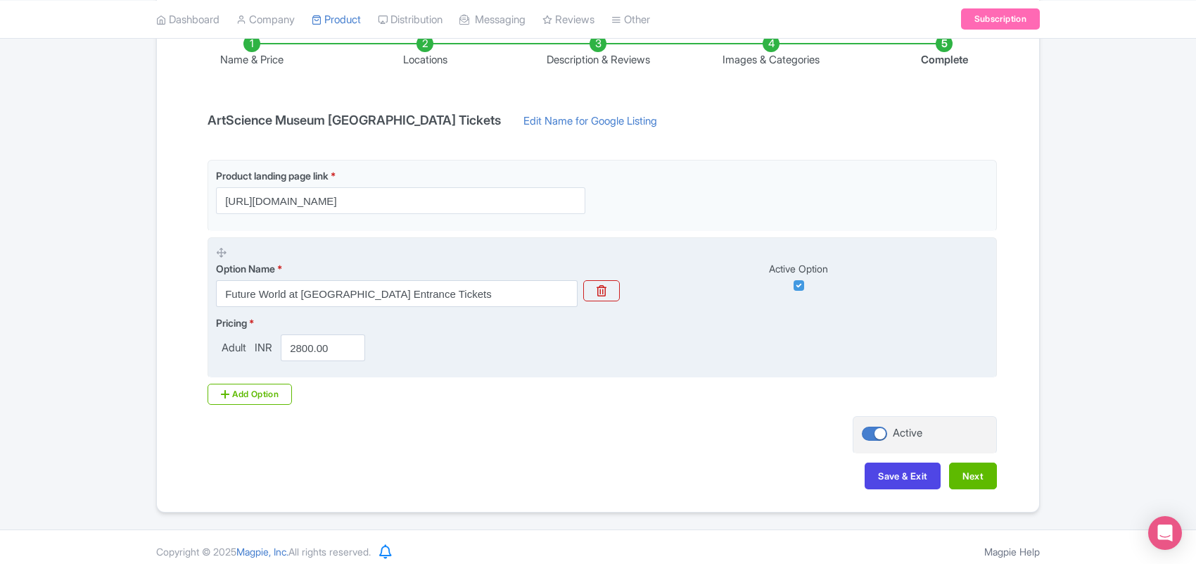
scroll to position [258, 0]
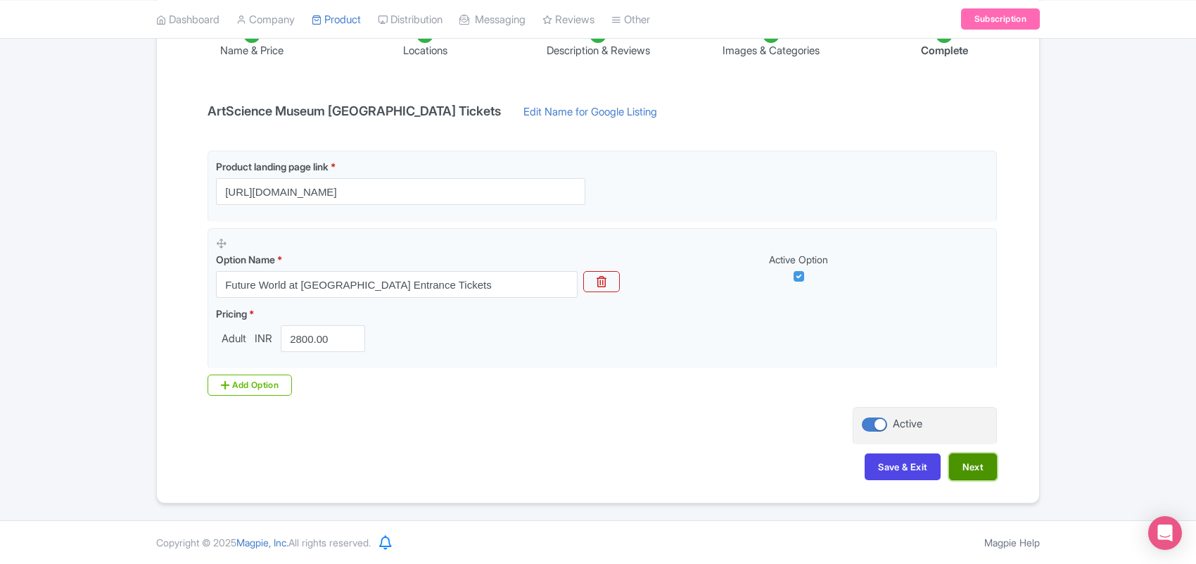
click at [961, 458] on button "Next" at bounding box center [973, 466] width 48 height 27
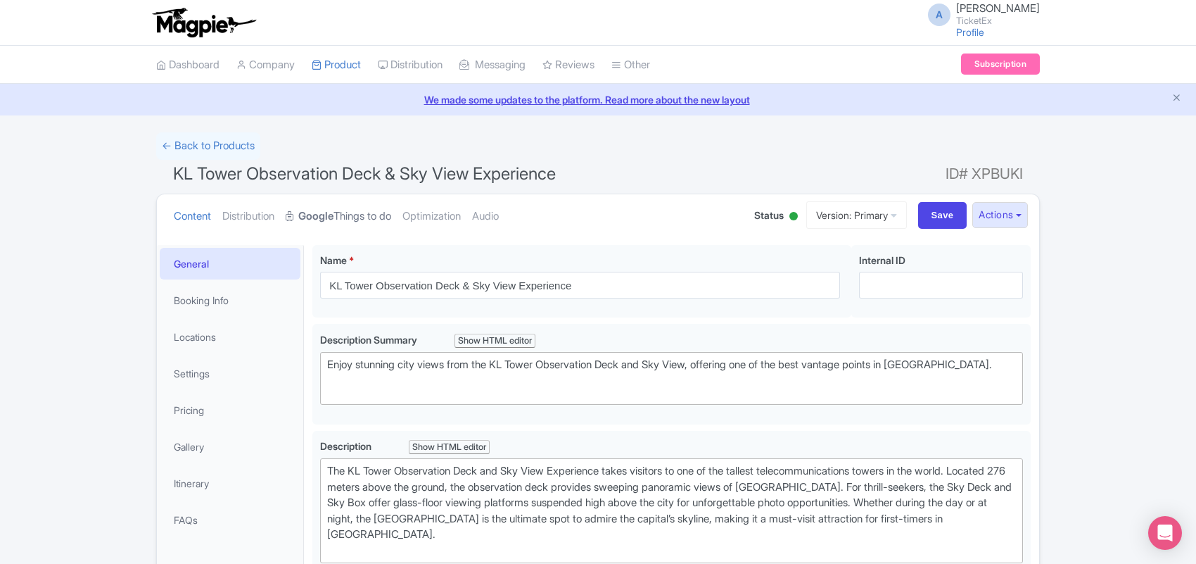
click at [368, 211] on link "Google Things to do" at bounding box center [339, 216] width 106 height 44
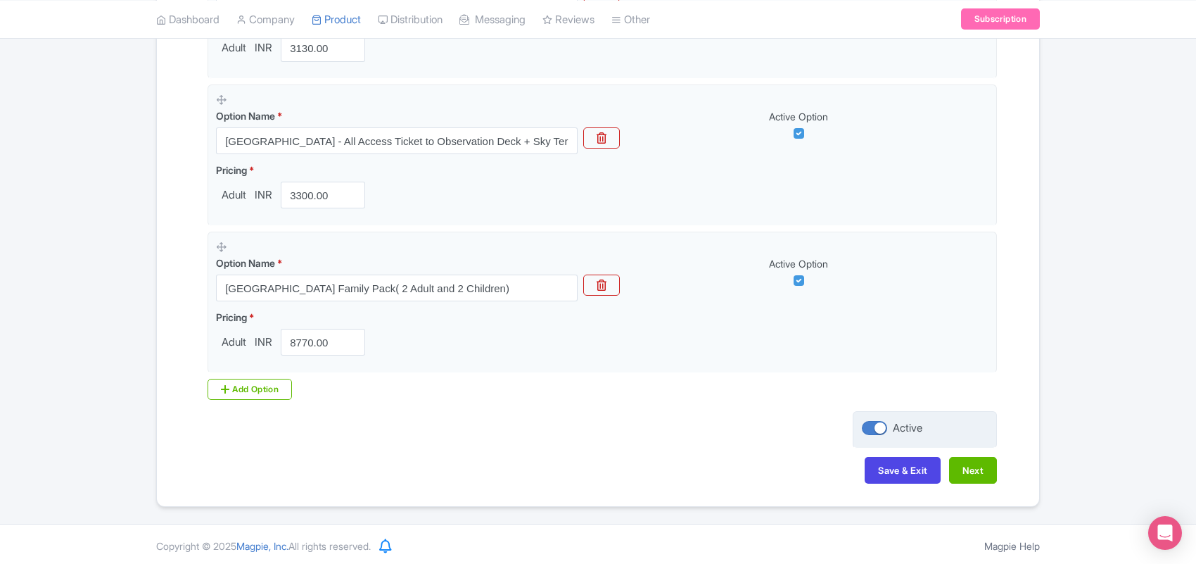
scroll to position [1309, 0]
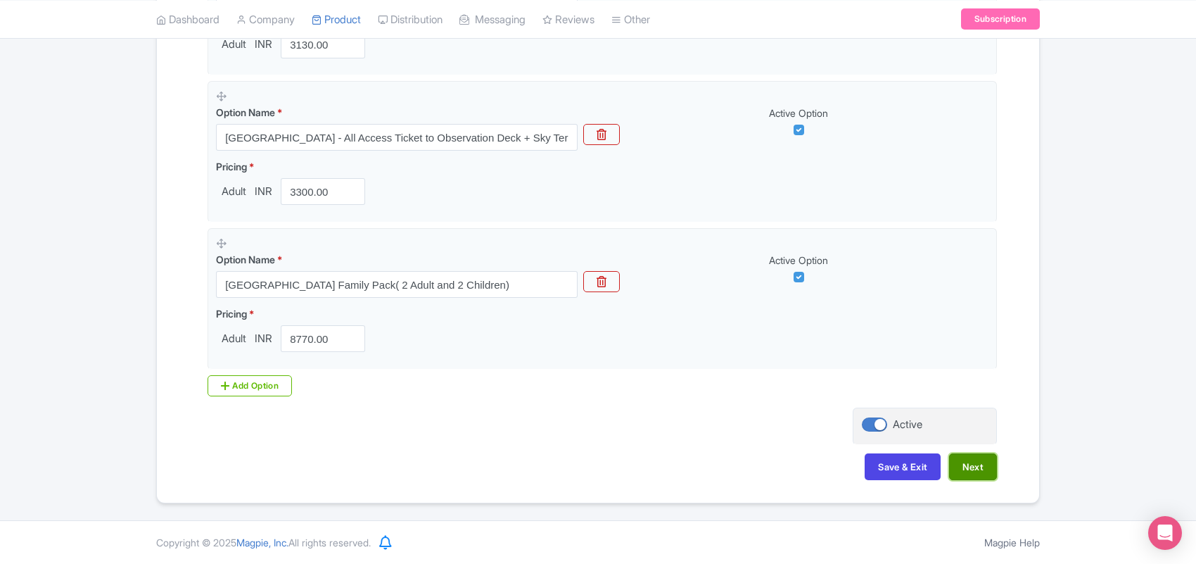
click at [968, 456] on button "Next" at bounding box center [973, 466] width 48 height 27
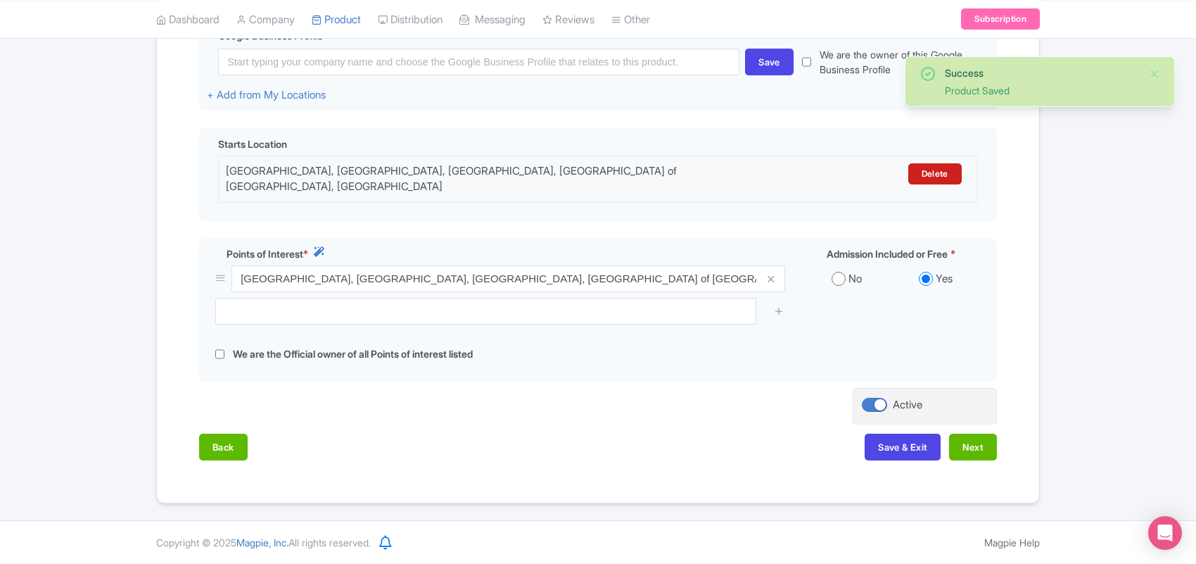
scroll to position [357, 0]
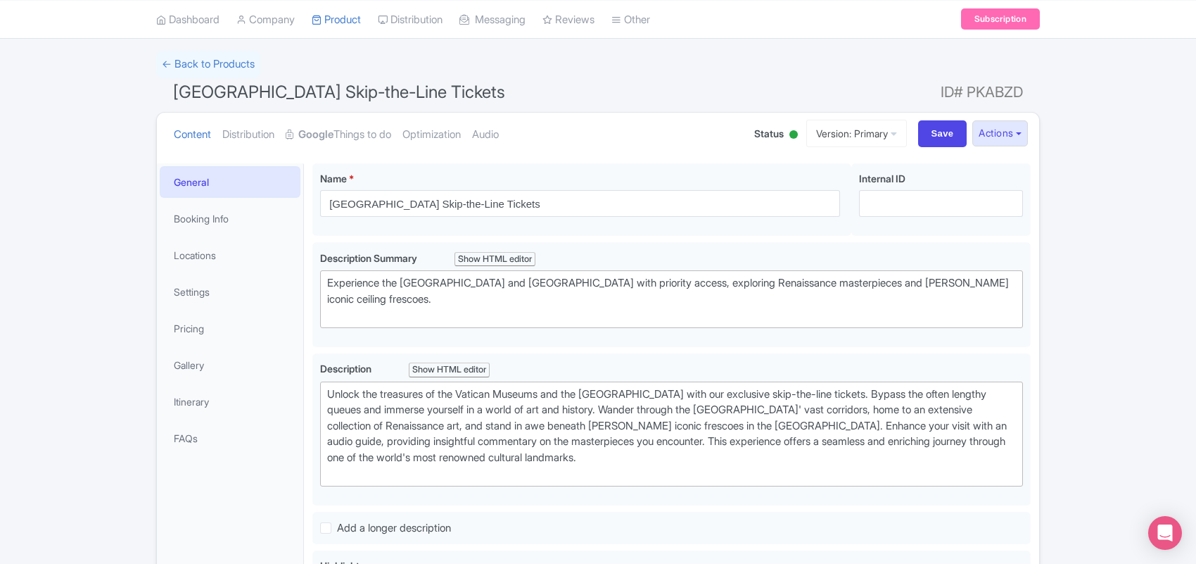
click at [345, 135] on link "Google Things to do" at bounding box center [339, 135] width 106 height 44
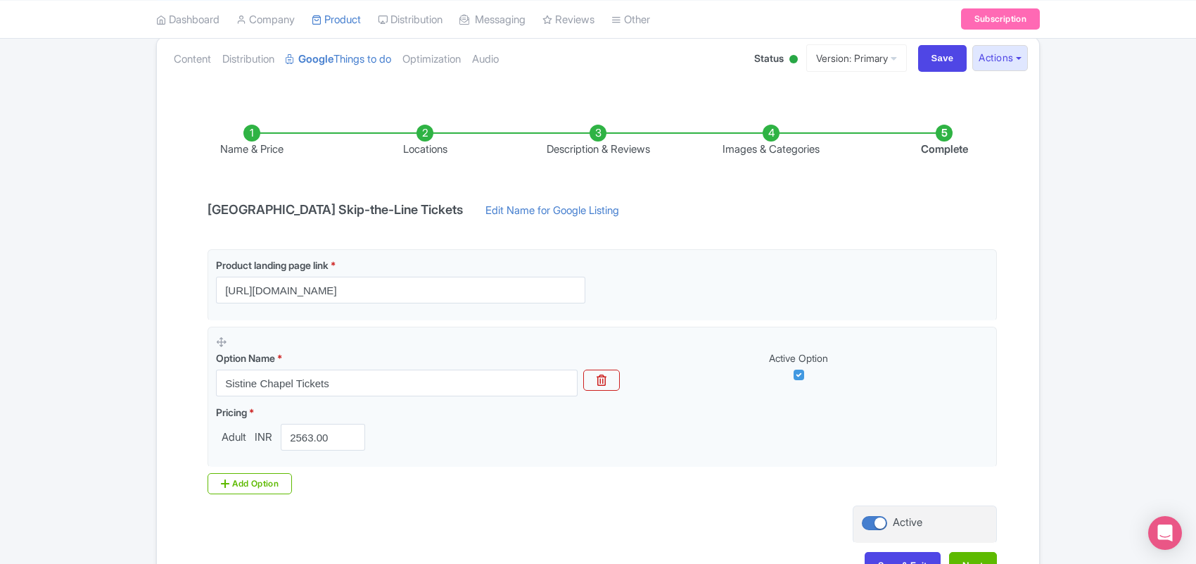
scroll to position [258, 0]
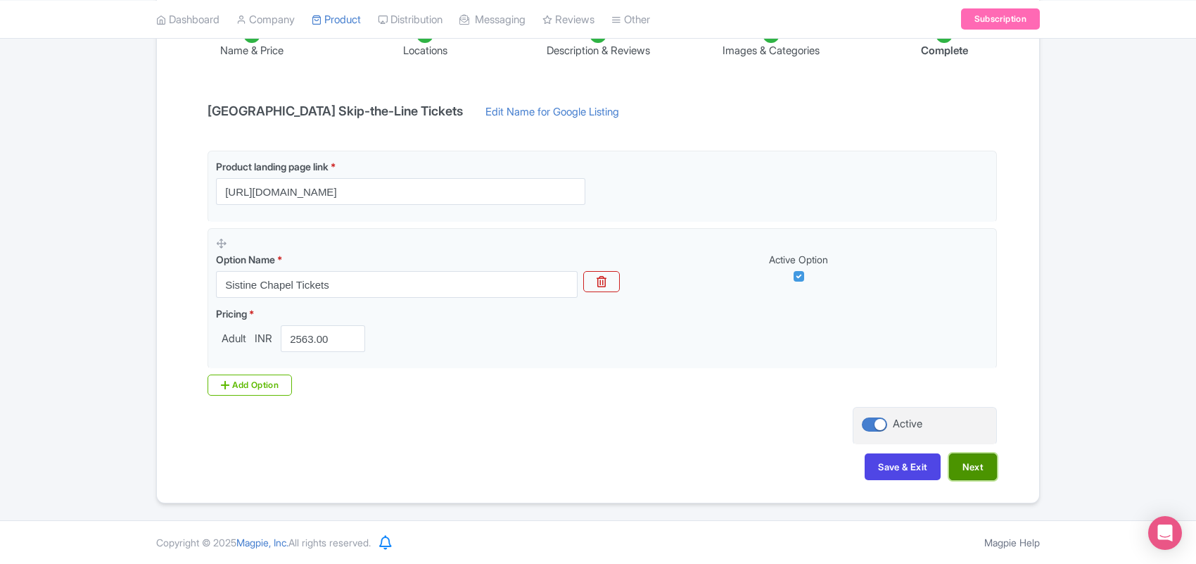
click at [971, 459] on button "Next" at bounding box center [973, 466] width 48 height 27
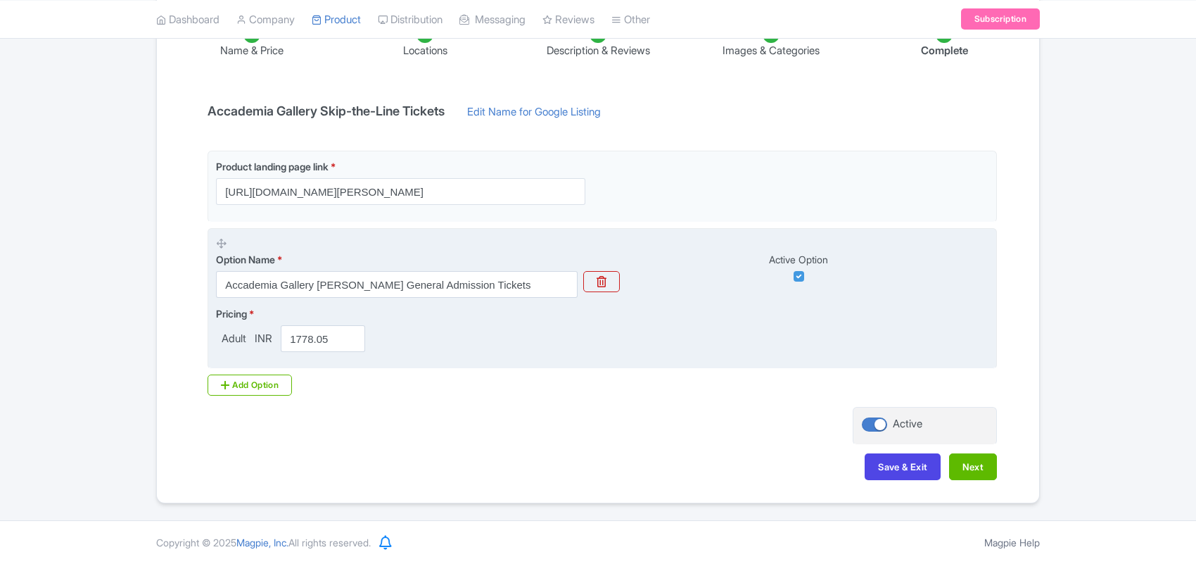
scroll to position [258, 0]
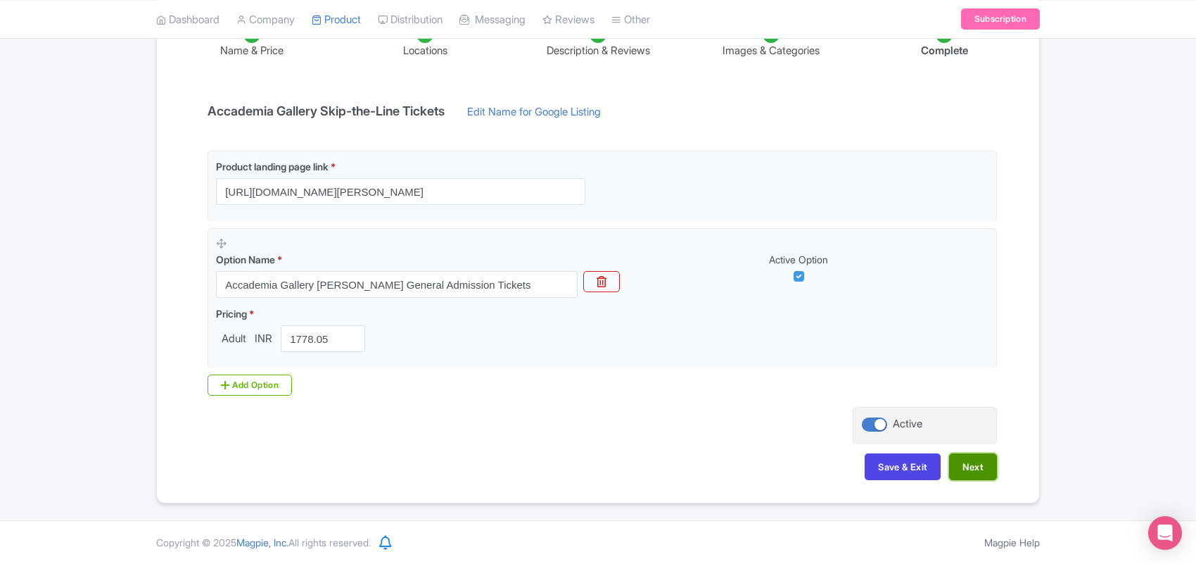
click at [969, 467] on button "Next" at bounding box center [973, 466] width 48 height 27
